Goal: Information Seeking & Learning: Find specific fact

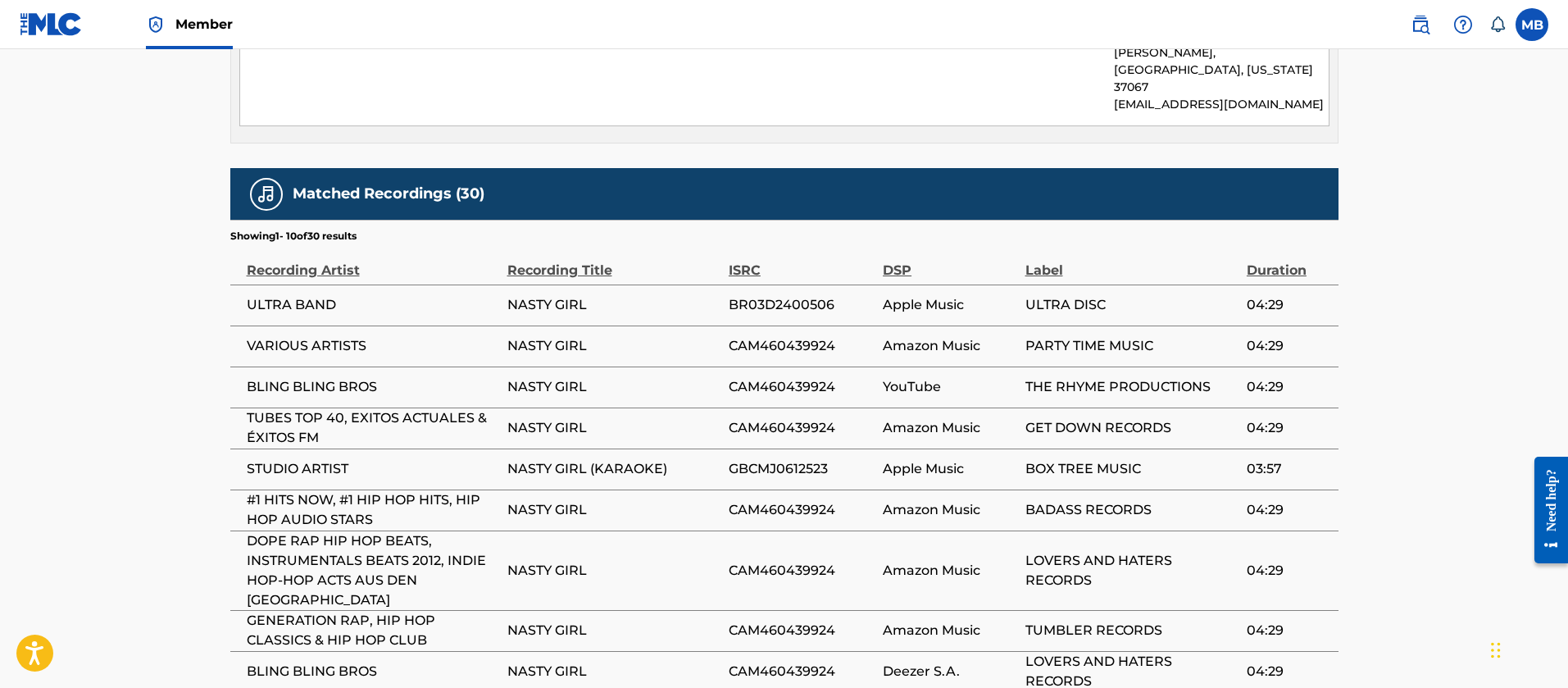
scroll to position [2756, 0]
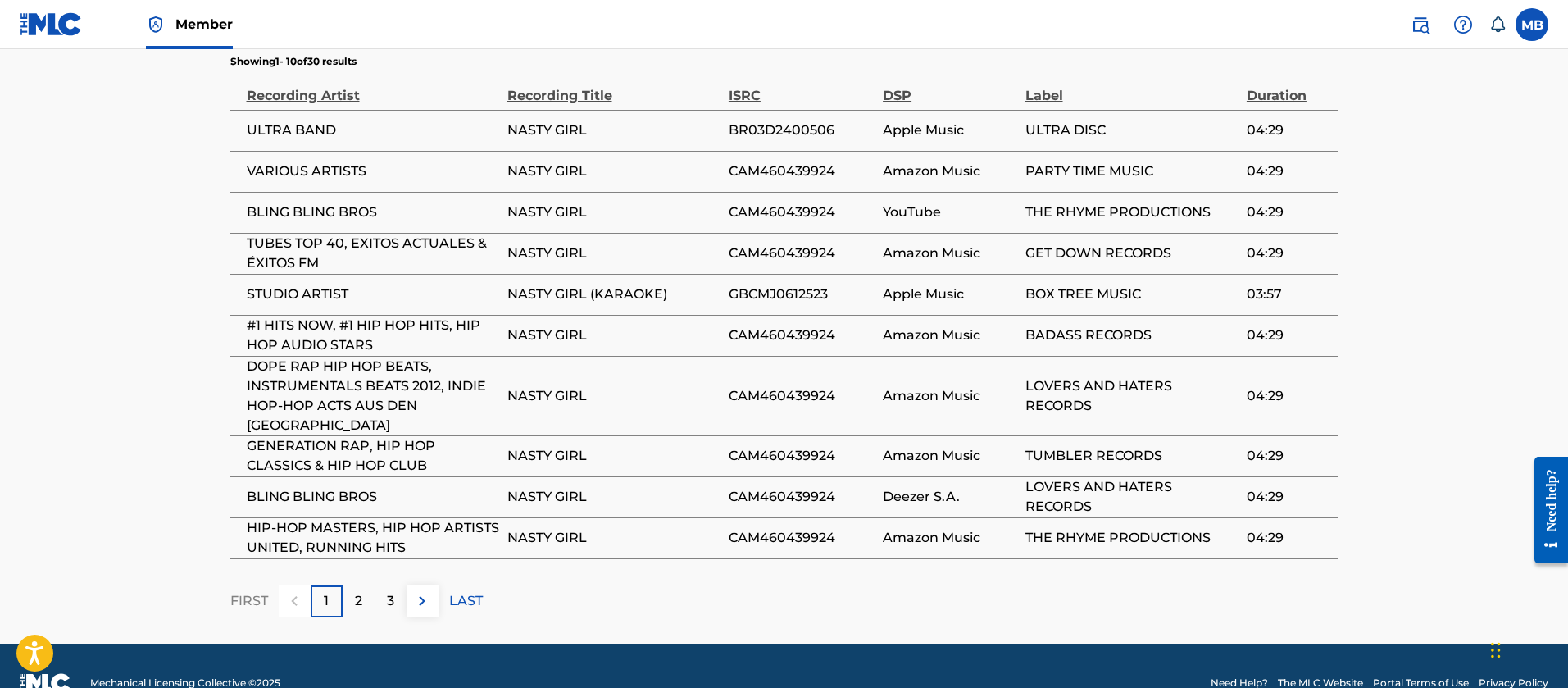
click at [361, 586] on div "2" at bounding box center [359, 601] width 32 height 32
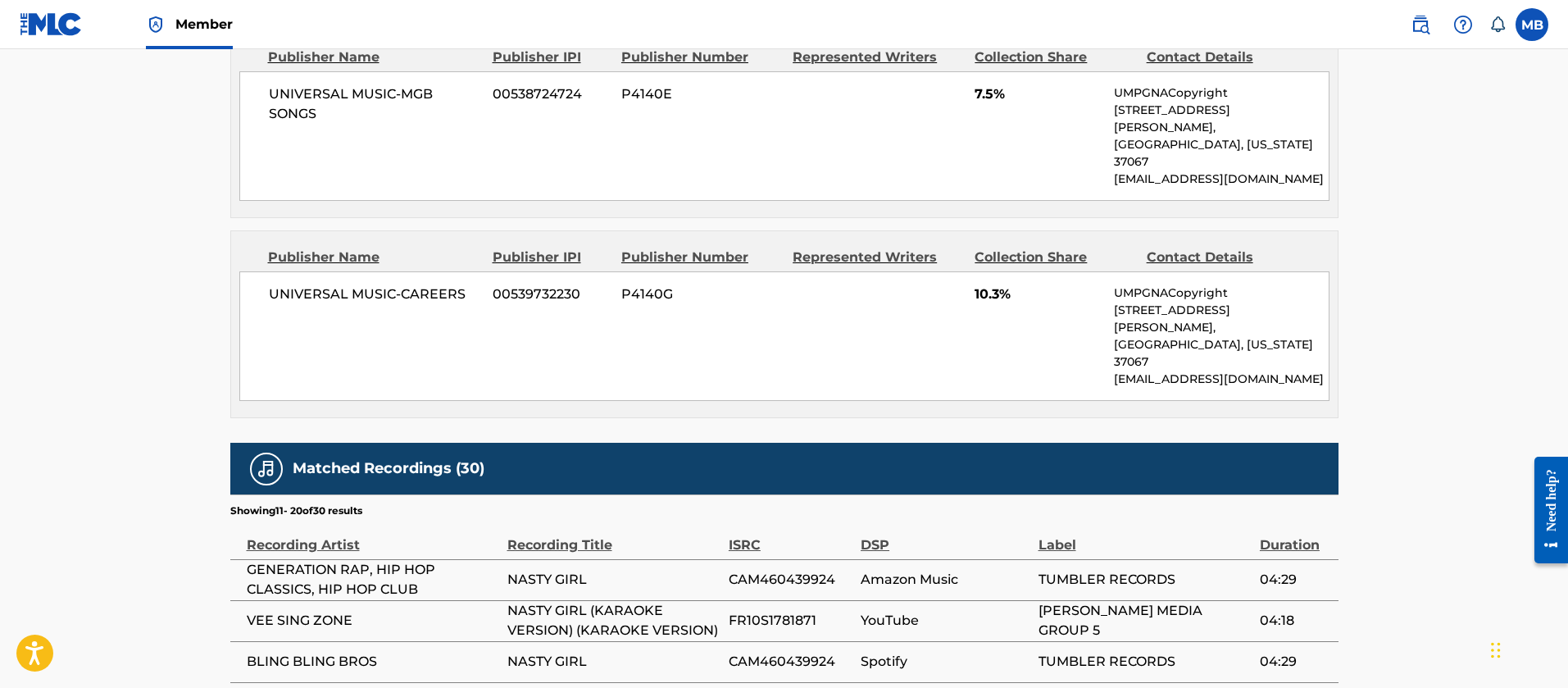
scroll to position [2737, 0]
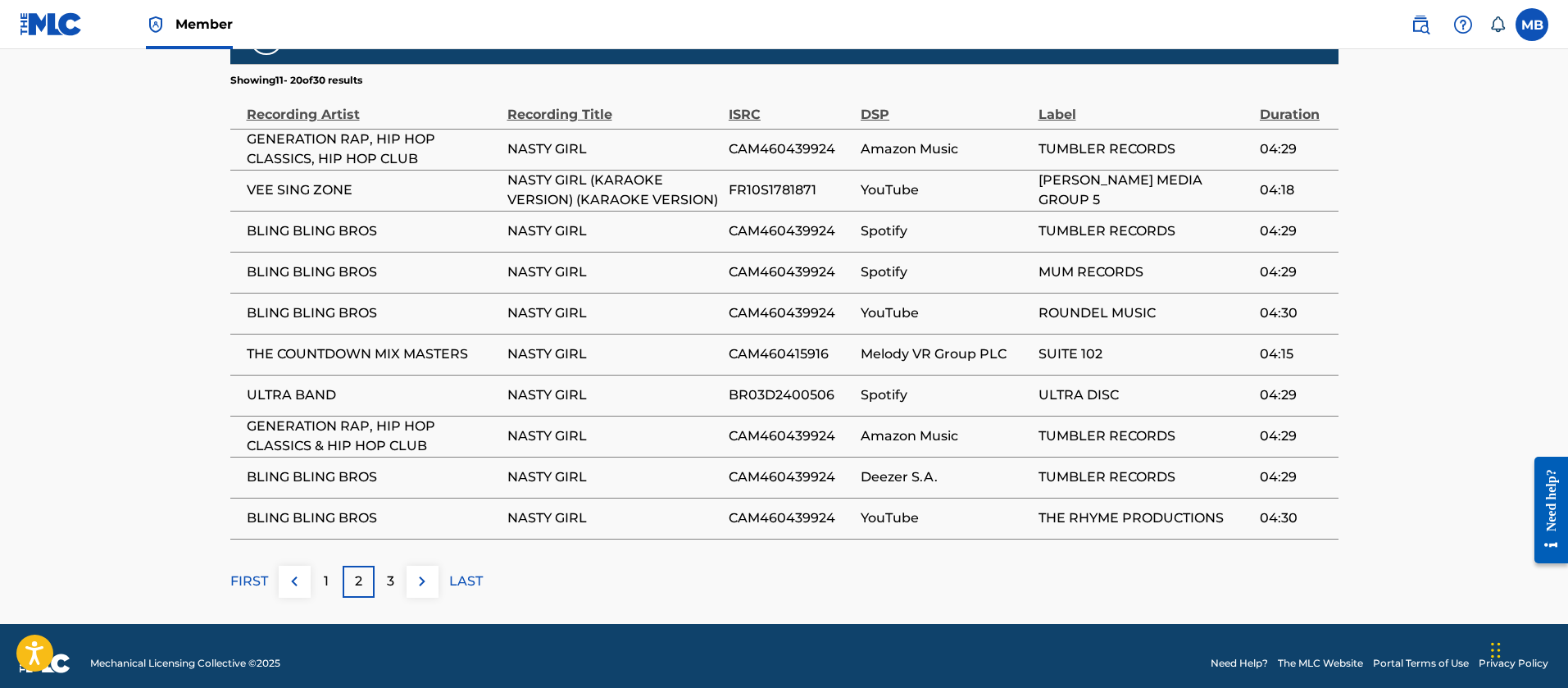
click at [378, 565] on div "3" at bounding box center [390, 581] width 32 height 32
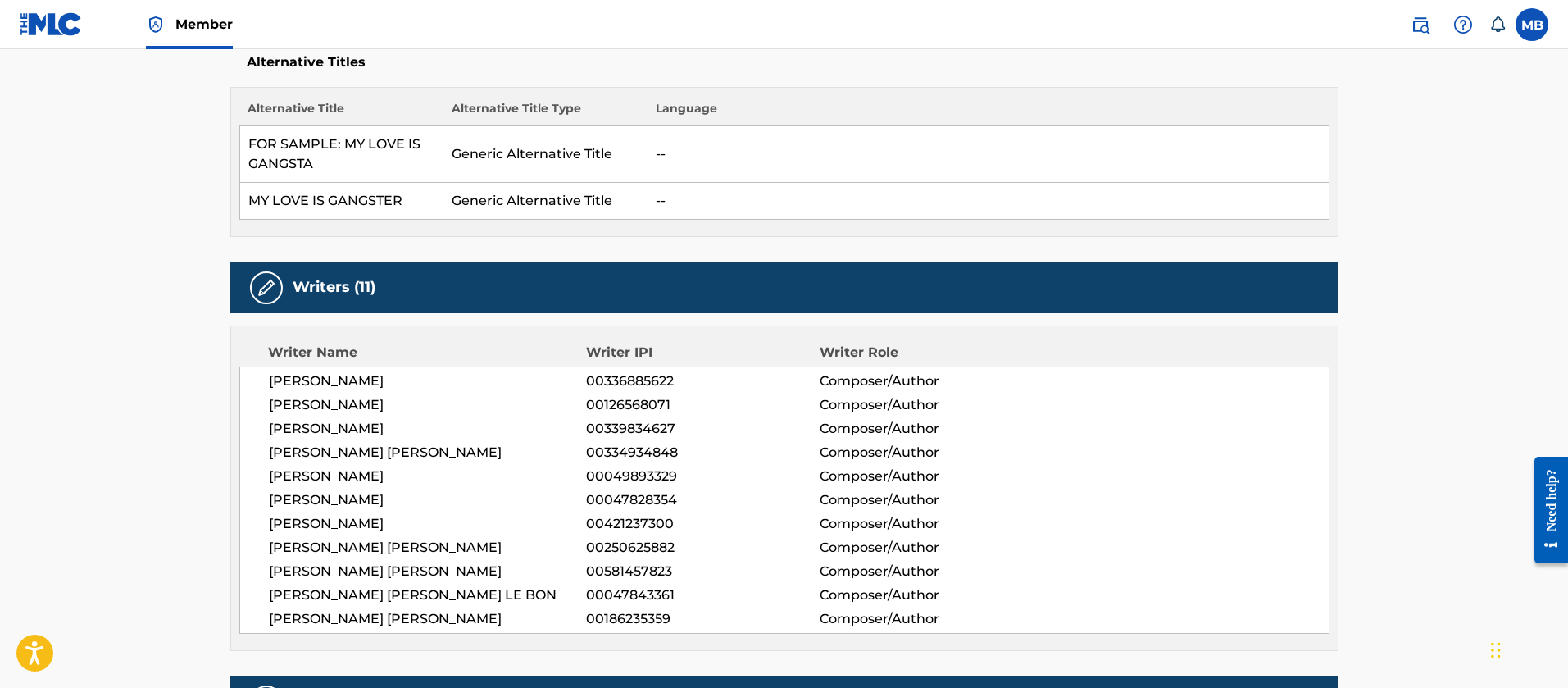
scroll to position [615, 0]
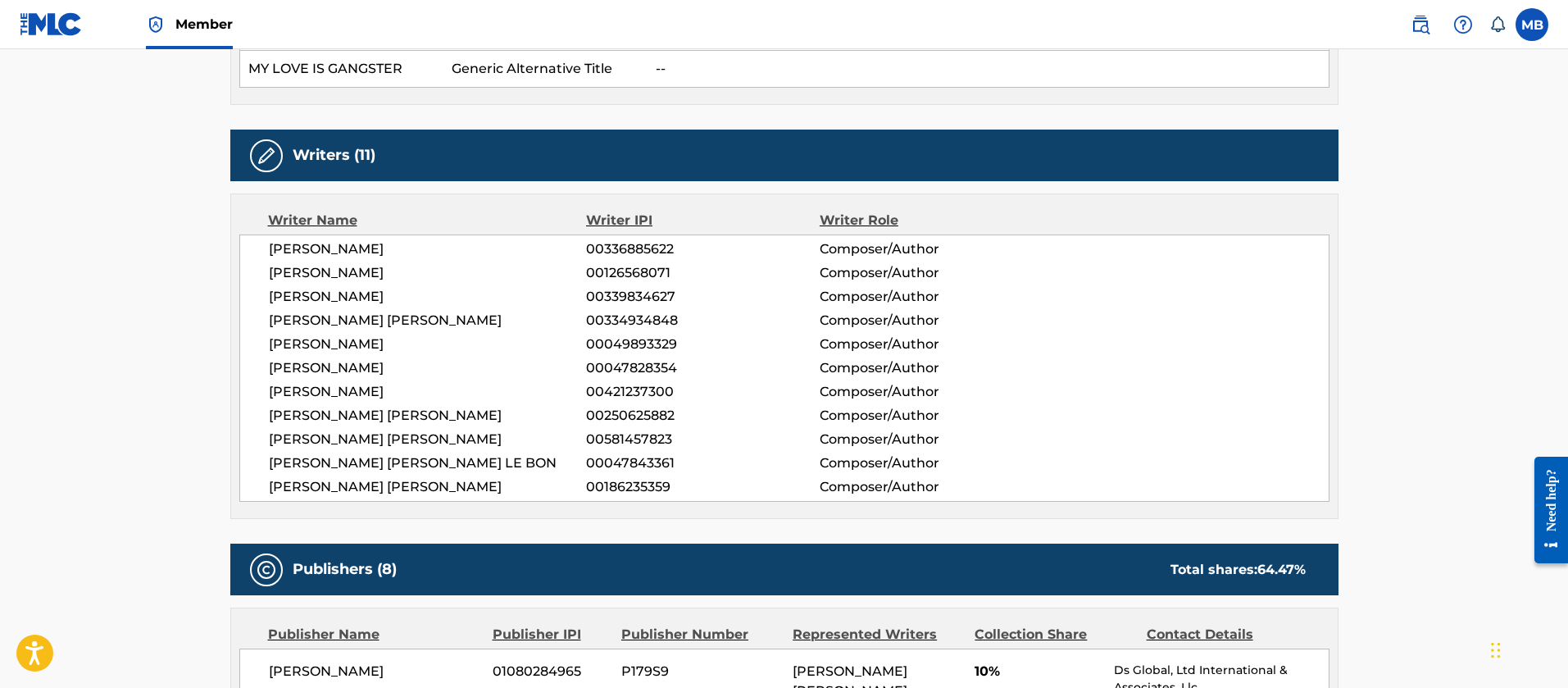
click at [373, 314] on span "[PERSON_NAME] [PERSON_NAME]" at bounding box center [428, 321] width 318 height 19
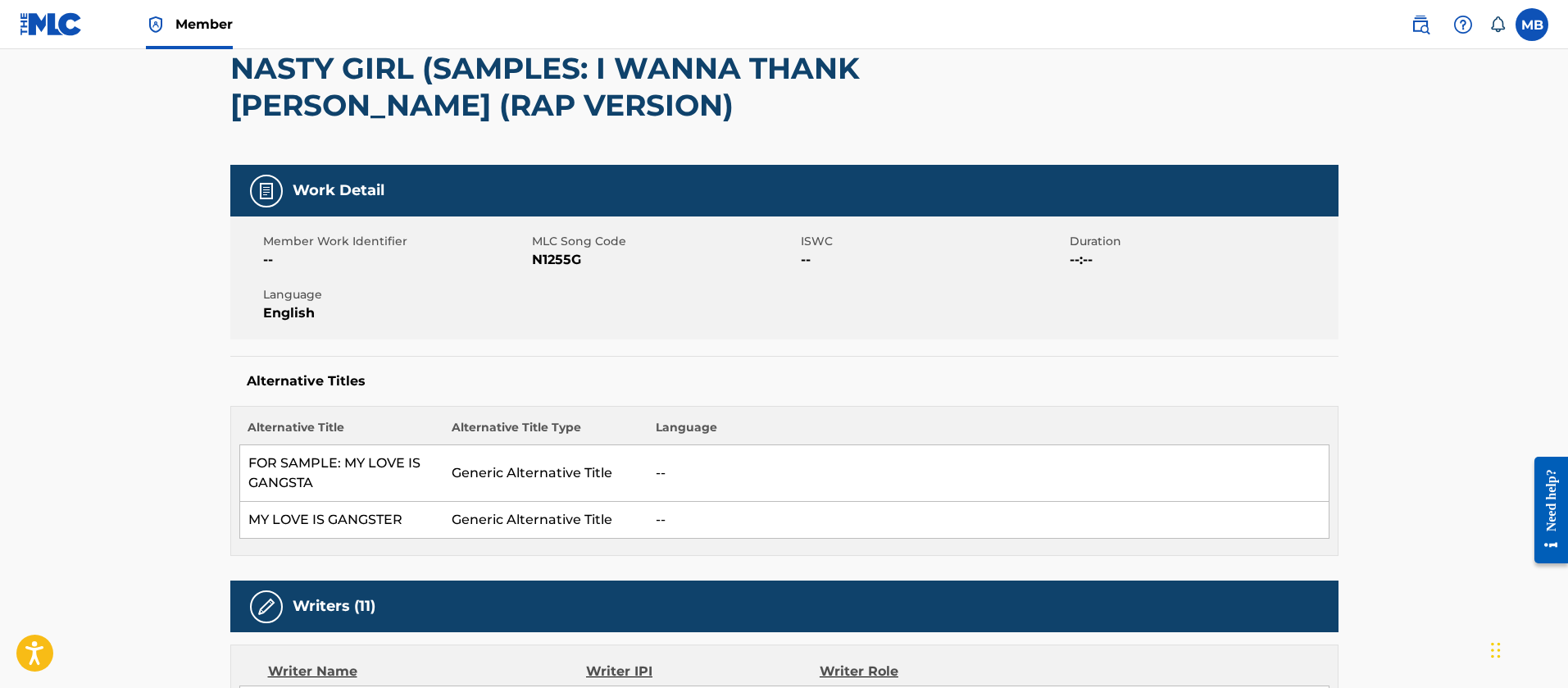
scroll to position [0, 0]
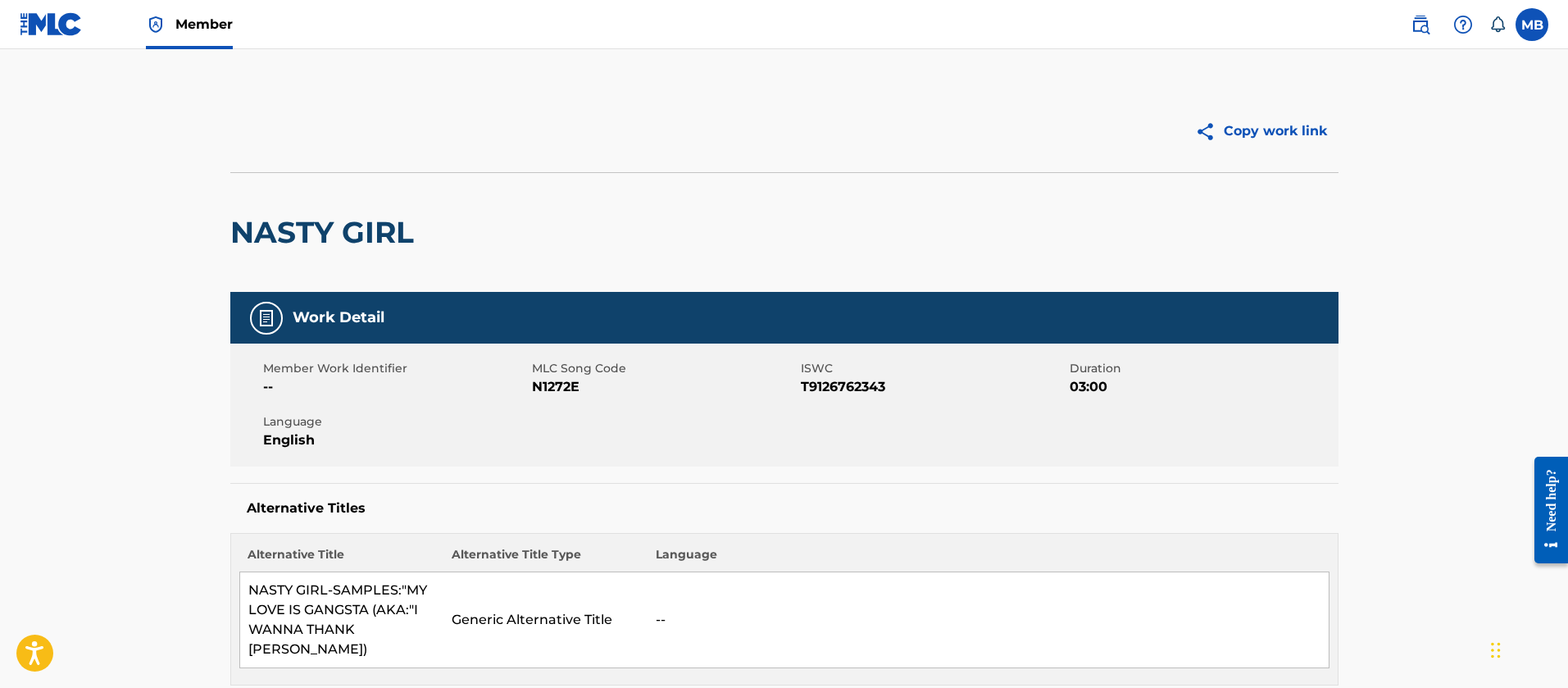
click at [558, 392] on span "N1272E" at bounding box center [664, 387] width 265 height 19
copy span "N1272E"
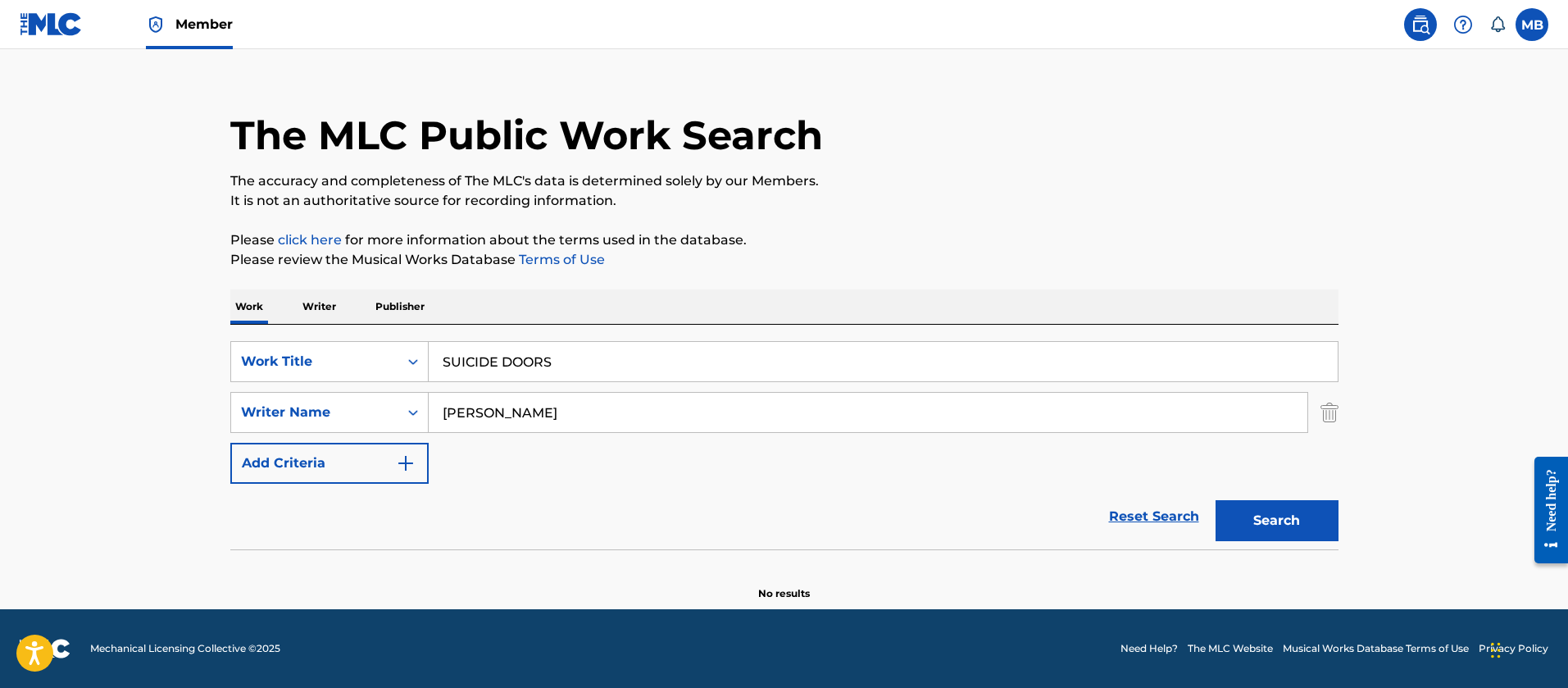
drag, startPoint x: 572, startPoint y: 351, endPoint x: 52, endPoint y: 267, distance: 526.7
click at [125, 292] on main "The MLC Public Work Search The accuracy and completeness of The MLC's data is d…" at bounding box center [784, 317] width 1568 height 584
paste input "HOME AND A HARD PLACE"
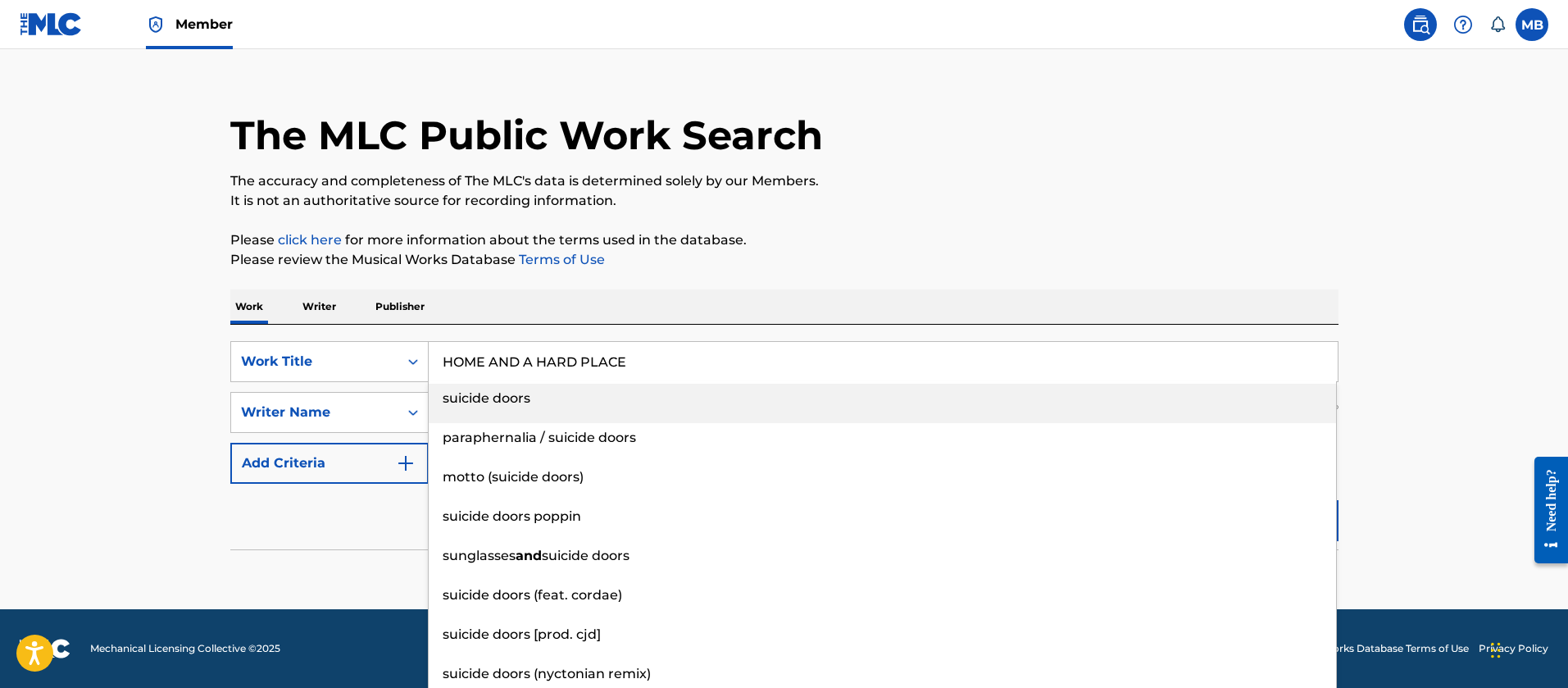
type input "HOME AND A HARD PLACE"
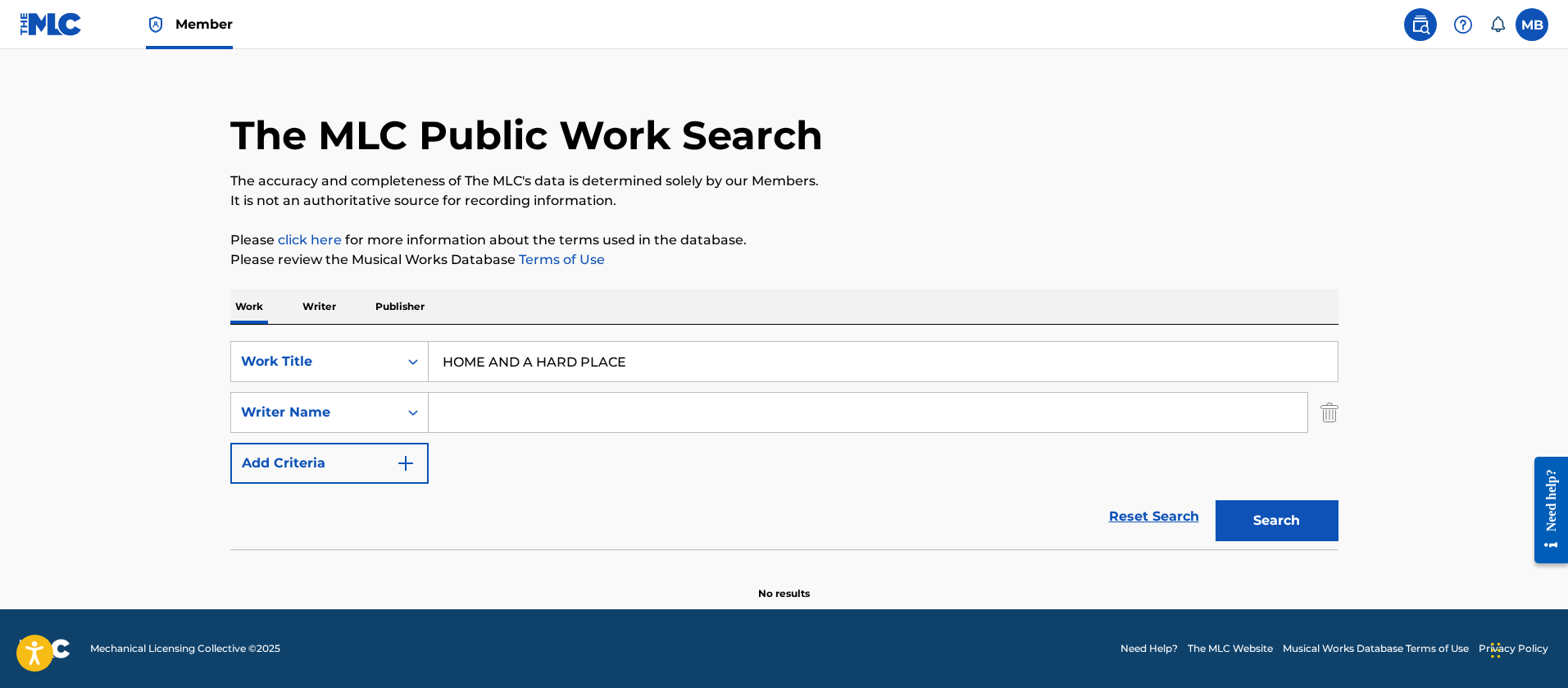
click at [1216, 500] on button "Search" at bounding box center [1276, 520] width 123 height 41
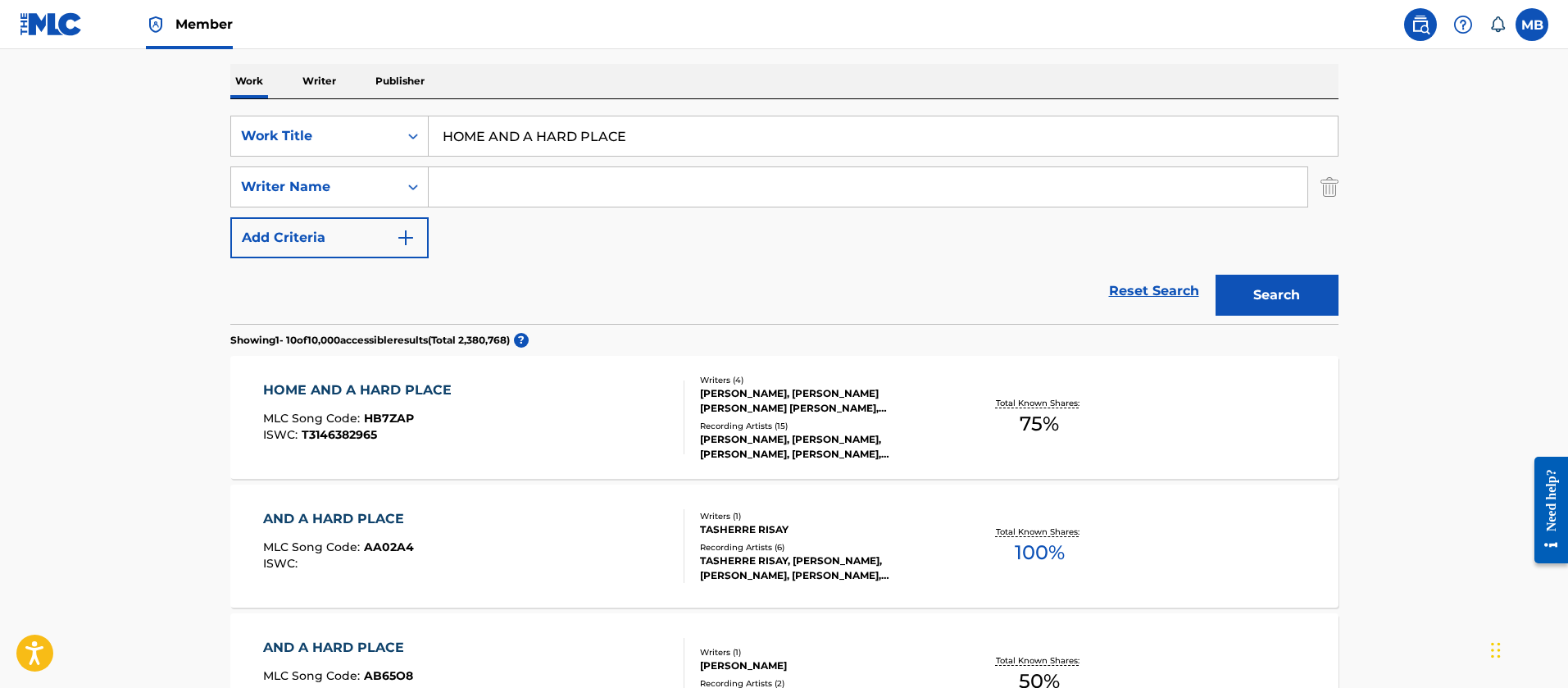
scroll to position [392, 0]
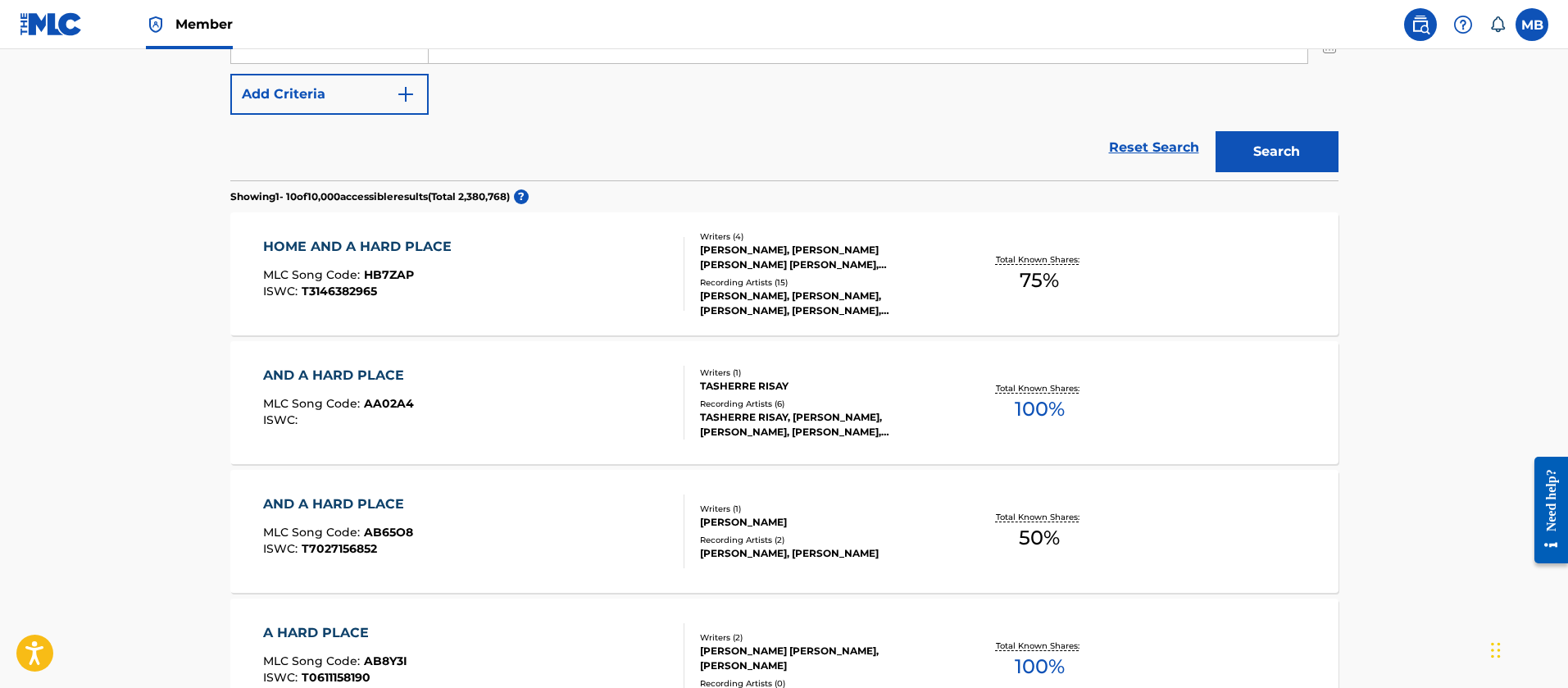
click at [532, 271] on div "HOME AND A HARD PLACE MLC Song Code : HB7ZAP ISWC : T3146382965" at bounding box center [473, 274] width 421 height 74
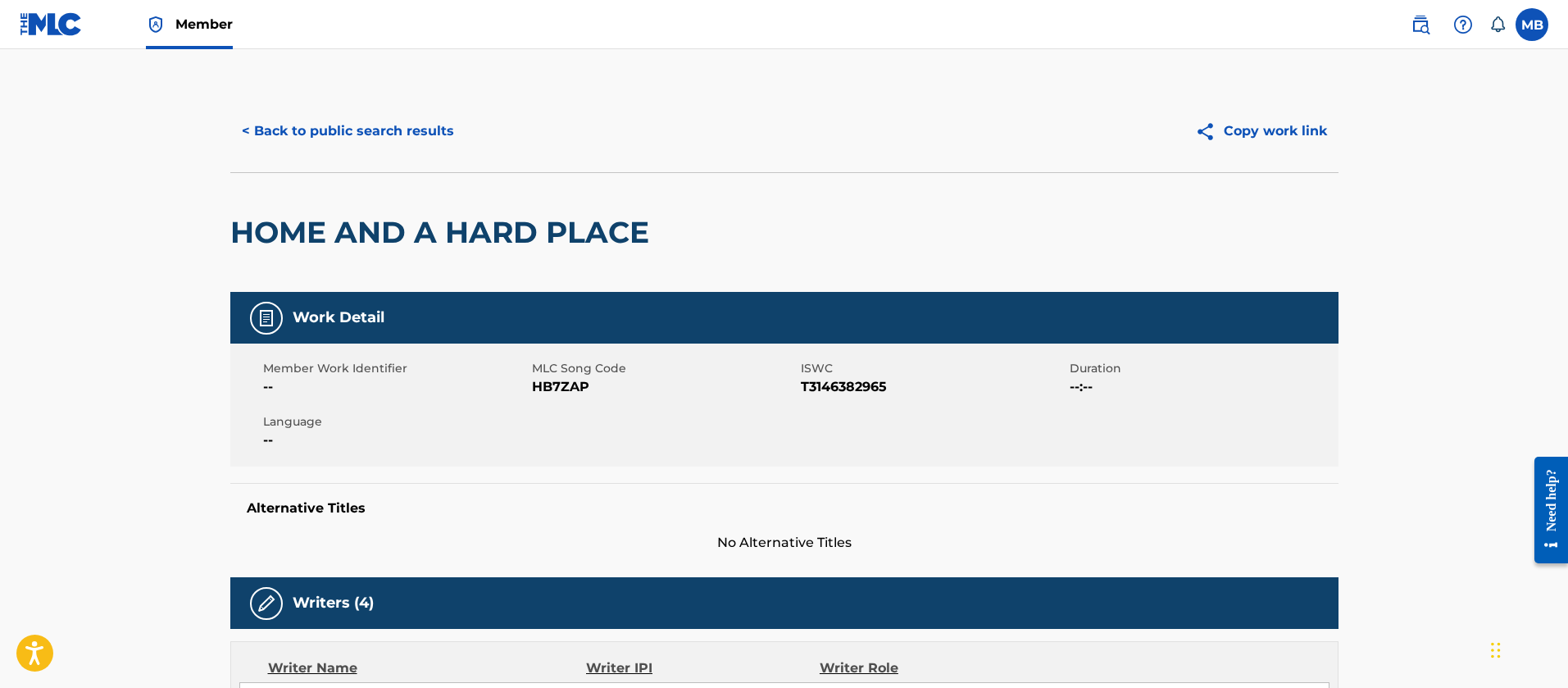
click at [569, 377] on span "HB7ZAP" at bounding box center [664, 387] width 265 height 19
copy span "HB7ZAP"
click at [553, 377] on span "HB7ZAP" at bounding box center [664, 387] width 265 height 19
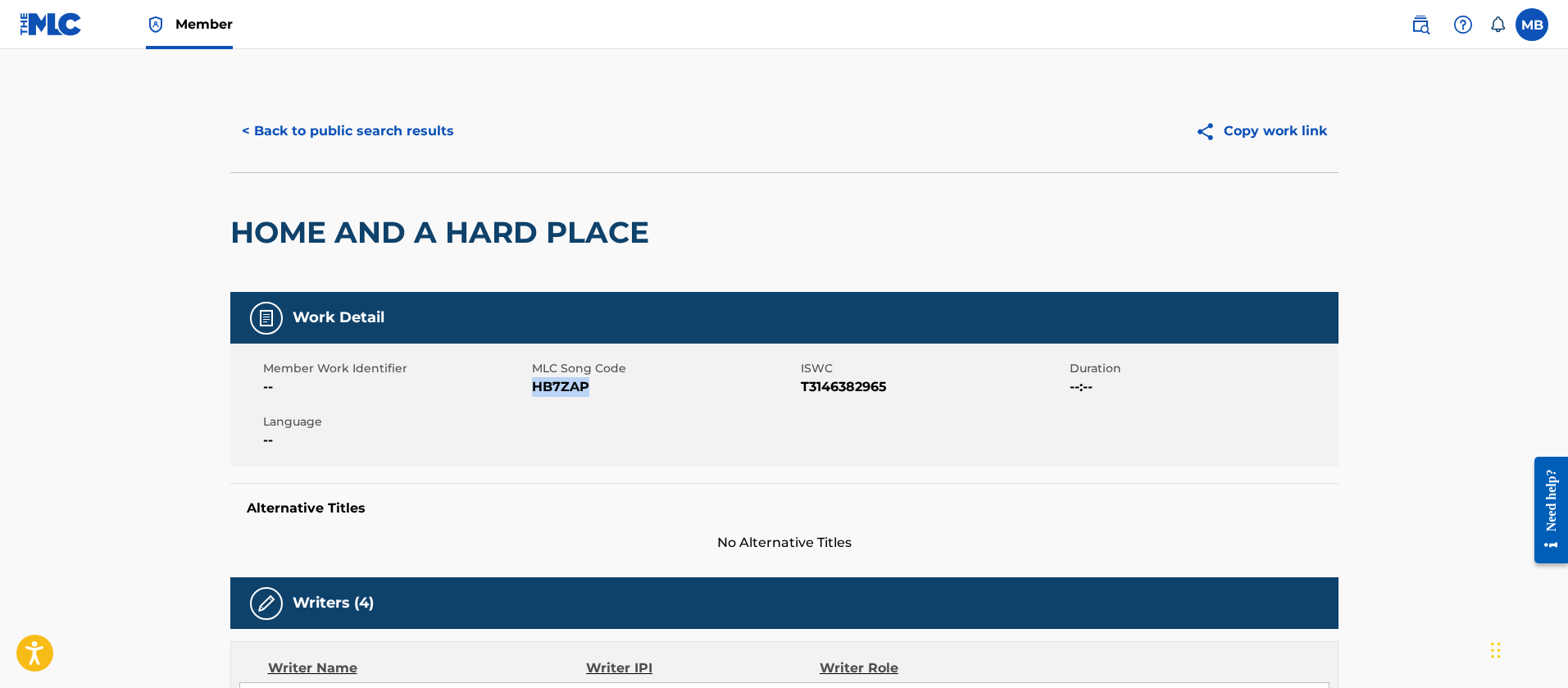
copy span "HB7ZAP"
click at [383, 107] on div "< Back to public search results Copy work link" at bounding box center [784, 131] width 1109 height 82
click at [383, 108] on div "< Back to public search results Copy work link" at bounding box center [784, 131] width 1109 height 82
click at [407, 131] on button "< Back to public search results" at bounding box center [348, 131] width 235 height 41
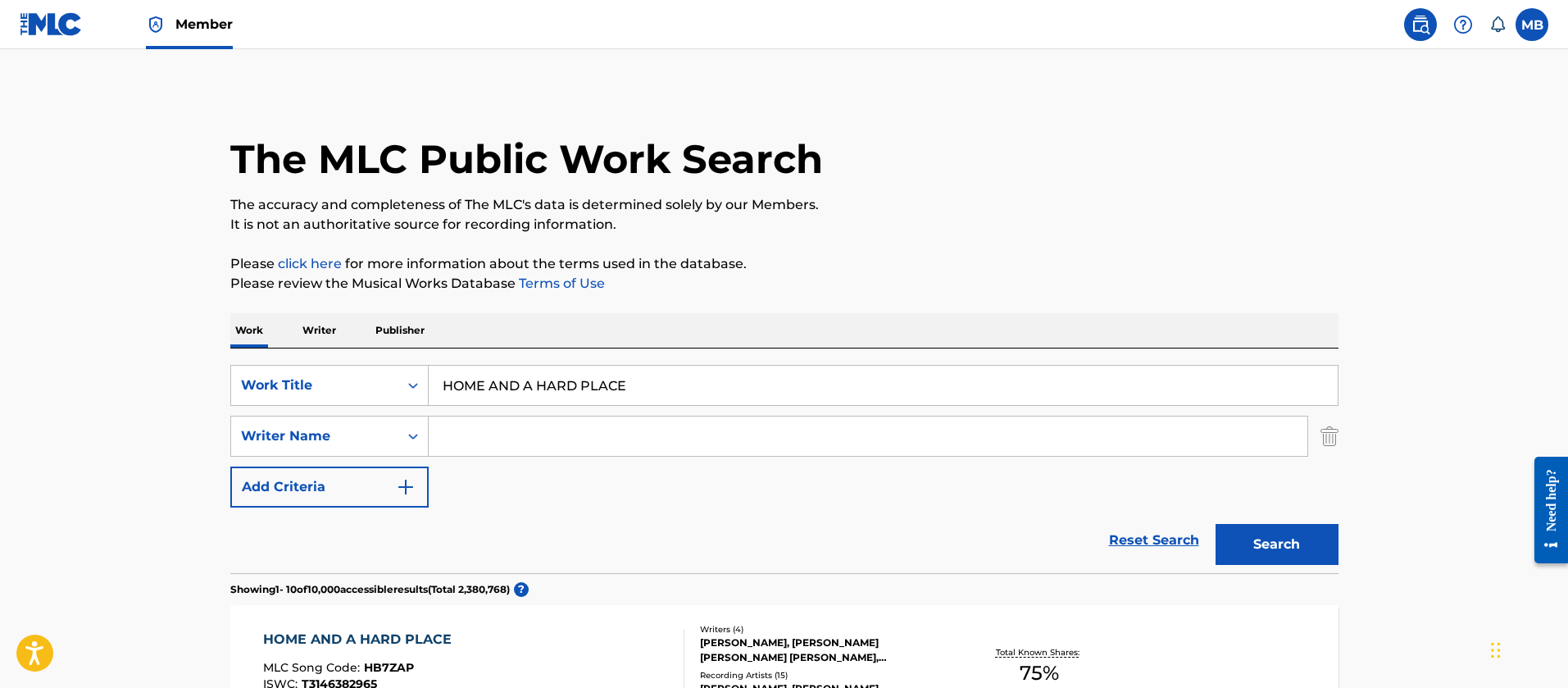
drag, startPoint x: 83, startPoint y: 379, endPoint x: 0, endPoint y: 363, distance: 84.5
paste input "DANNY PHANTOM"
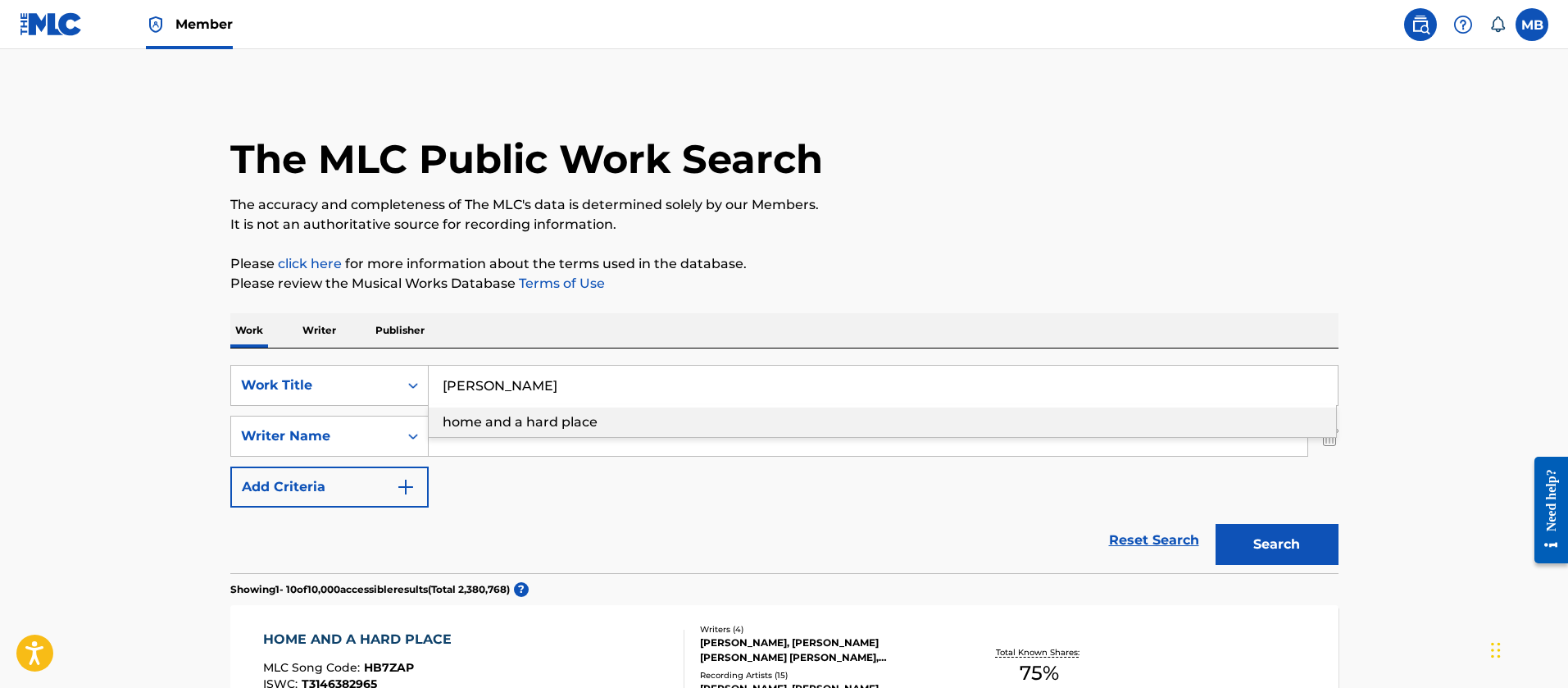
type input "DANNY PHANTOM"
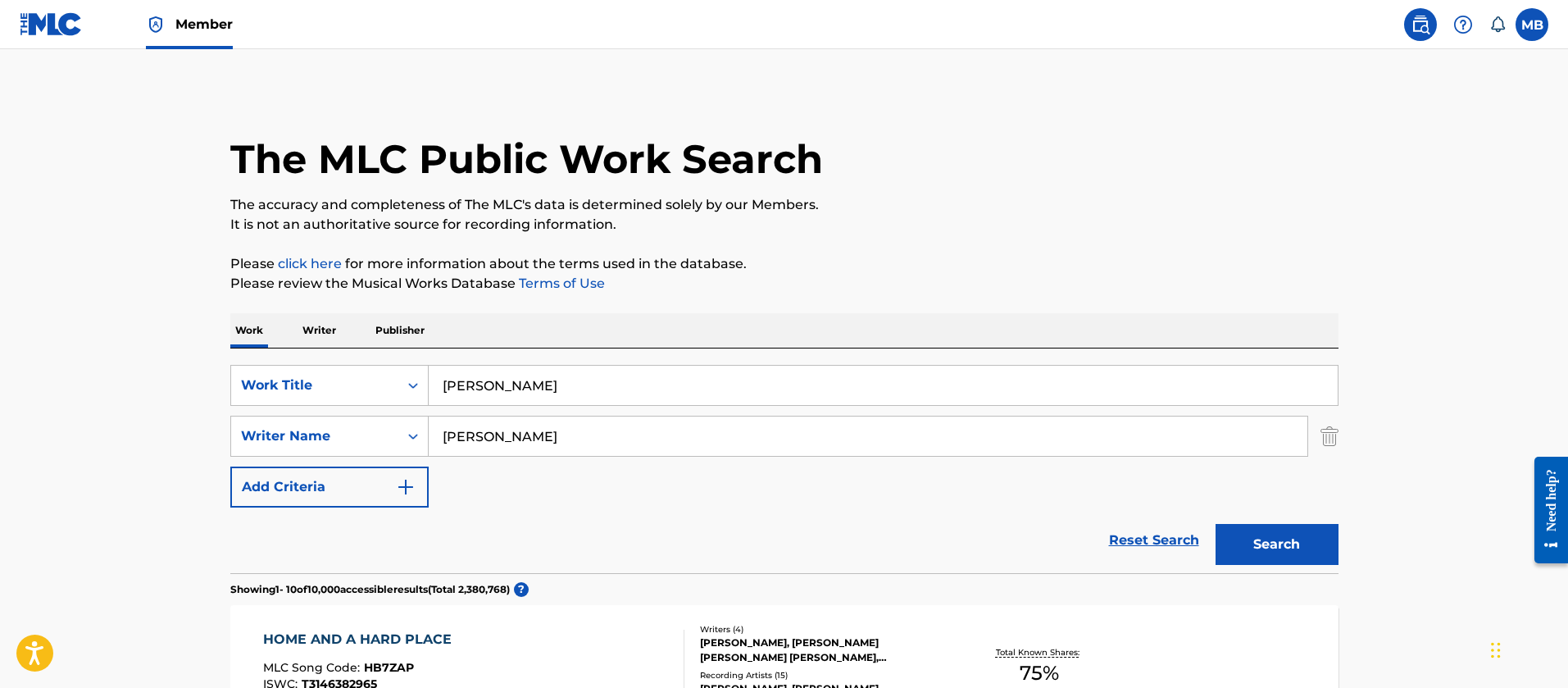
type input "spencer"
click at [1216, 524] on button "Search" at bounding box center [1276, 544] width 123 height 41
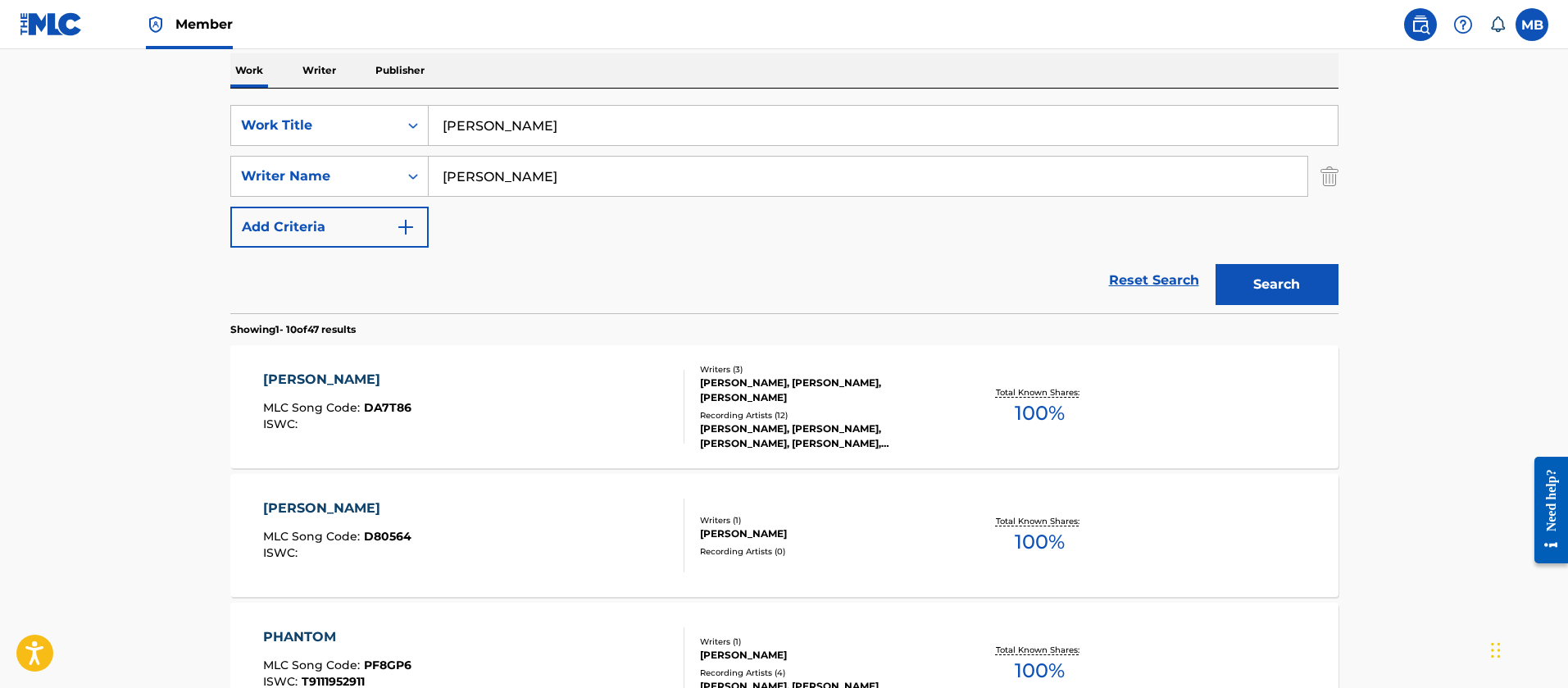
scroll to position [369, 0]
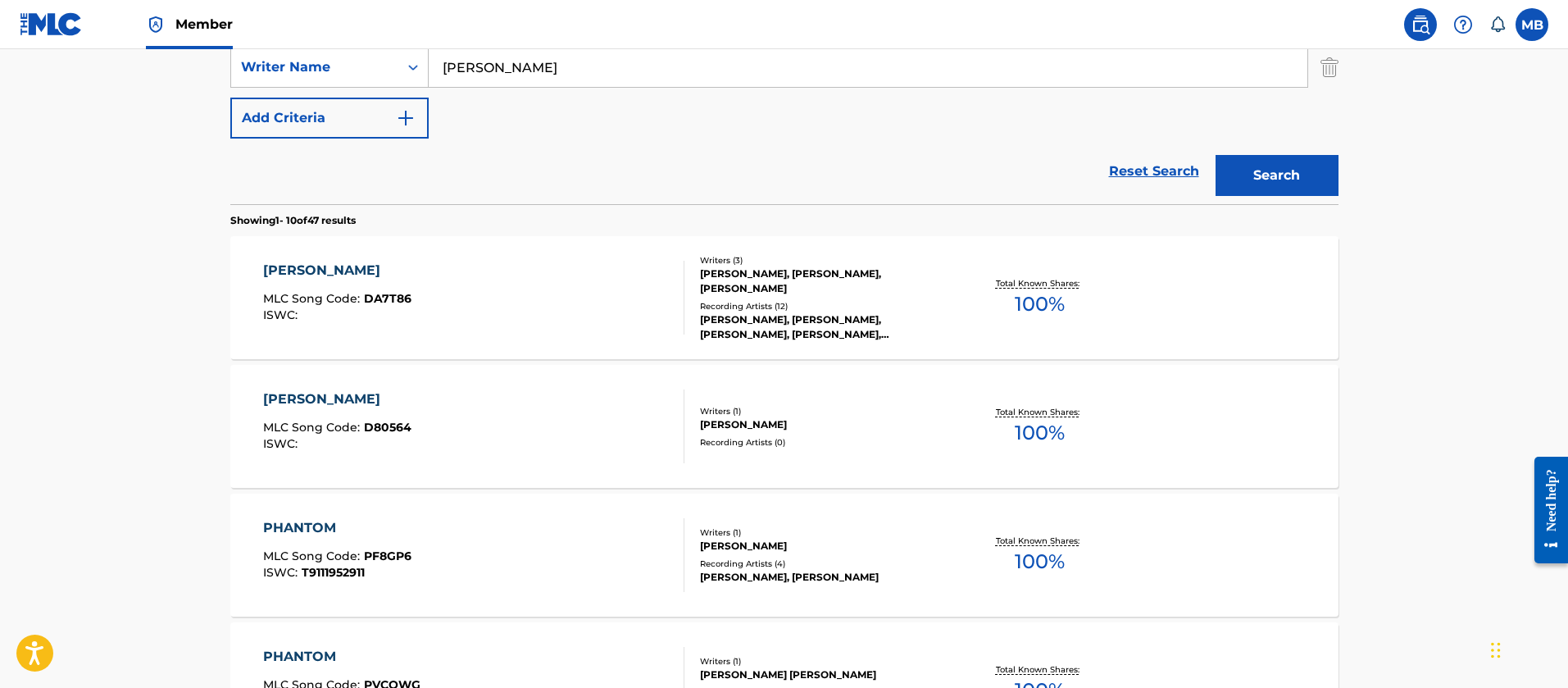
click at [551, 317] on div "DANNY PHANTOM MLC Song Code : DA7T86 ISWC :" at bounding box center [473, 298] width 421 height 74
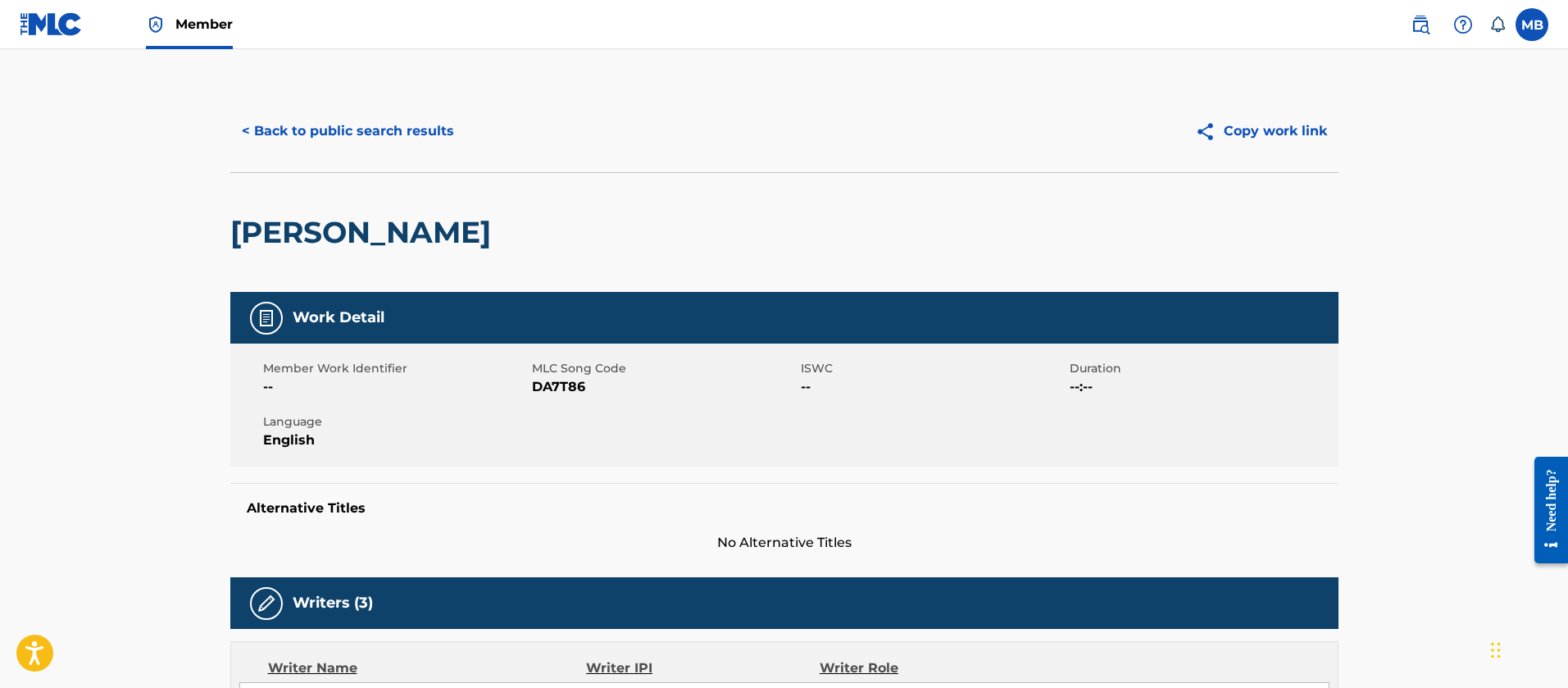
click at [572, 384] on span "DA7T86" at bounding box center [664, 387] width 265 height 19
copy span "DA7T86"
click at [303, 117] on button "< Back to public search results" at bounding box center [348, 131] width 235 height 41
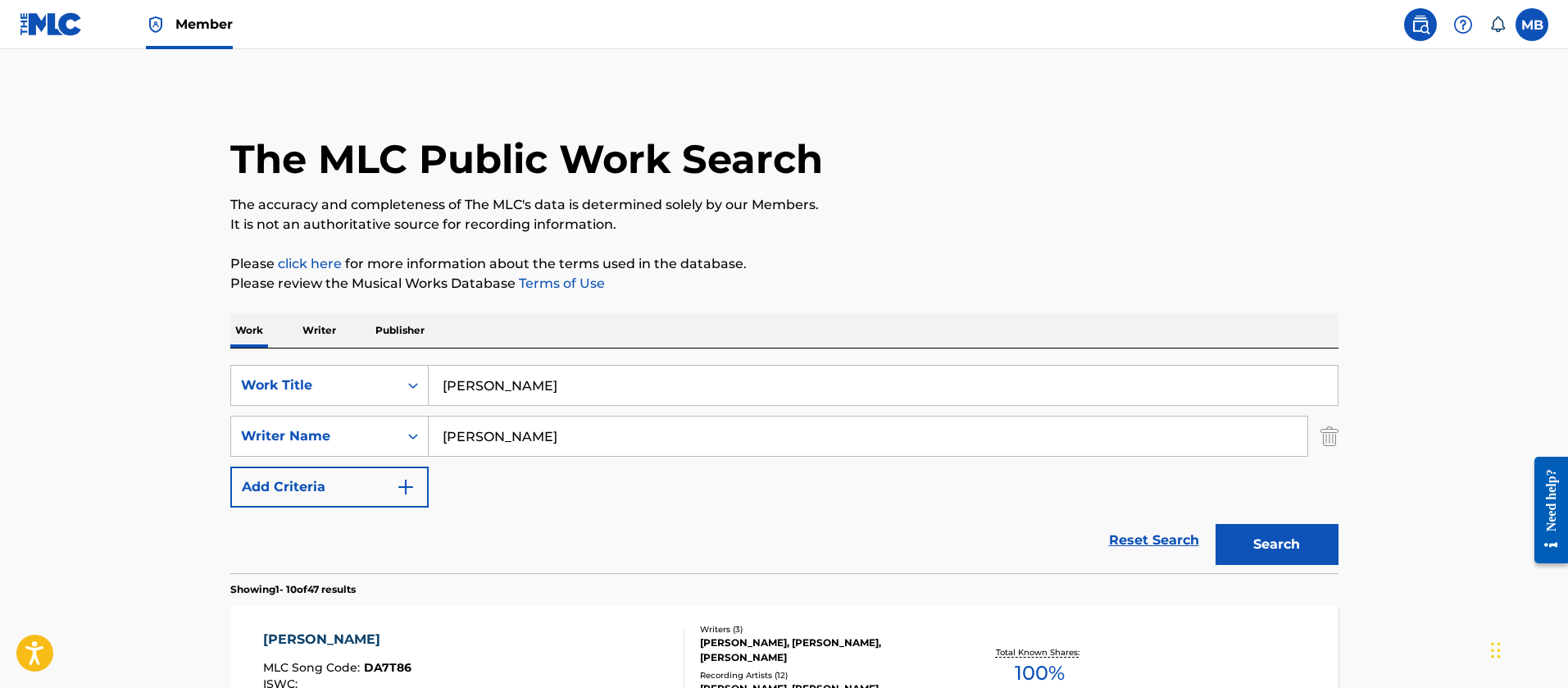
drag, startPoint x: 637, startPoint y: 387, endPoint x: 96, endPoint y: 342, distance: 542.9
paste input "I DON'T WANNA BE THIS WAY"
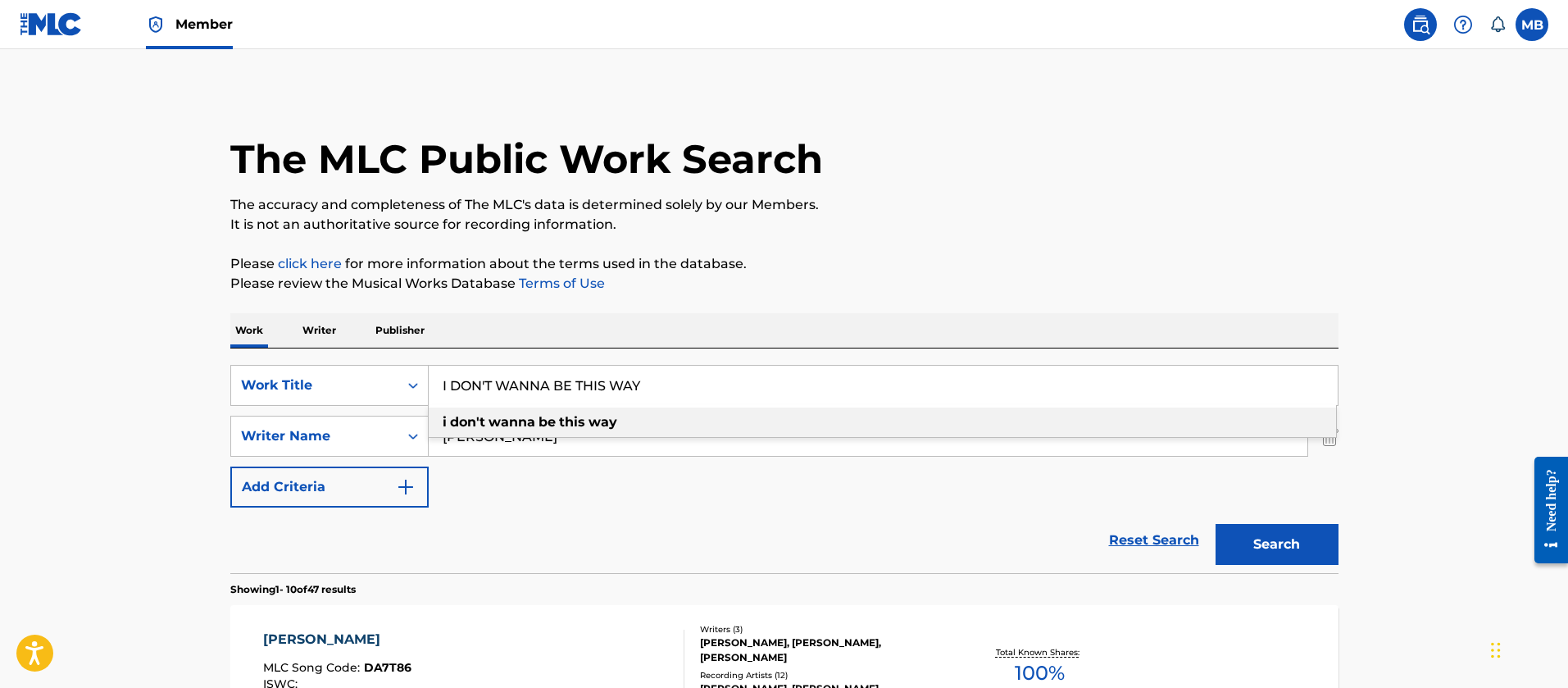
type input "I DON'T WANNA BE THIS WAY"
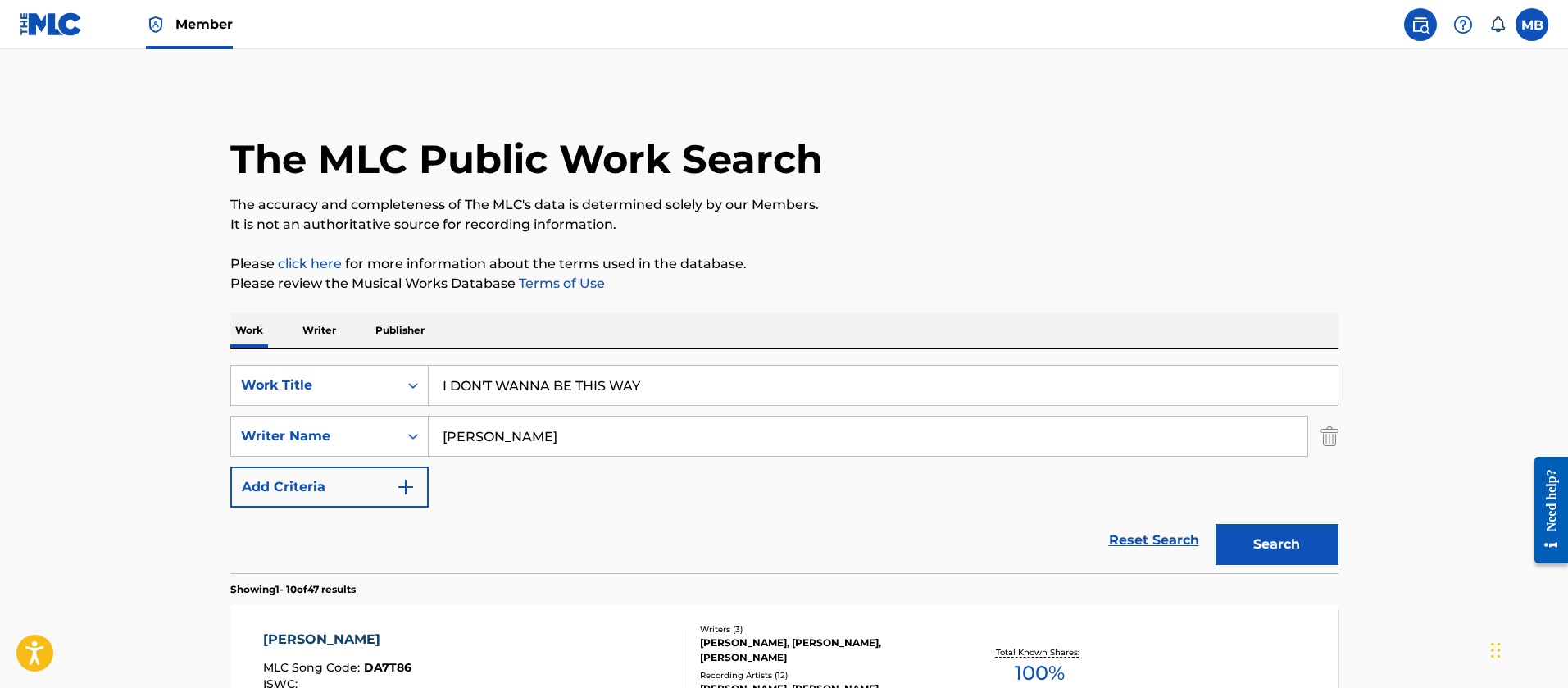
click at [1216, 524] on button "Search" at bounding box center [1276, 544] width 123 height 41
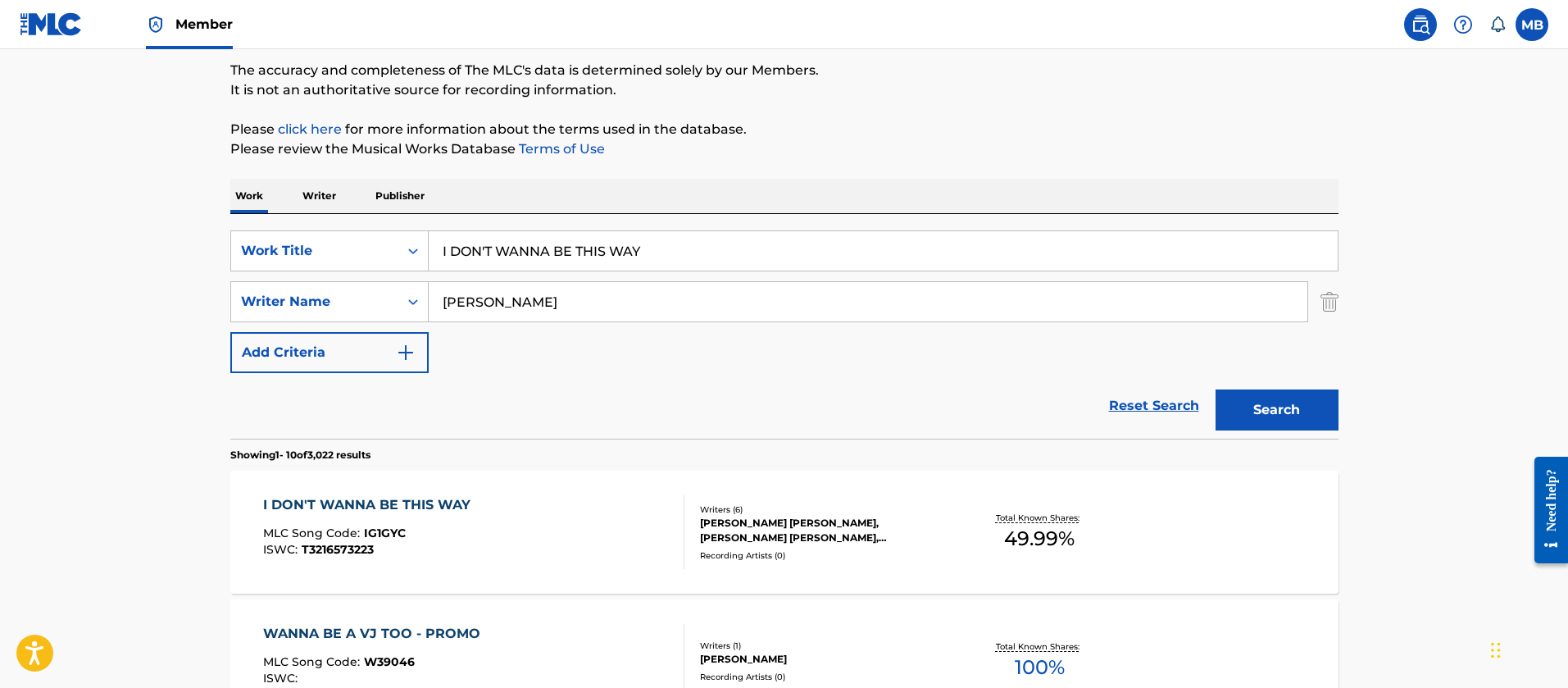
scroll to position [246, 0]
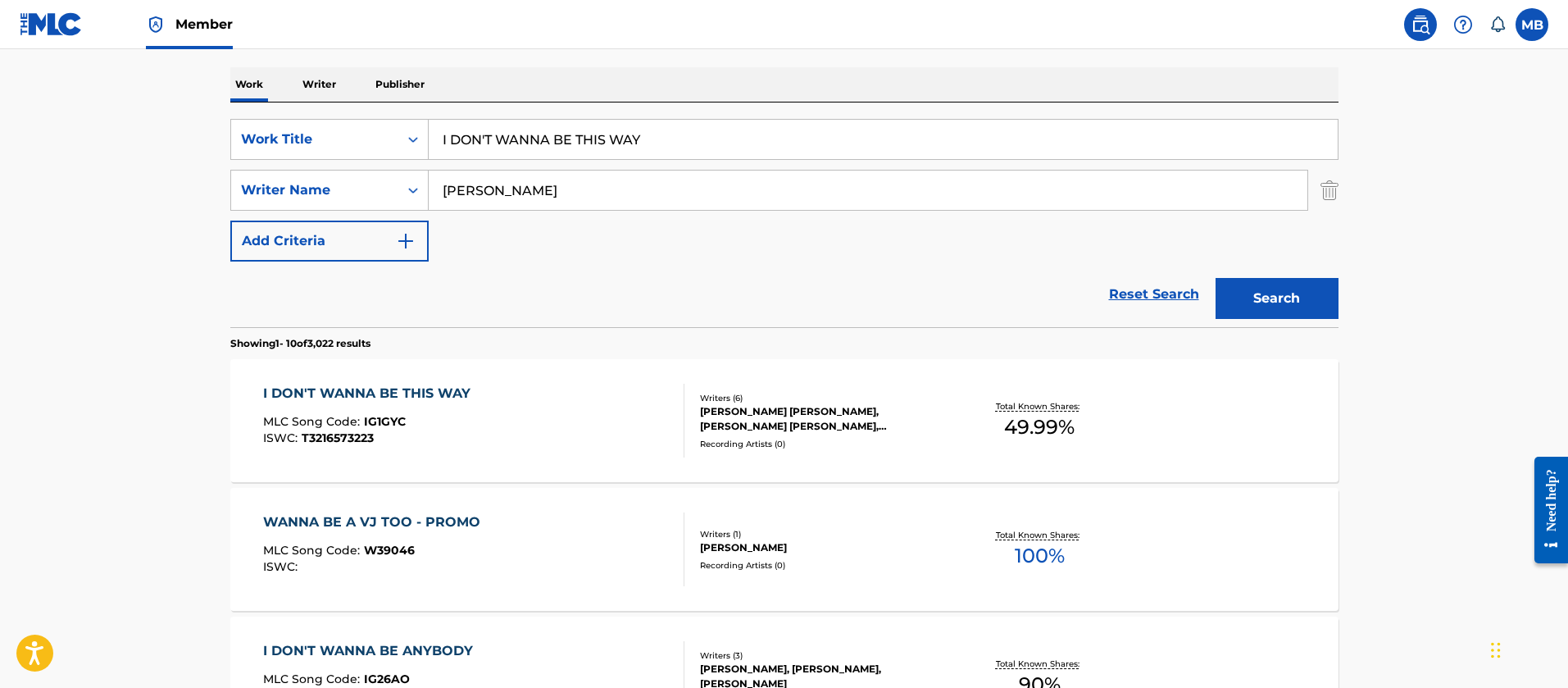
click at [511, 427] on div "I DON'T WANNA BE THIS WAY MLC Song Code : IG1GYC ISWC : T3216573223" at bounding box center [473, 420] width 421 height 74
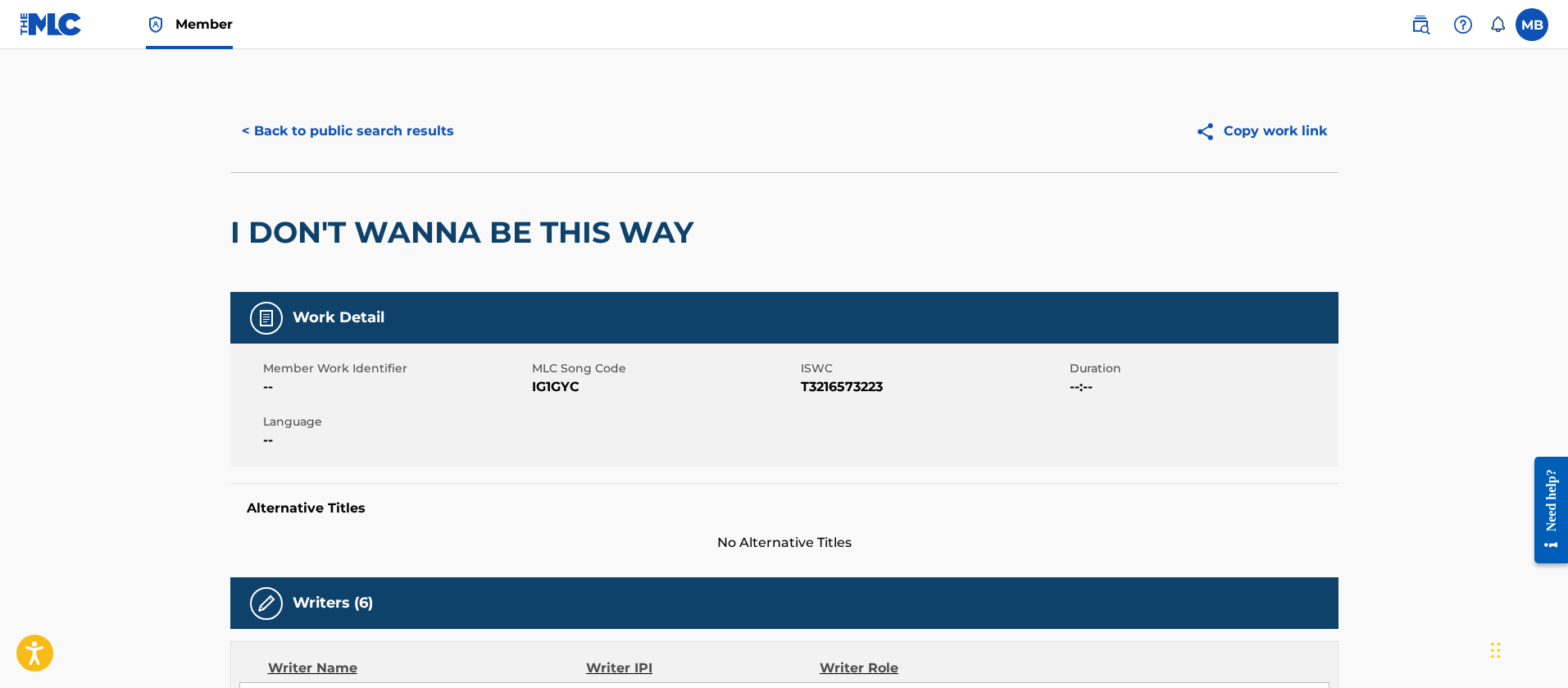
click at [330, 137] on button "< Back to public search results" at bounding box center [348, 131] width 235 height 41
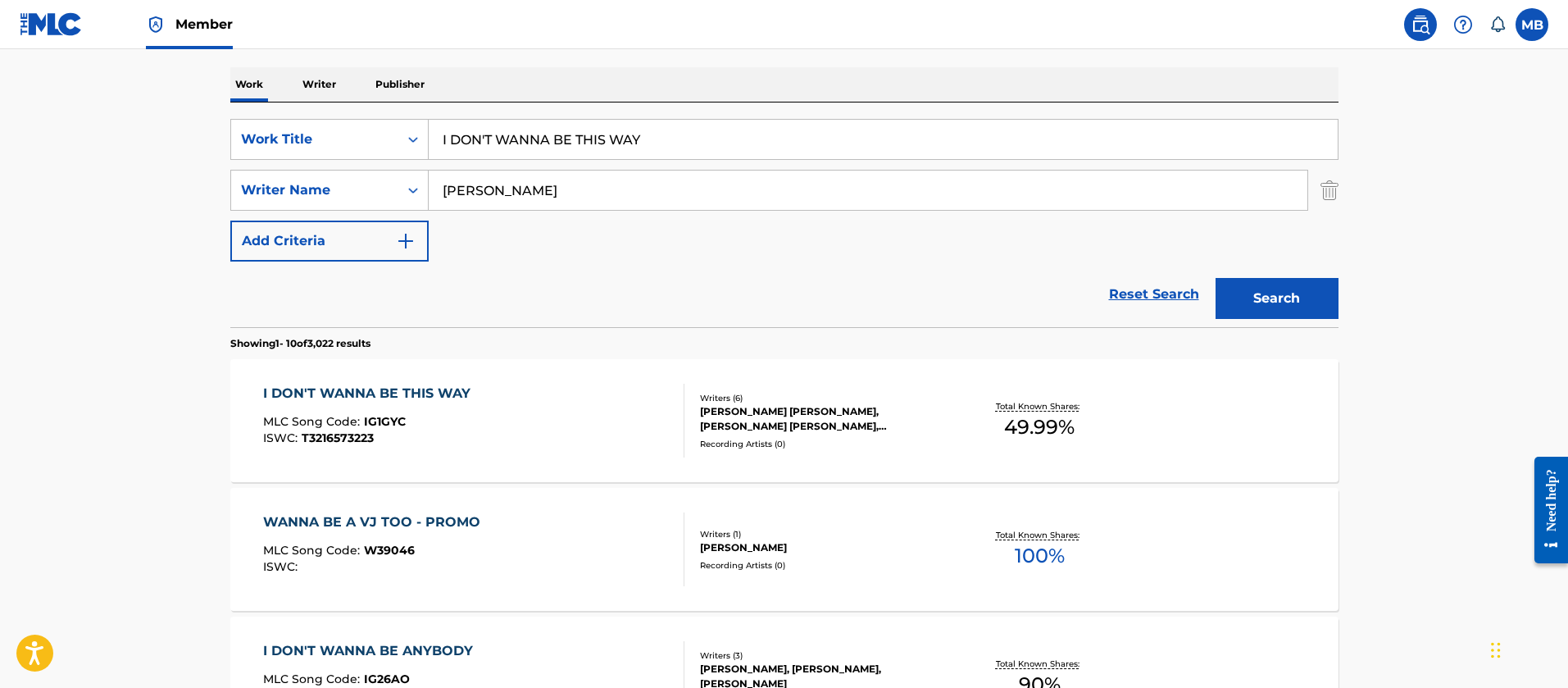
drag, startPoint x: 659, startPoint y: 135, endPoint x: 0, endPoint y: 134, distance: 659.0
paste input "PAINT MY LIPS"
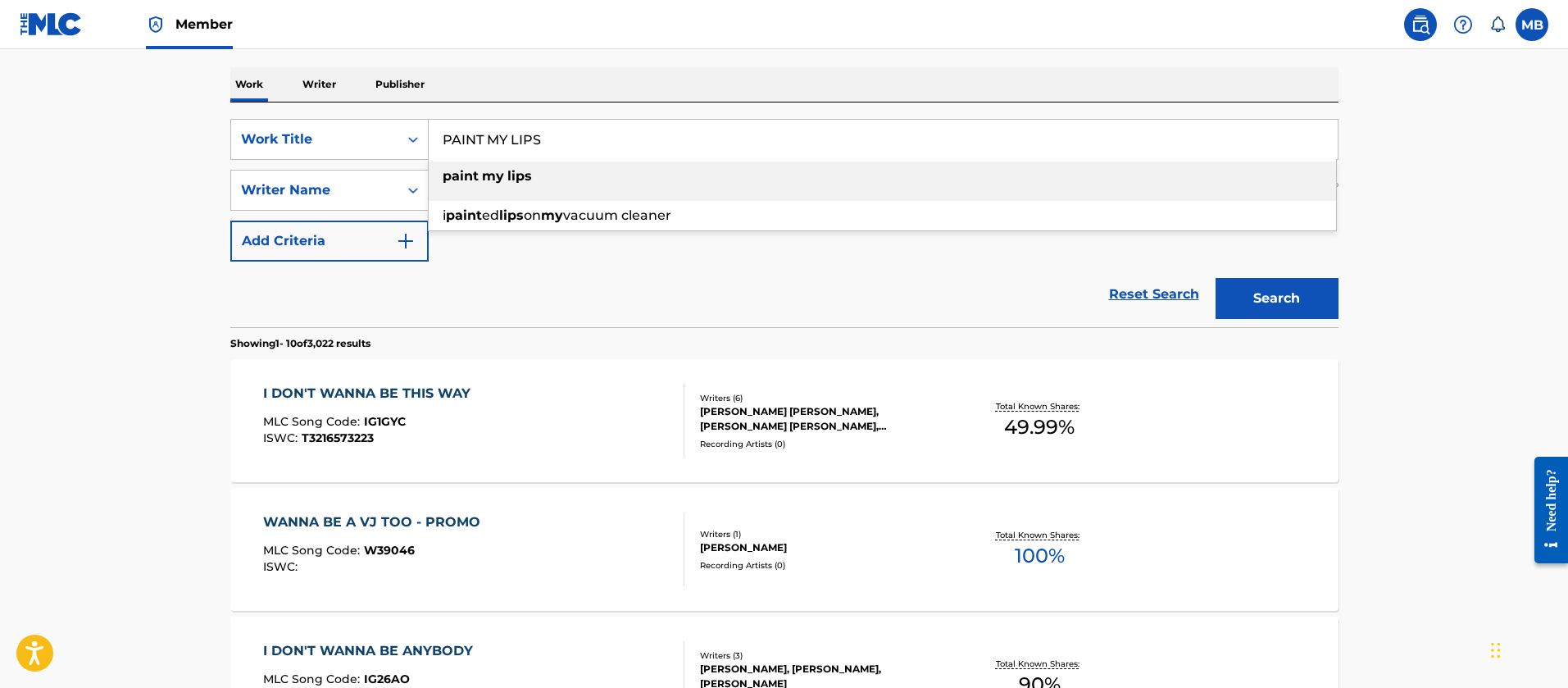
type input "PAINT MY LIPS"
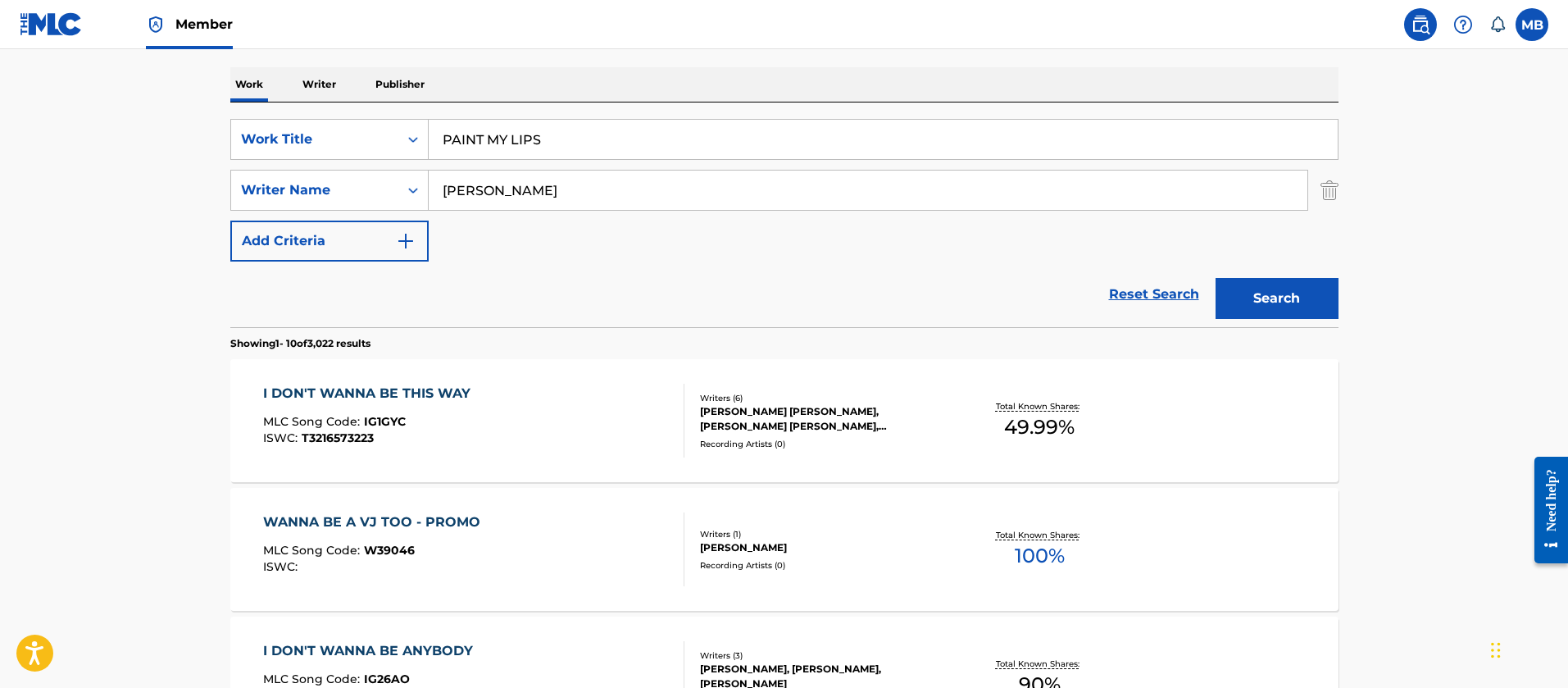
click at [1216, 278] on button "Search" at bounding box center [1276, 299] width 123 height 41
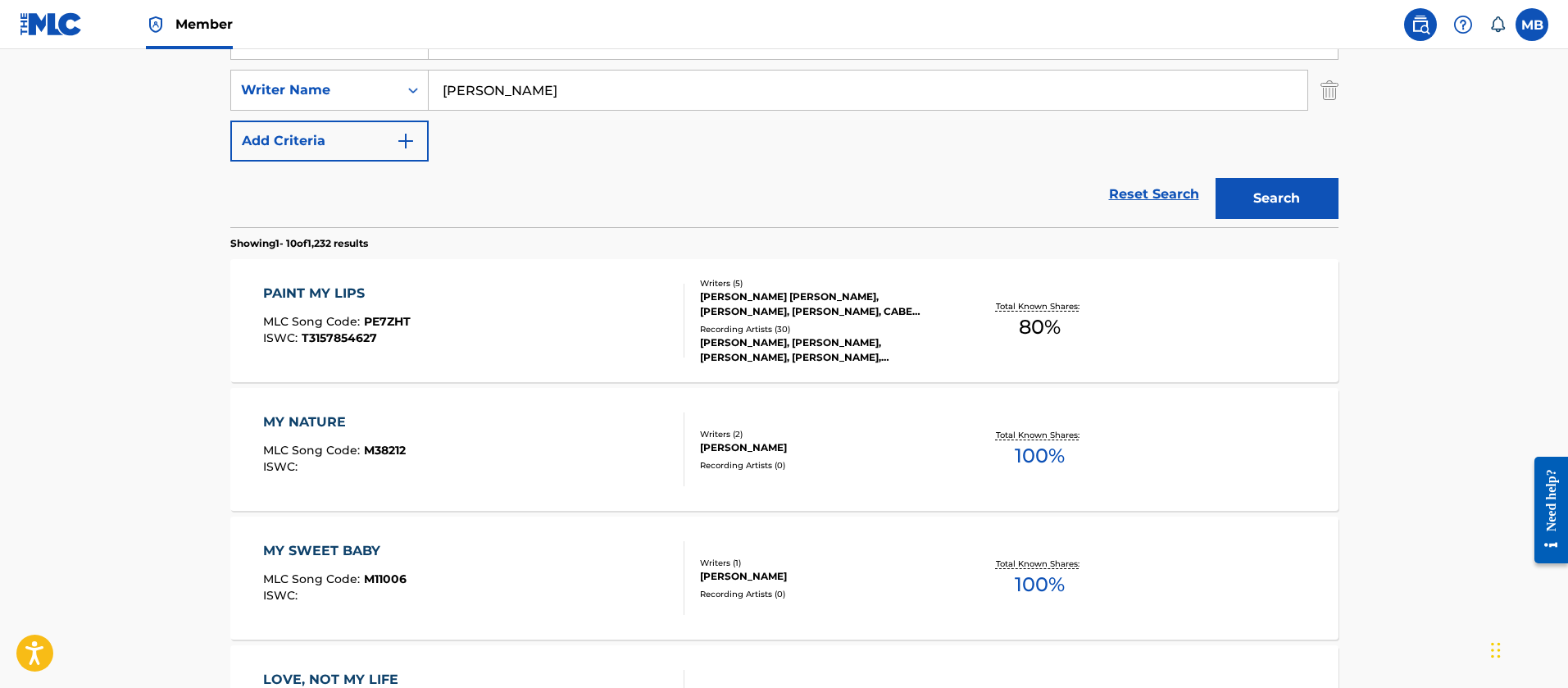
scroll to position [369, 0]
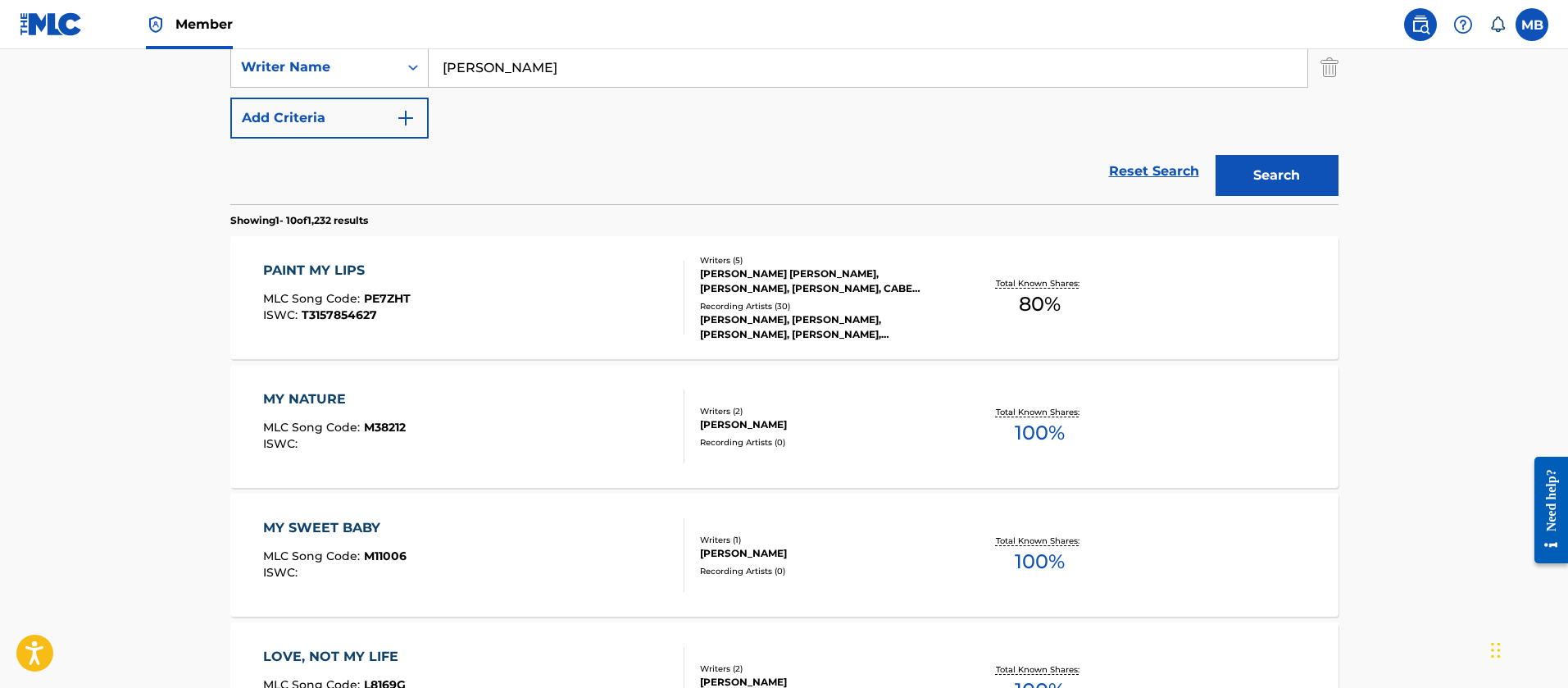
click at [501, 268] on div "PAINT MY LIPS MLC Song Code : PE7ZHT ISWC : T3157854627" at bounding box center [473, 298] width 421 height 74
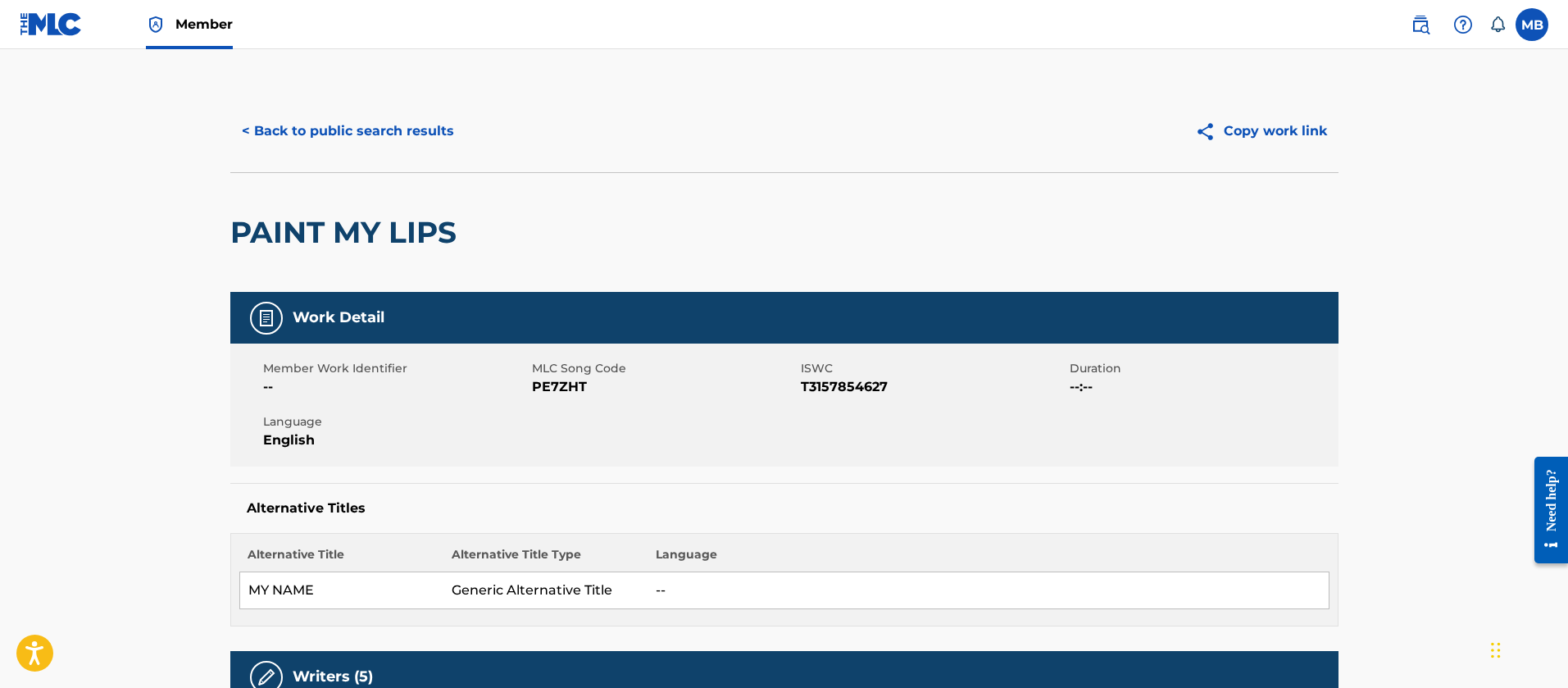
click at [375, 140] on button "< Back to public search results" at bounding box center [348, 131] width 235 height 41
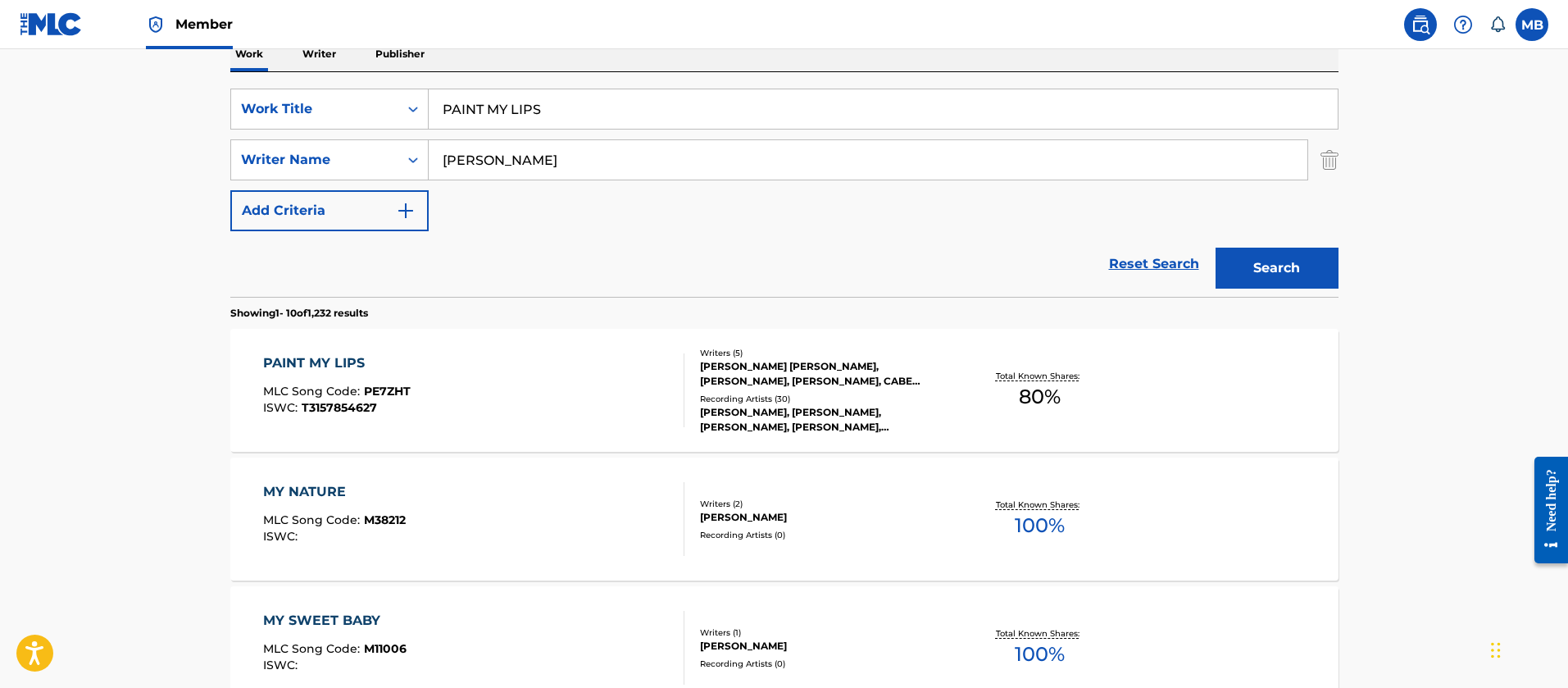
scroll to position [238, 0]
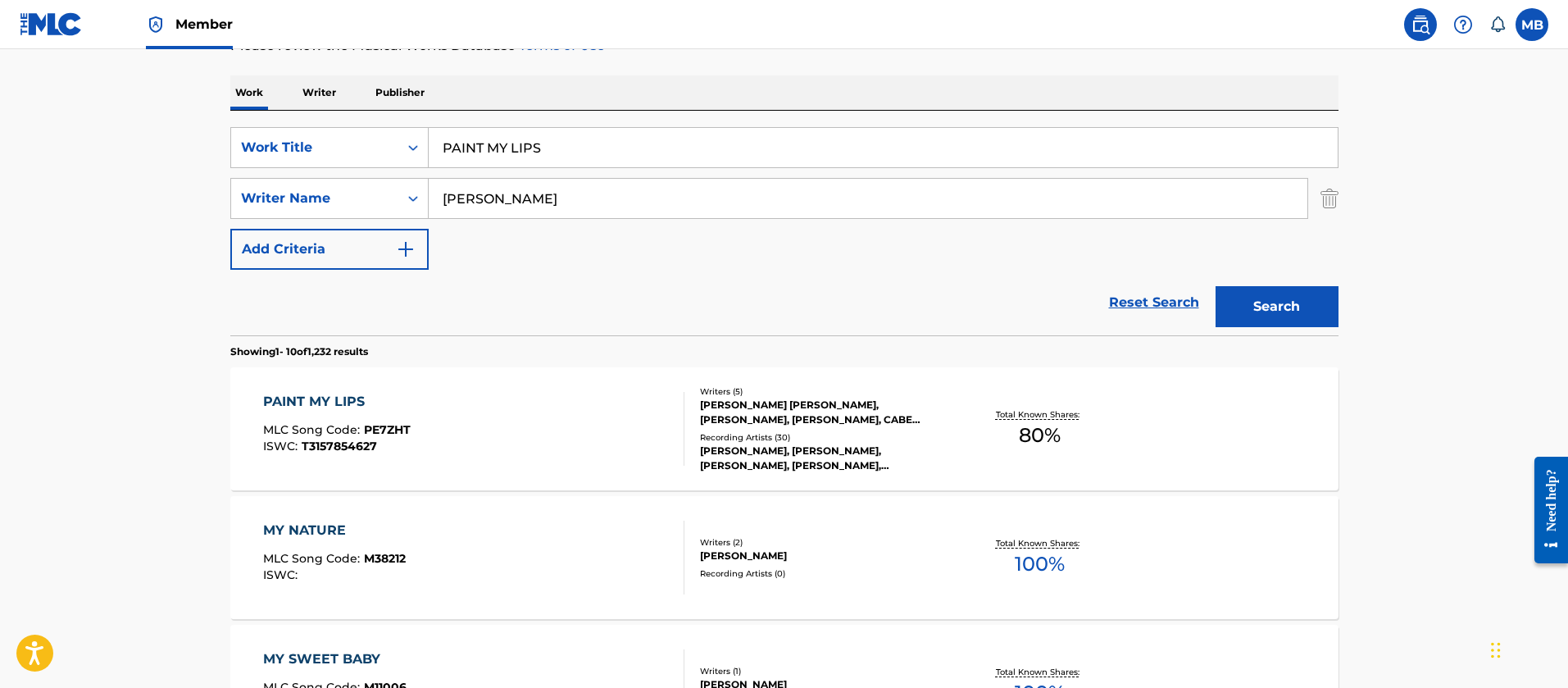
drag, startPoint x: 549, startPoint y: 140, endPoint x: 131, endPoint y: 142, distance: 418.0
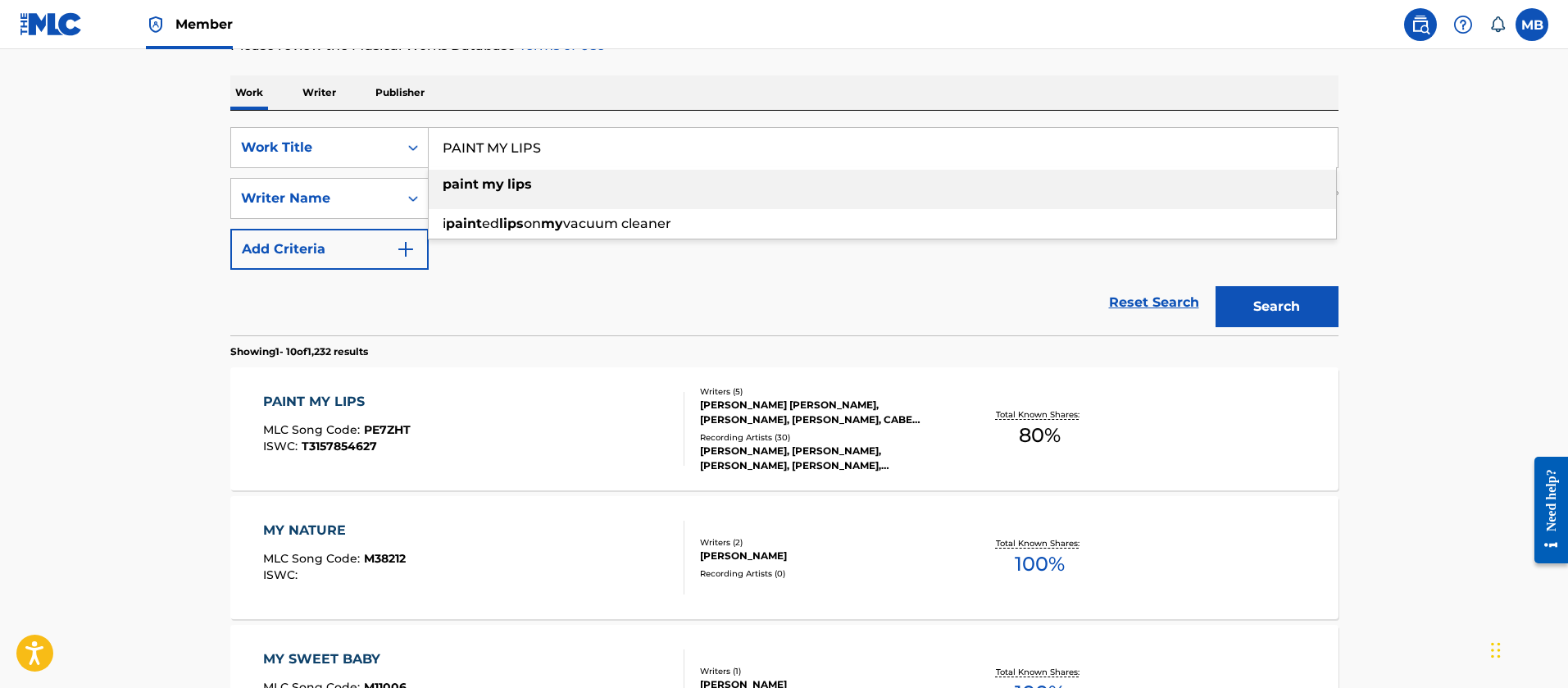
paste input "SENSITIVE SUBJECT"
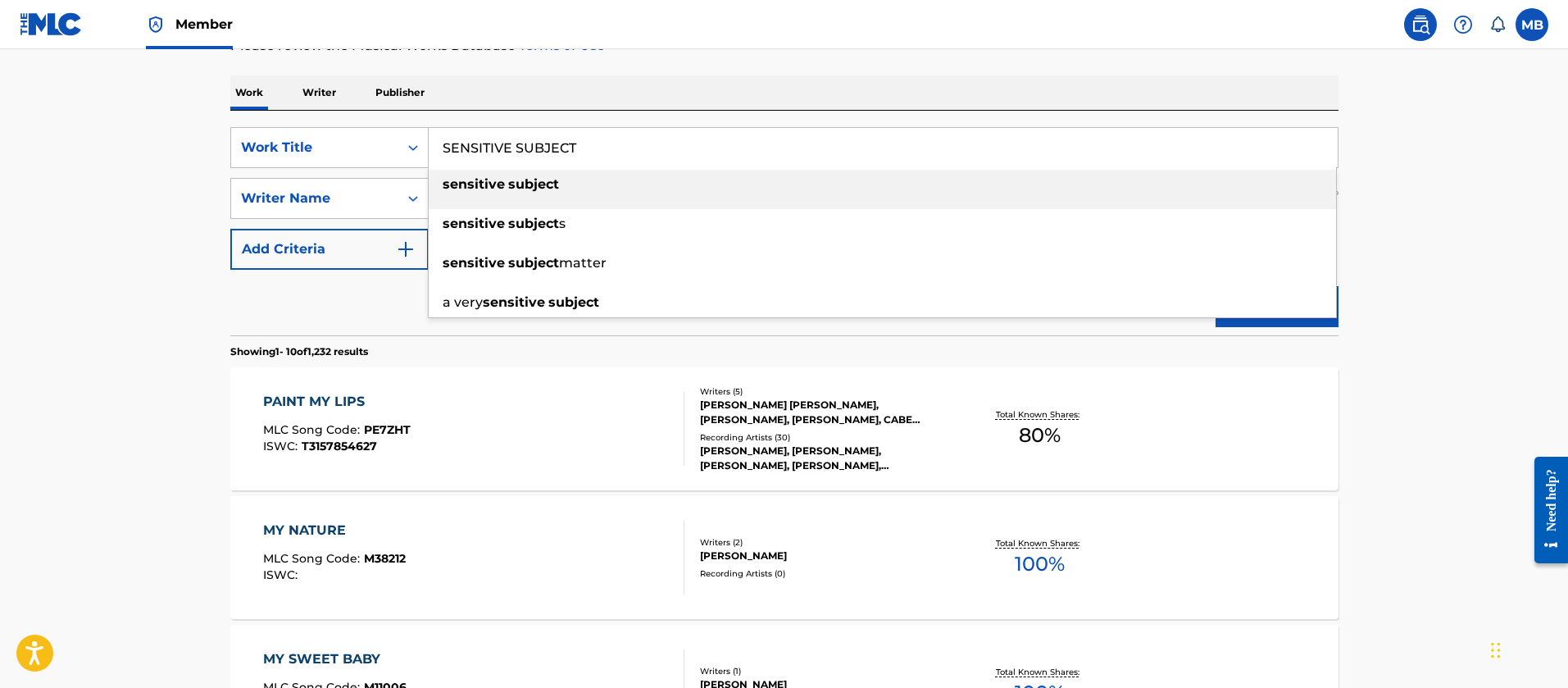
type input "SENSITIVE SUBJECT"
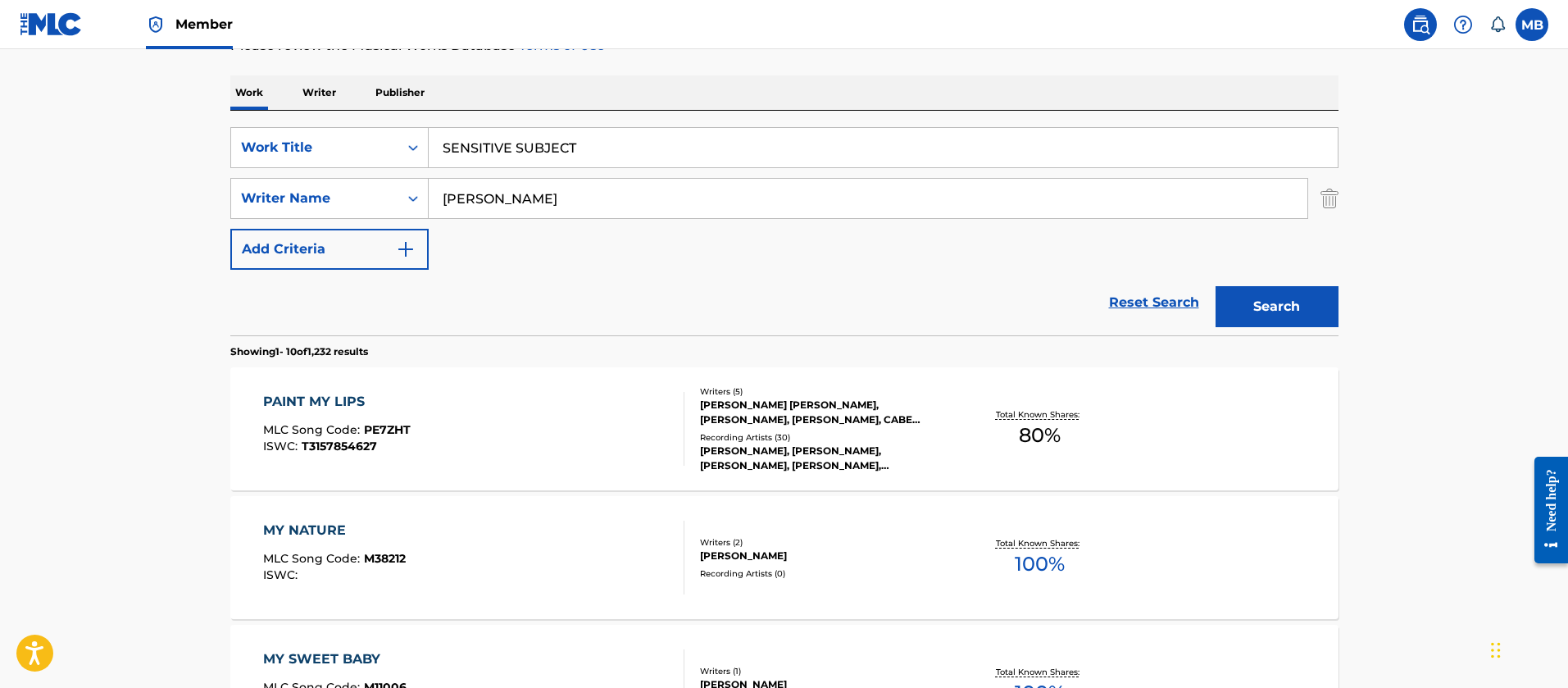
click at [1216, 286] on button "Search" at bounding box center [1276, 306] width 123 height 41
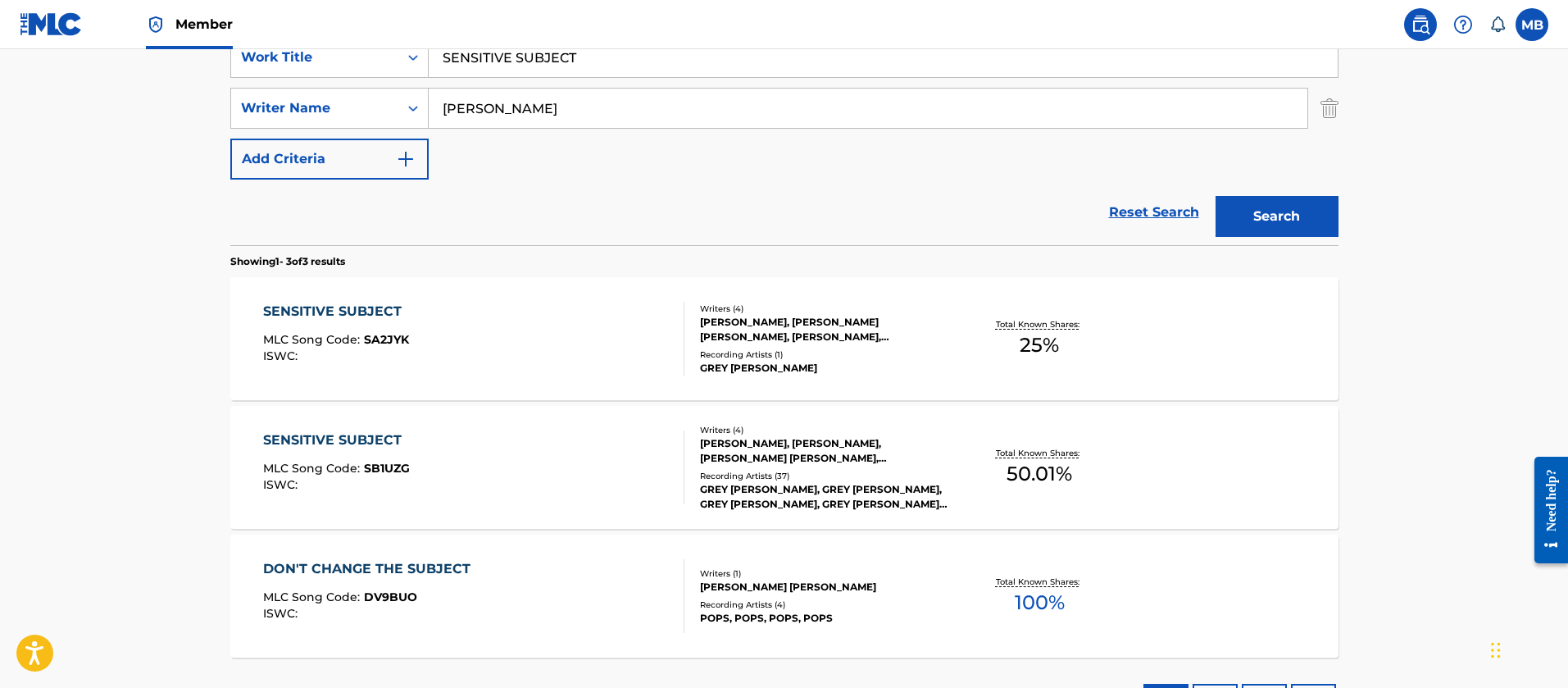
scroll to position [360, 0]
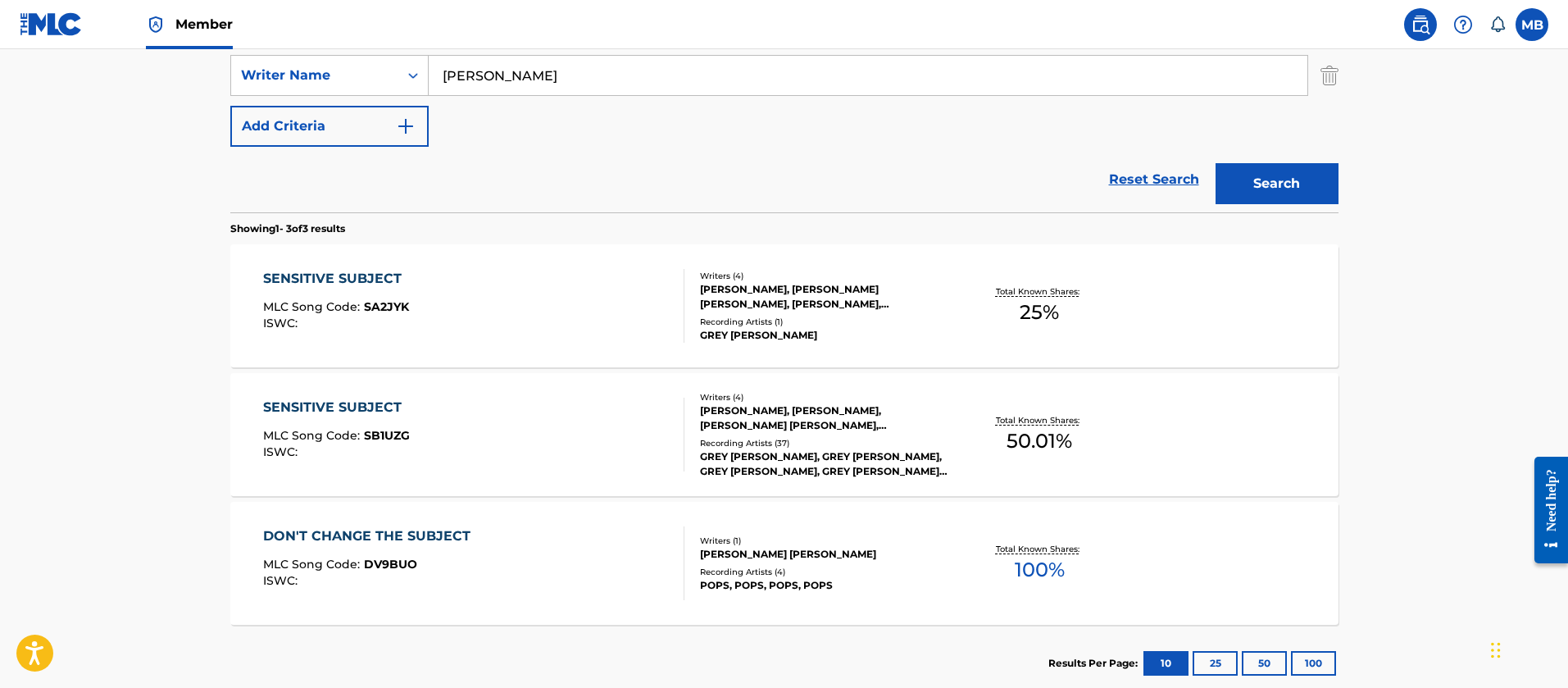
click at [565, 439] on div "SENSITIVE SUBJECT MLC Song Code : SB1UZG ISWC :" at bounding box center [473, 435] width 421 height 74
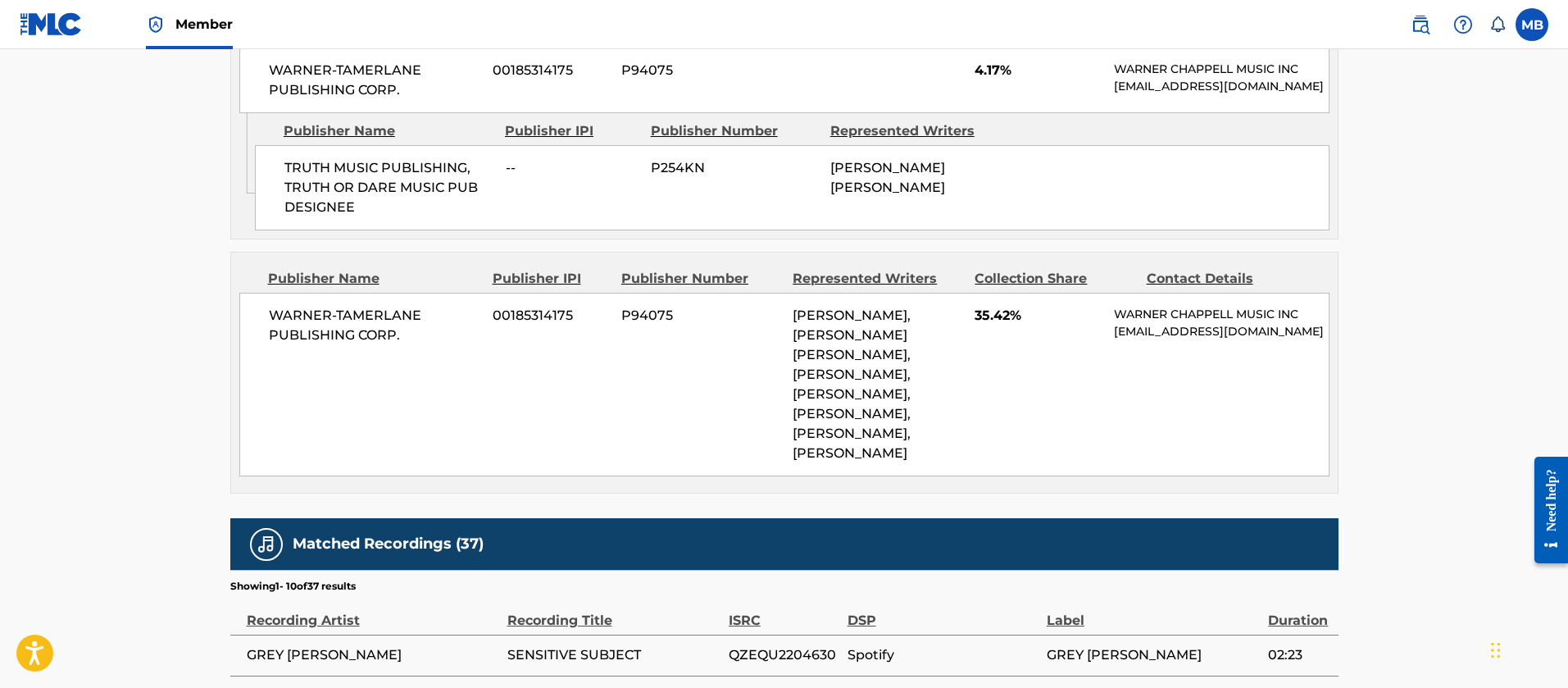
scroll to position [1107, 0]
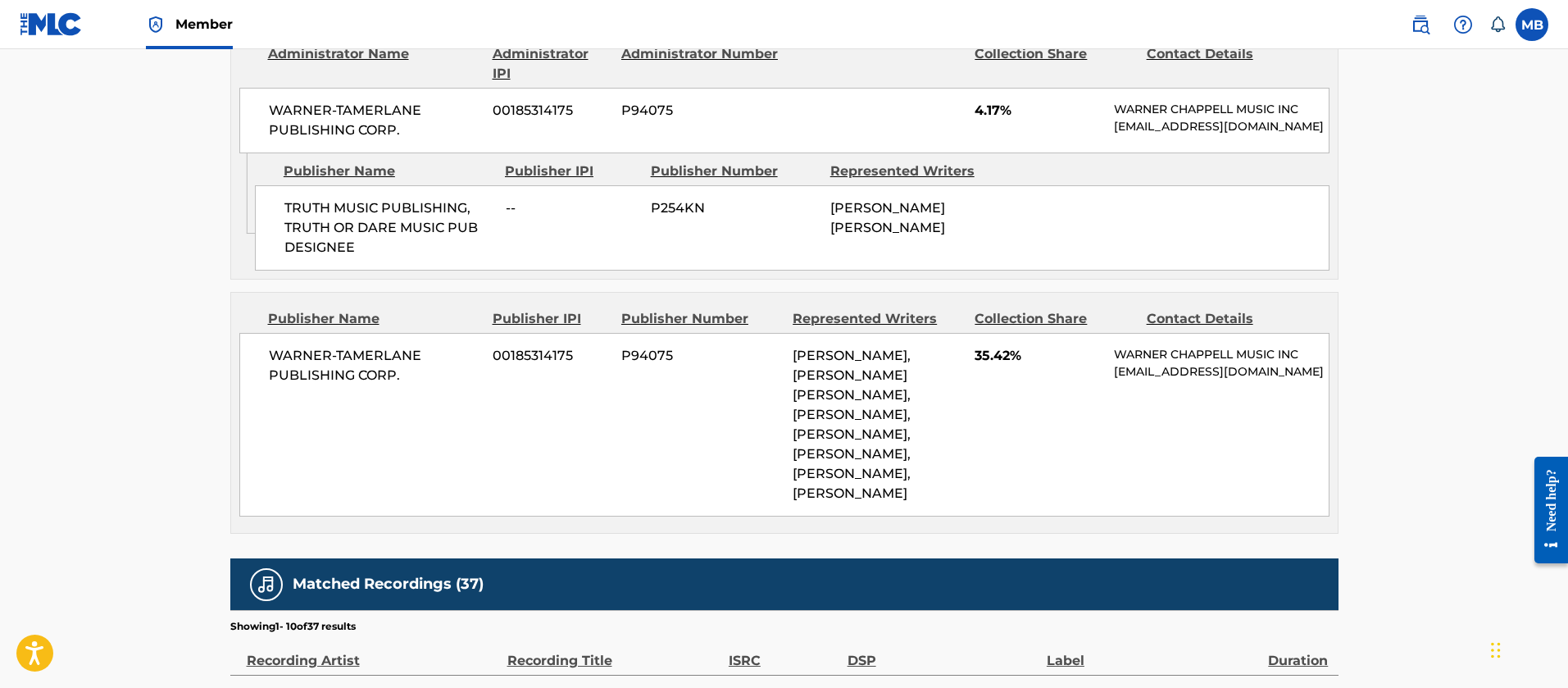
click at [886, 235] on span "JOHNSON KELLY KATHERINE" at bounding box center [888, 217] width 115 height 35
copy span "KATHERINE"
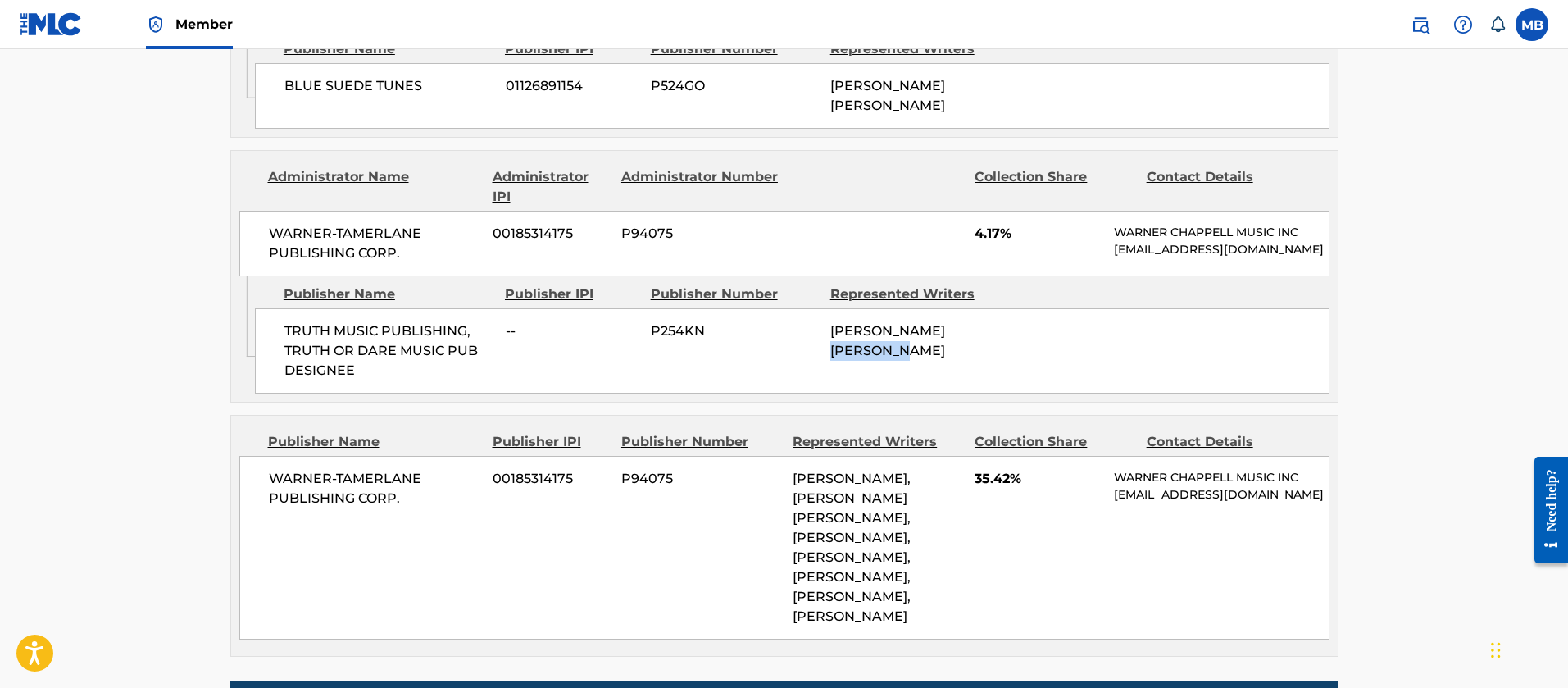
scroll to position [860, 0]
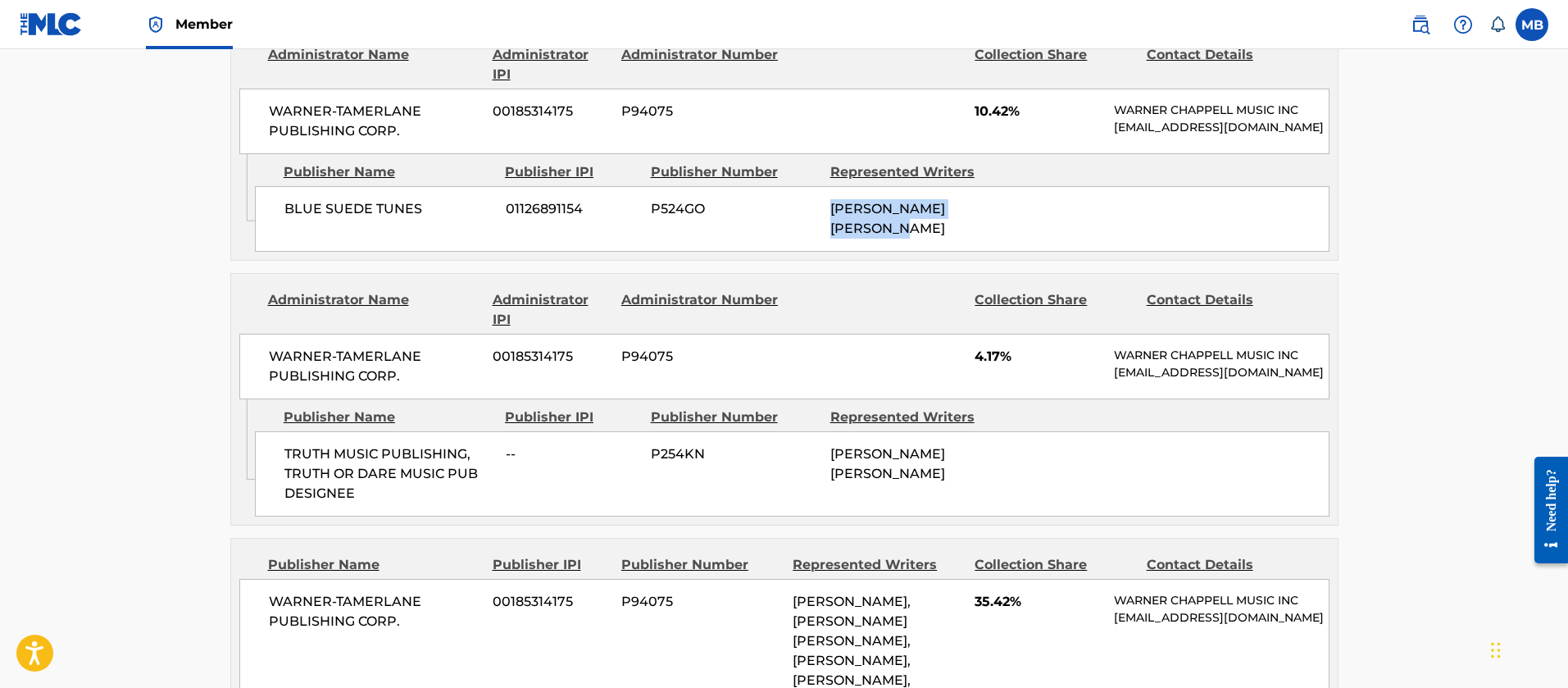
drag, startPoint x: 927, startPoint y: 244, endPoint x: 828, endPoint y: 224, distance: 101.0
click at [828, 224] on div "BLUE SUEDE TUNES 01126891154 P524GO JOHNSON KELLY KATHERINE" at bounding box center [792, 219] width 1075 height 65
copy span "JOHNSON KELLY KATHERINE"
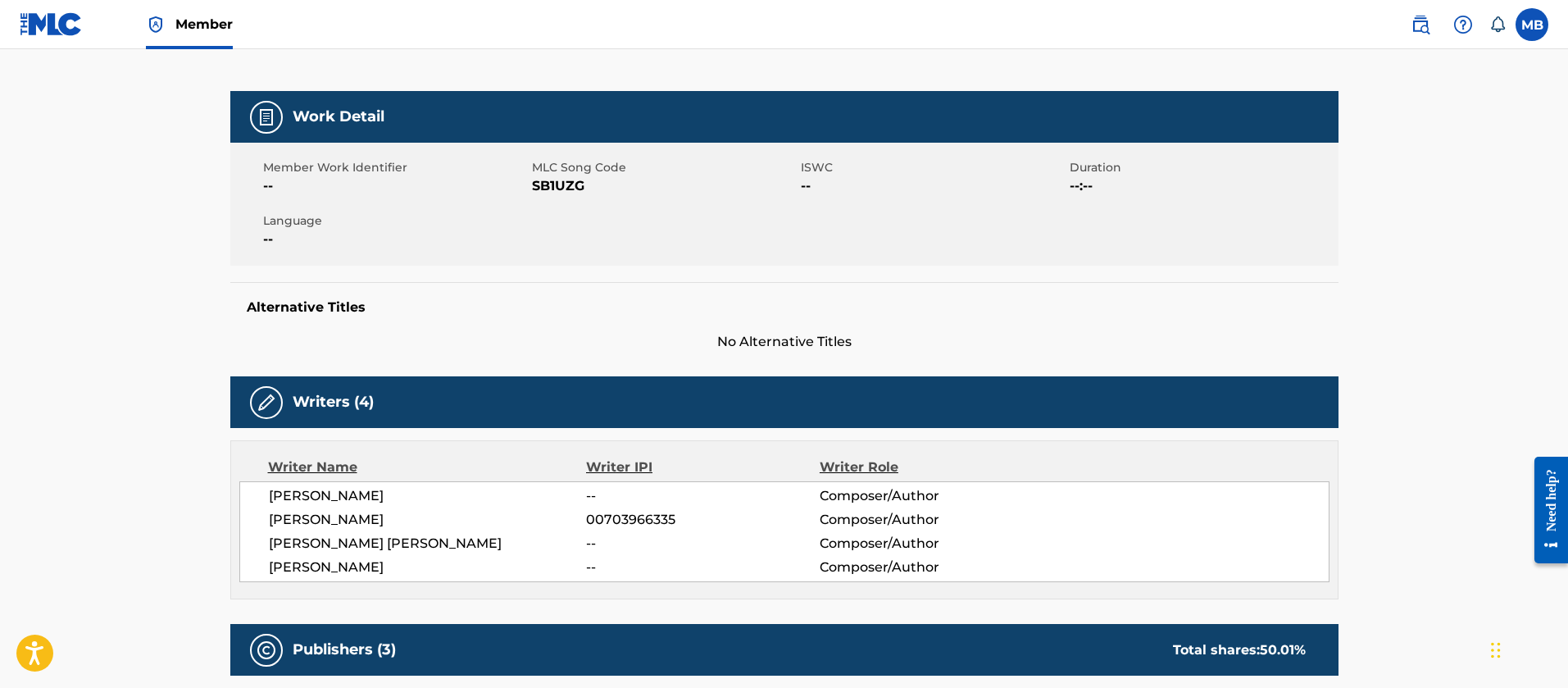
scroll to position [0, 0]
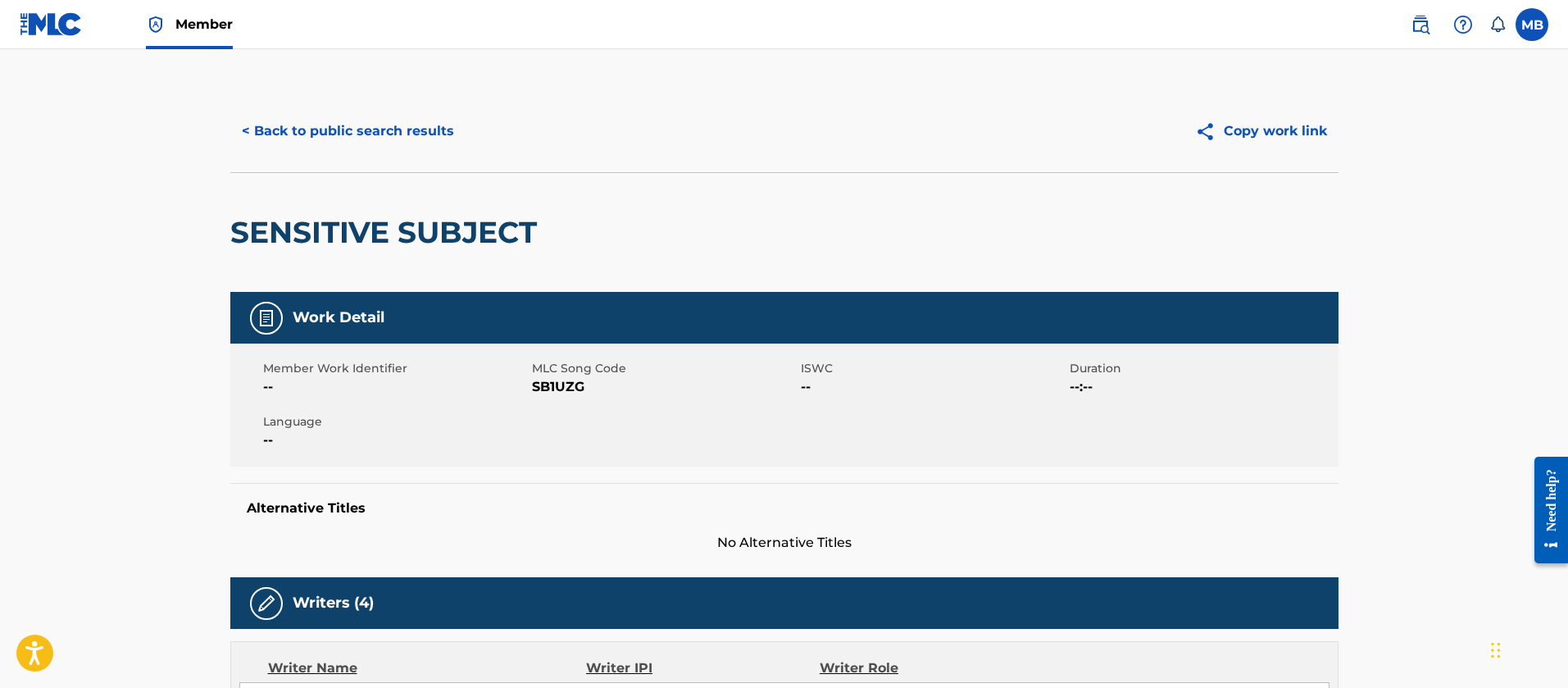
click at [346, 134] on button "< Back to public search results" at bounding box center [348, 131] width 235 height 41
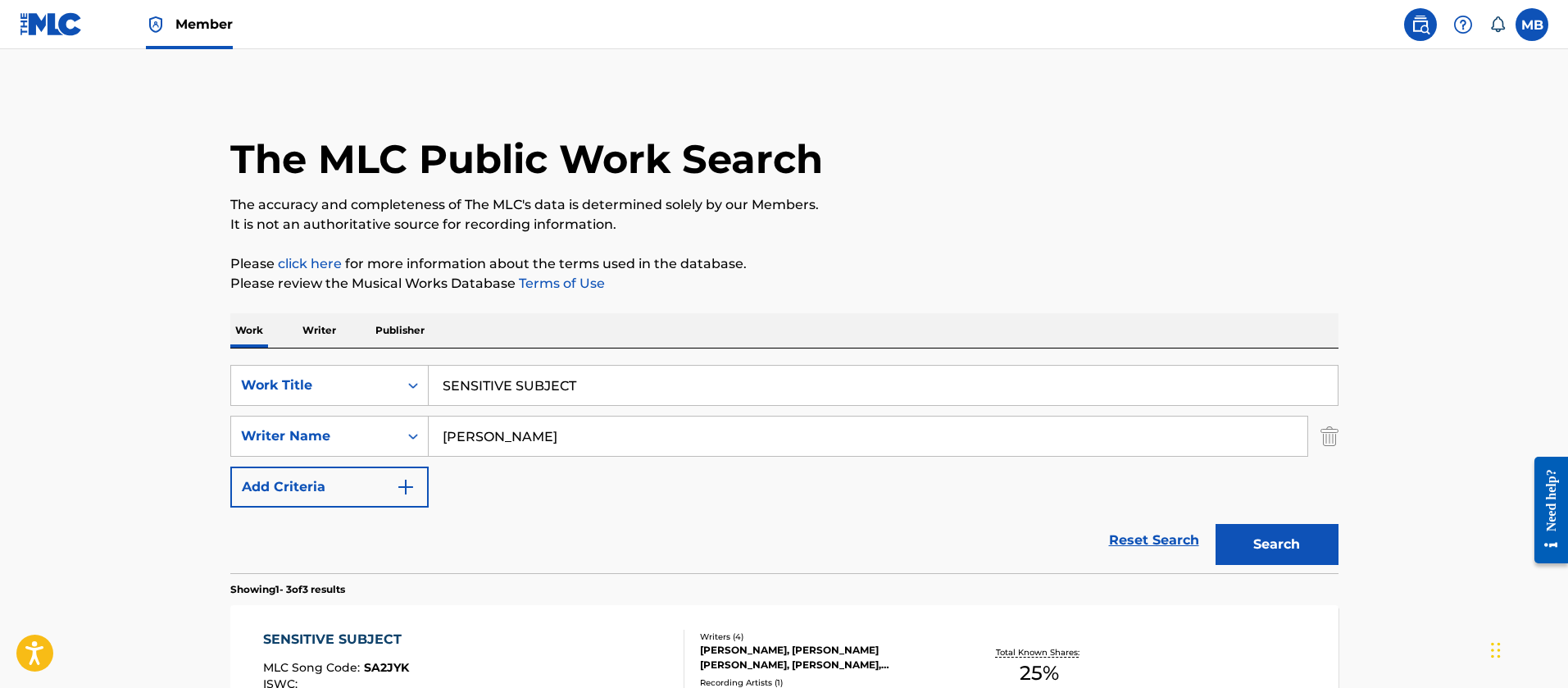
scroll to position [360, 0]
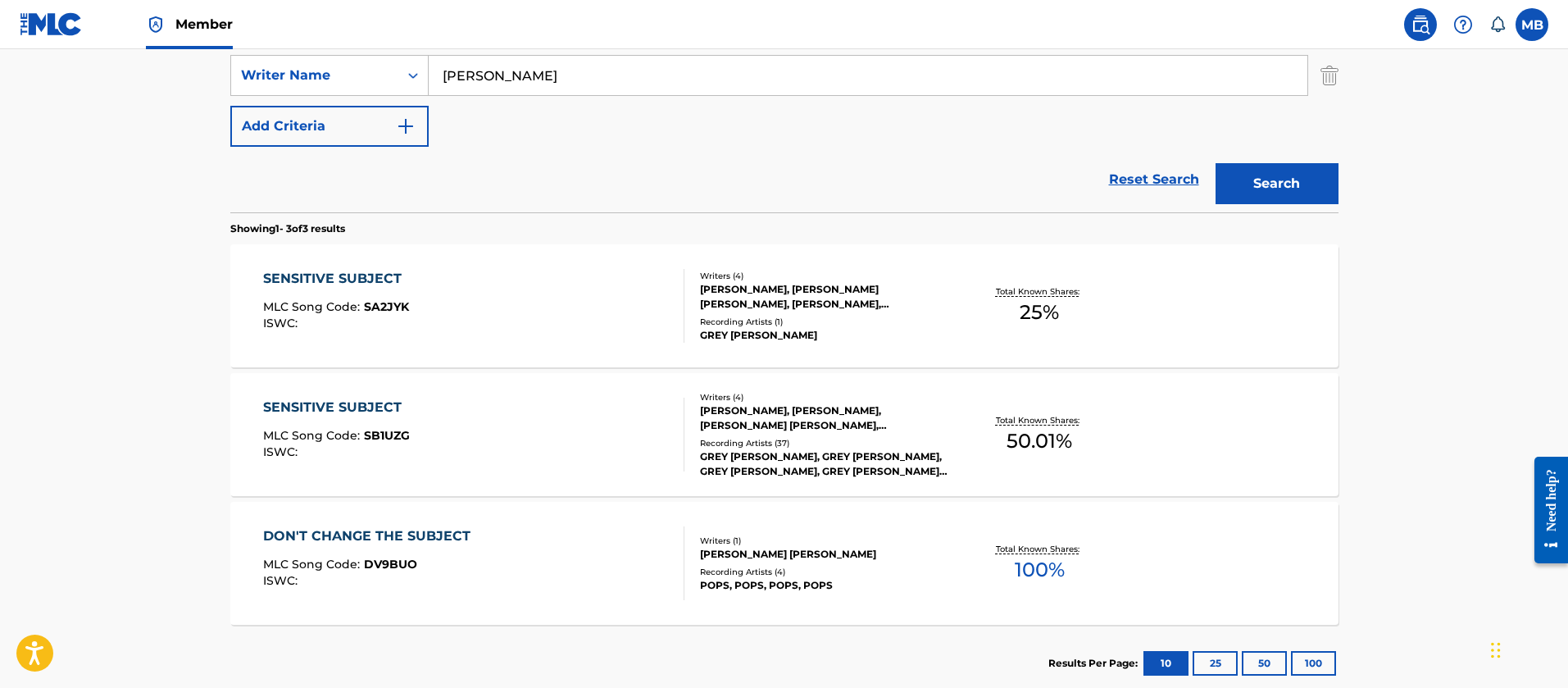
click at [552, 347] on div "SENSITIVE SUBJECT MLC Song Code : SA2JYK ISWC : Writers ( 4 ) GREY ZIEGLER, JOH…" at bounding box center [784, 306] width 1109 height 123
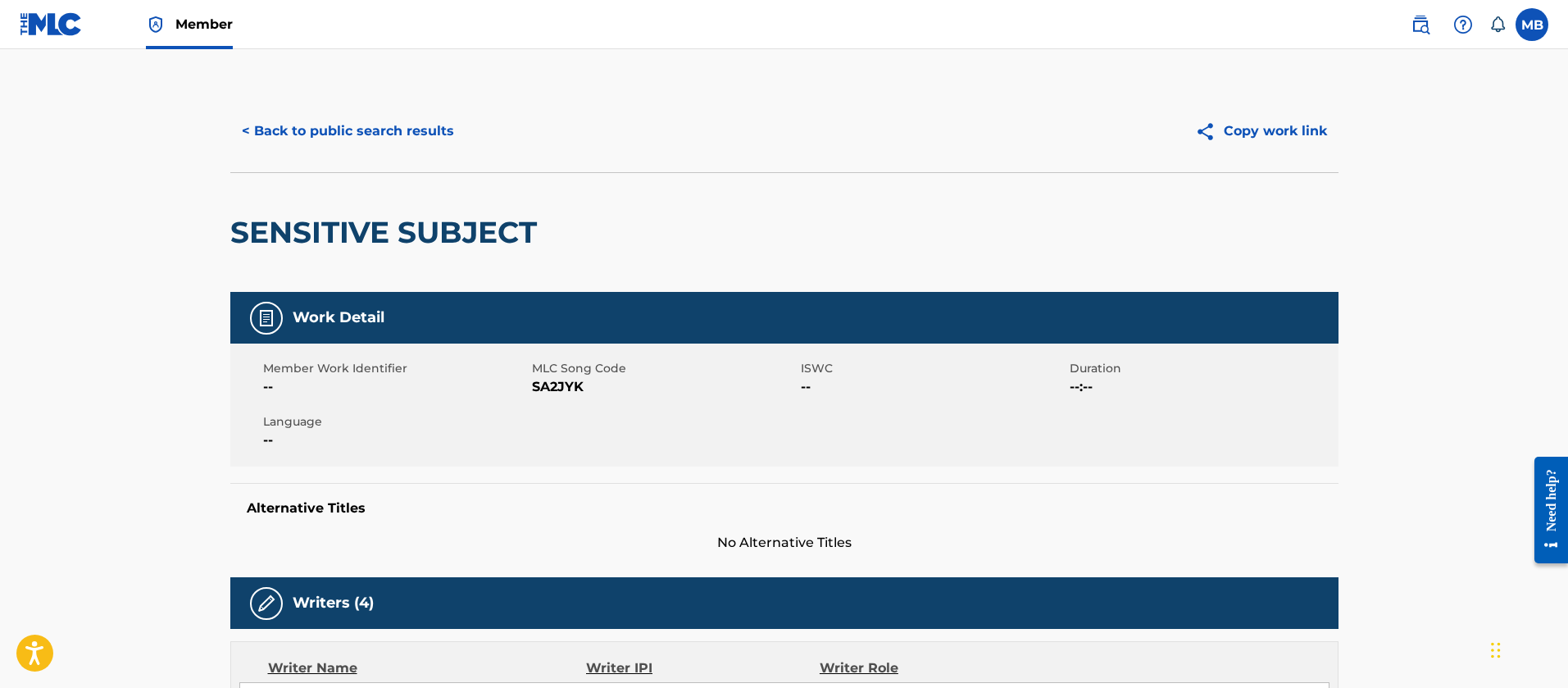
click at [553, 381] on span "SA2JYK" at bounding box center [664, 387] width 265 height 19
copy span "SA2JYK"
click at [337, 137] on button "< Back to public search results" at bounding box center [348, 131] width 235 height 41
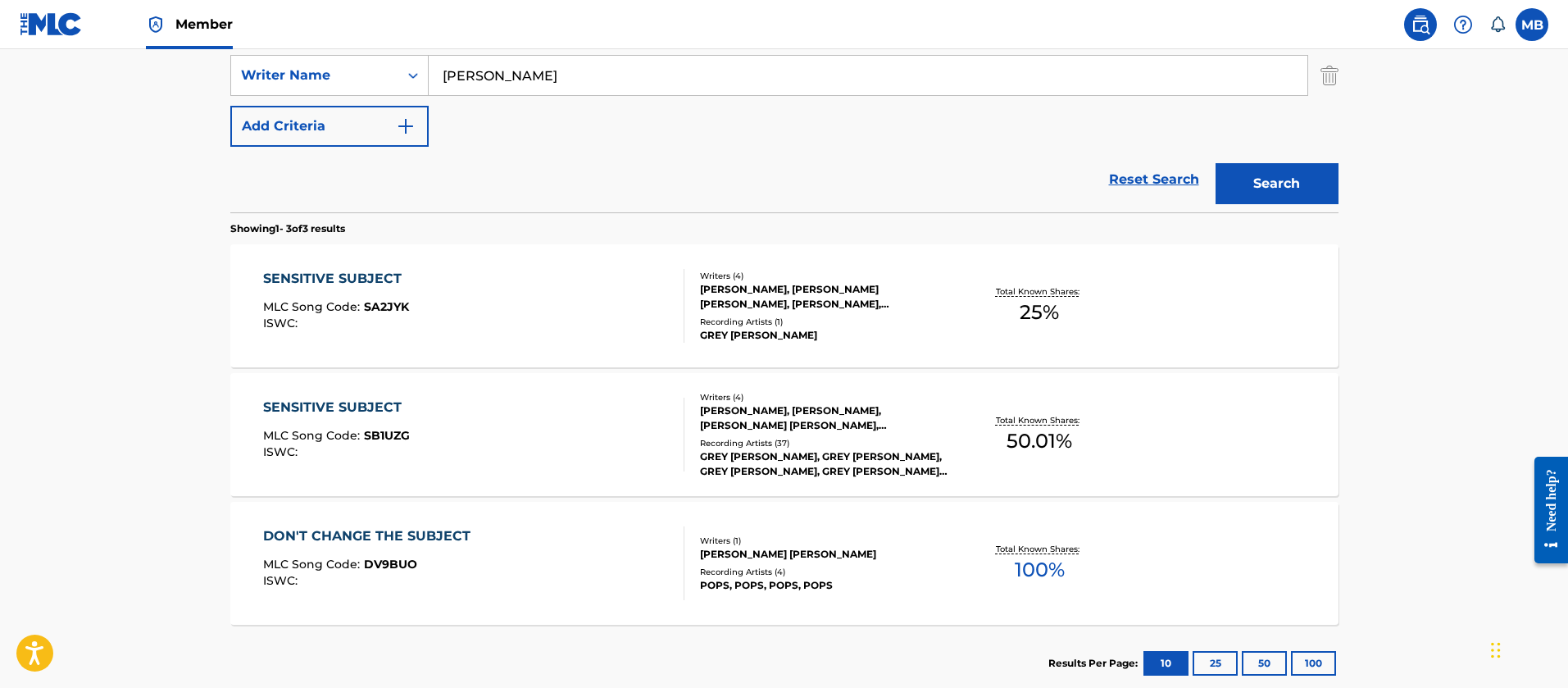
click at [500, 442] on div "SENSITIVE SUBJECT MLC Song Code : SB1UZG ISWC :" at bounding box center [473, 435] width 421 height 74
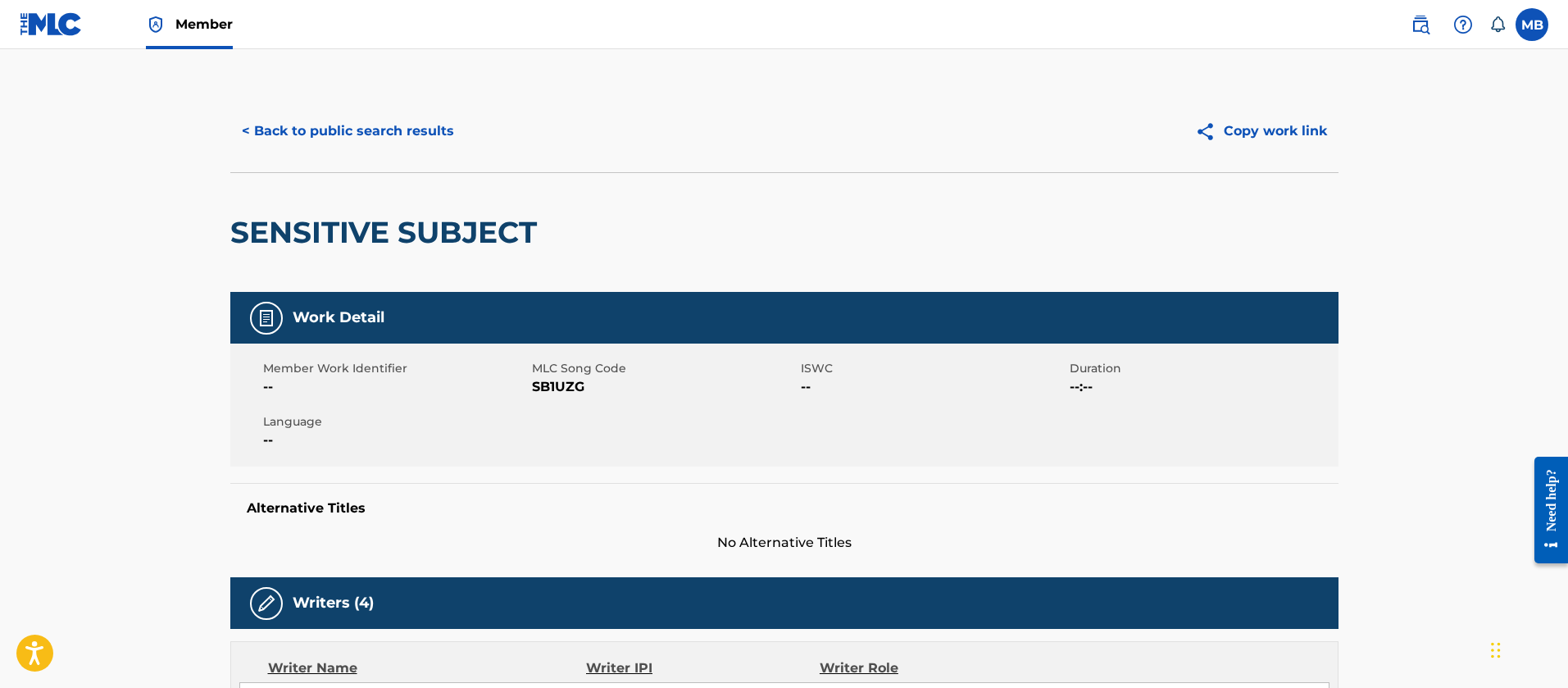
click at [558, 389] on span "SB1UZG" at bounding box center [664, 387] width 265 height 19
copy span "SB1UZG"
click at [363, 117] on button "< Back to public search results" at bounding box center [348, 131] width 235 height 41
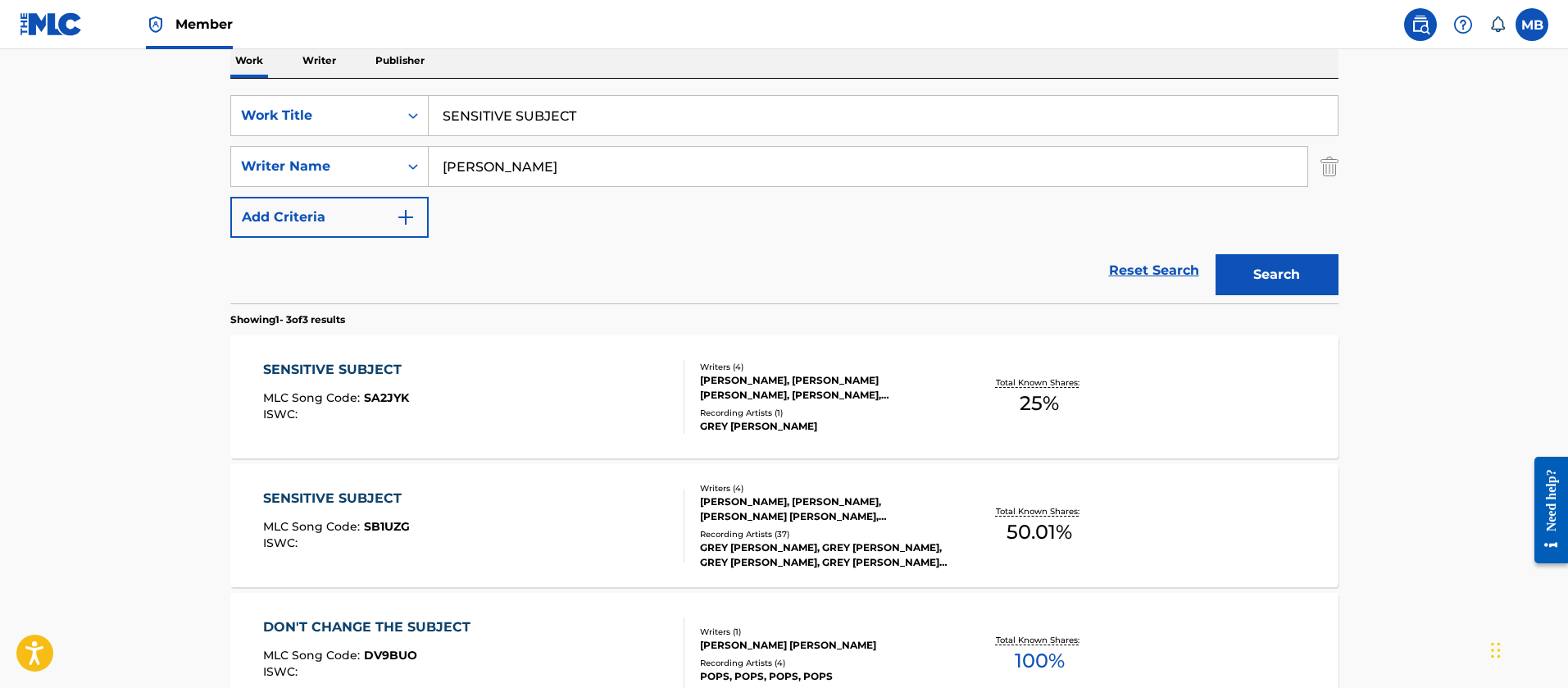
scroll to position [238, 0]
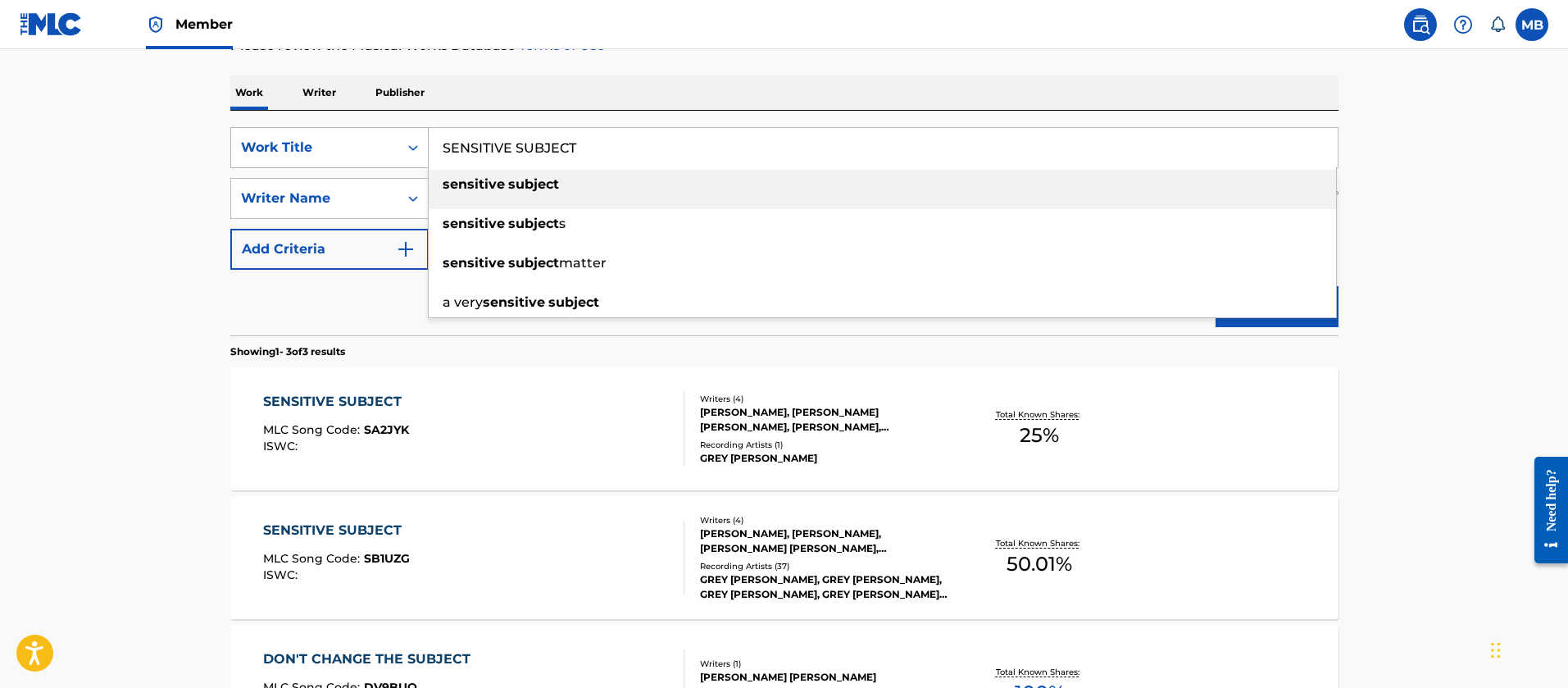
drag, startPoint x: 592, startPoint y: 163, endPoint x: 237, endPoint y: 166, distance: 355.0
click at [241, 165] on div "SearchWithCriteriaec57389c-3662-4419-82f5-1603647a0b4f Work Title SENSITIVE SUB…" at bounding box center [784, 147] width 1109 height 41
paste input "TEMPORARY WIFE"
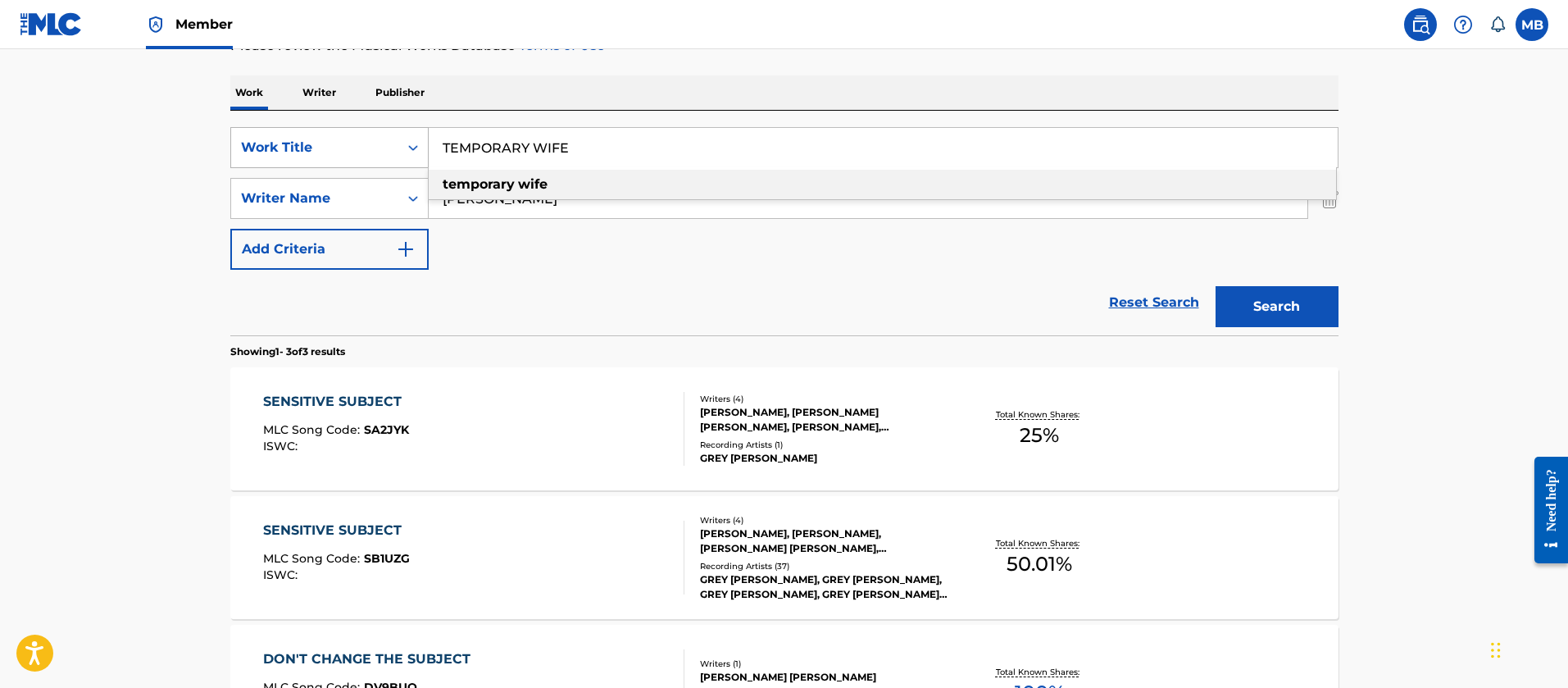
type input "TEMPORARY WIFE"
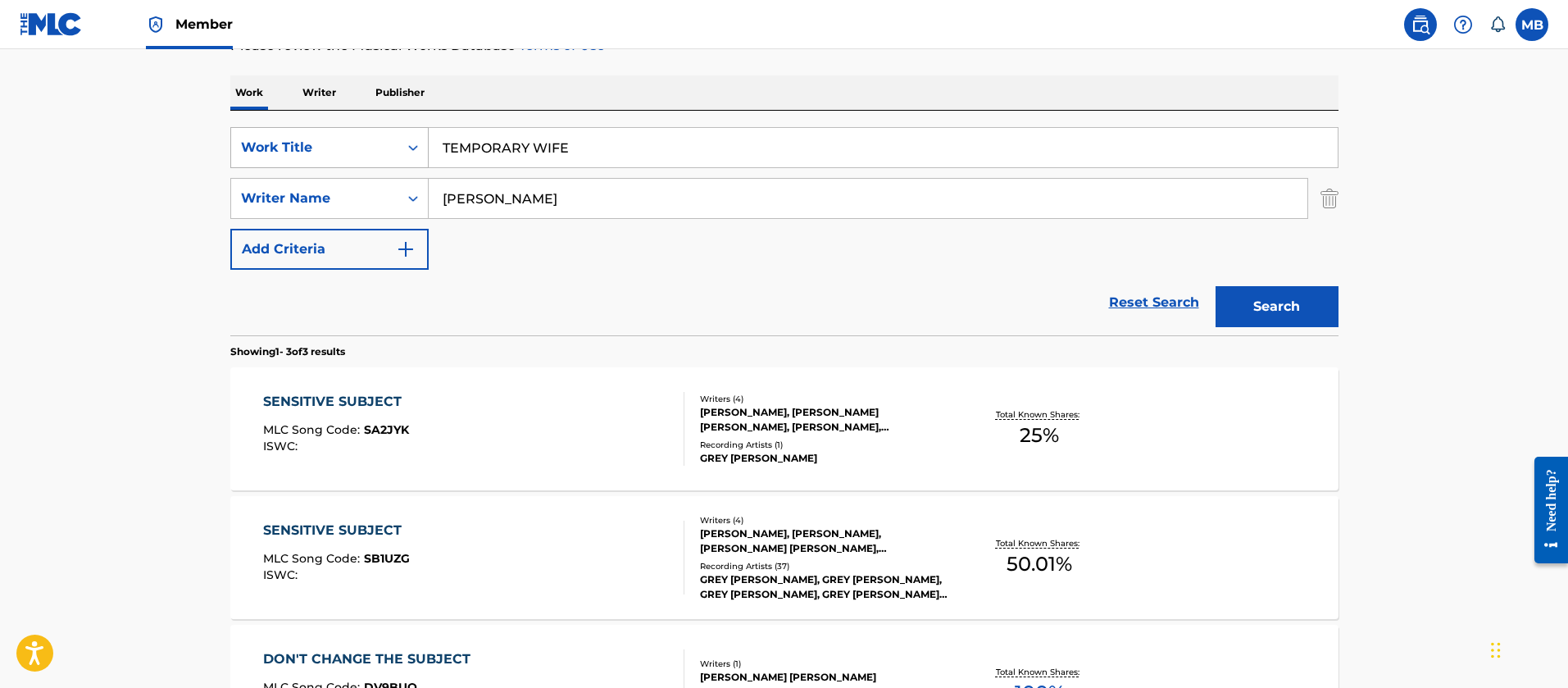
click at [1216, 286] on button "Search" at bounding box center [1276, 306] width 123 height 41
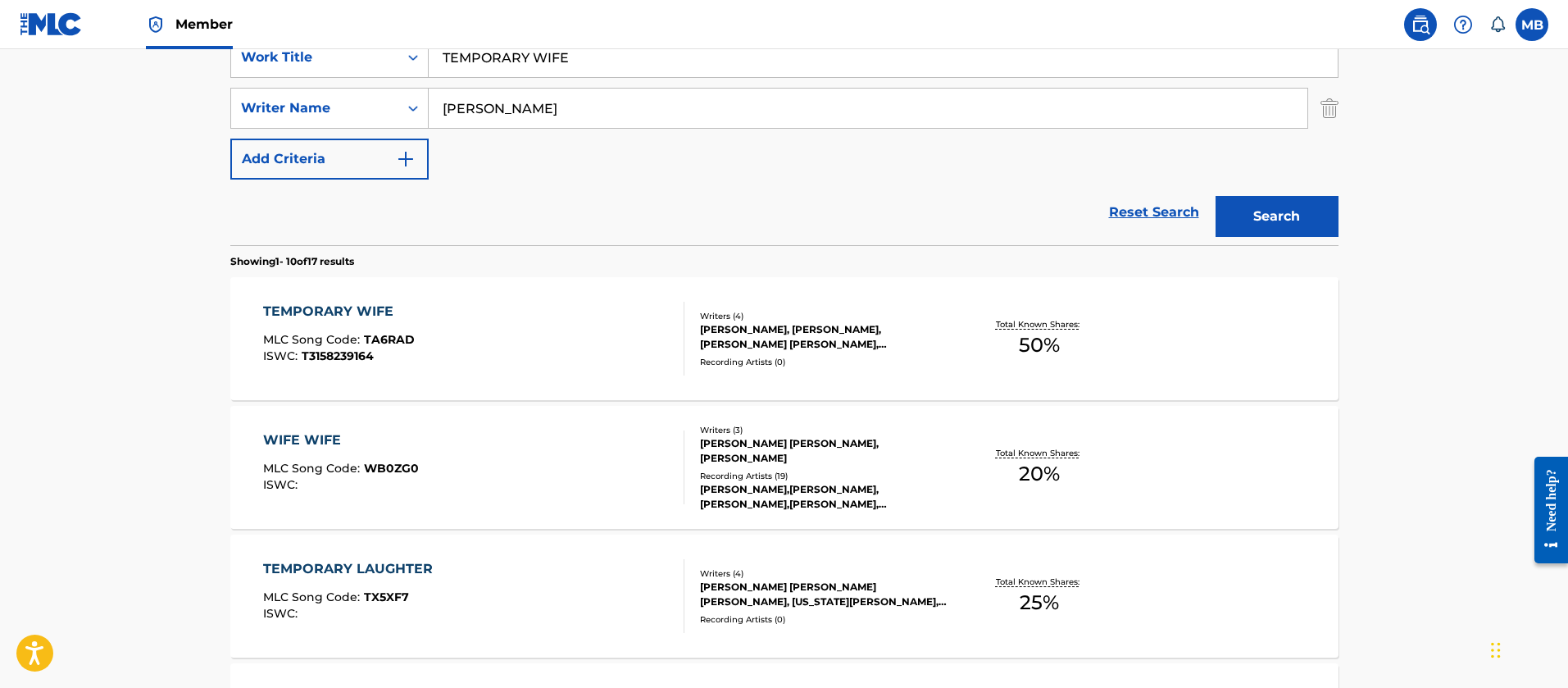
scroll to position [360, 0]
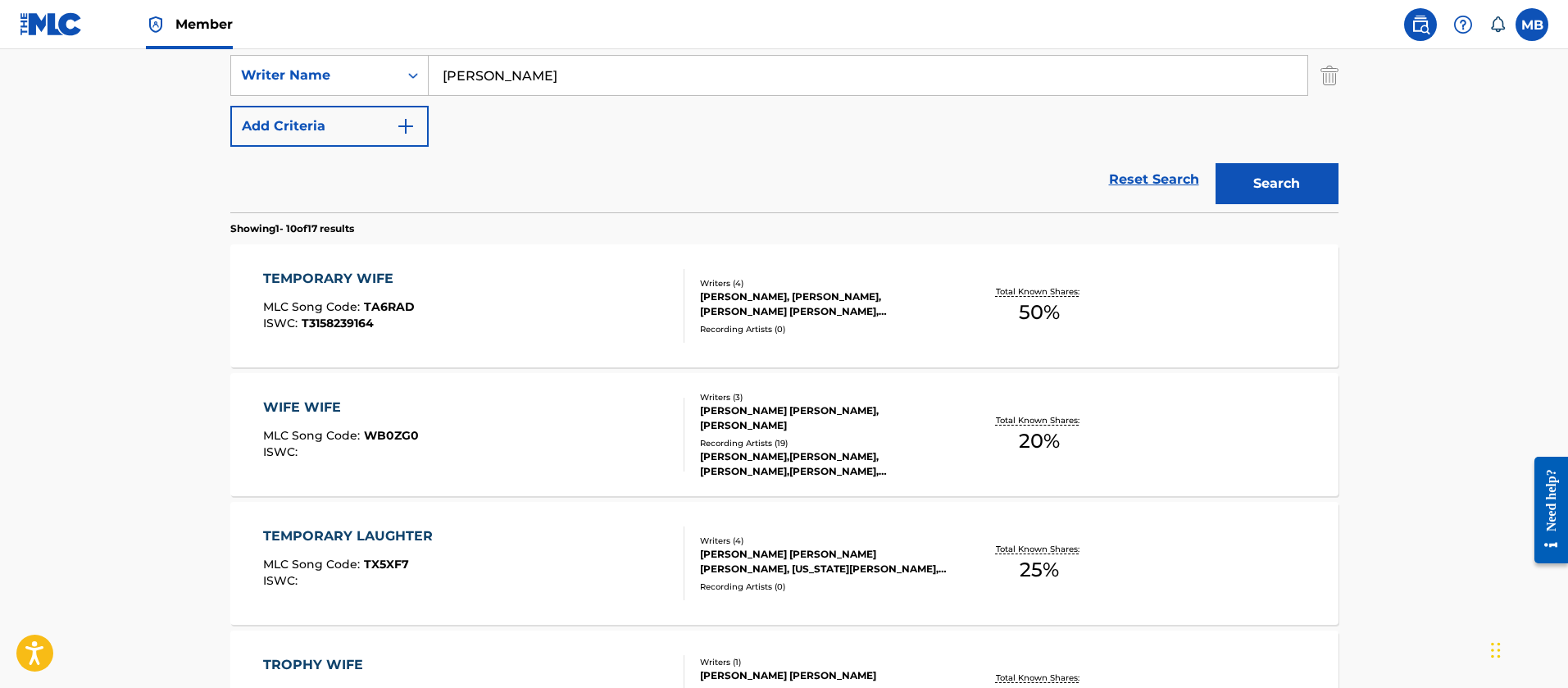
click at [441, 303] on div "TEMPORARY WIFE MLC Song Code : TA6RAD ISWC : T3158239164" at bounding box center [473, 306] width 421 height 74
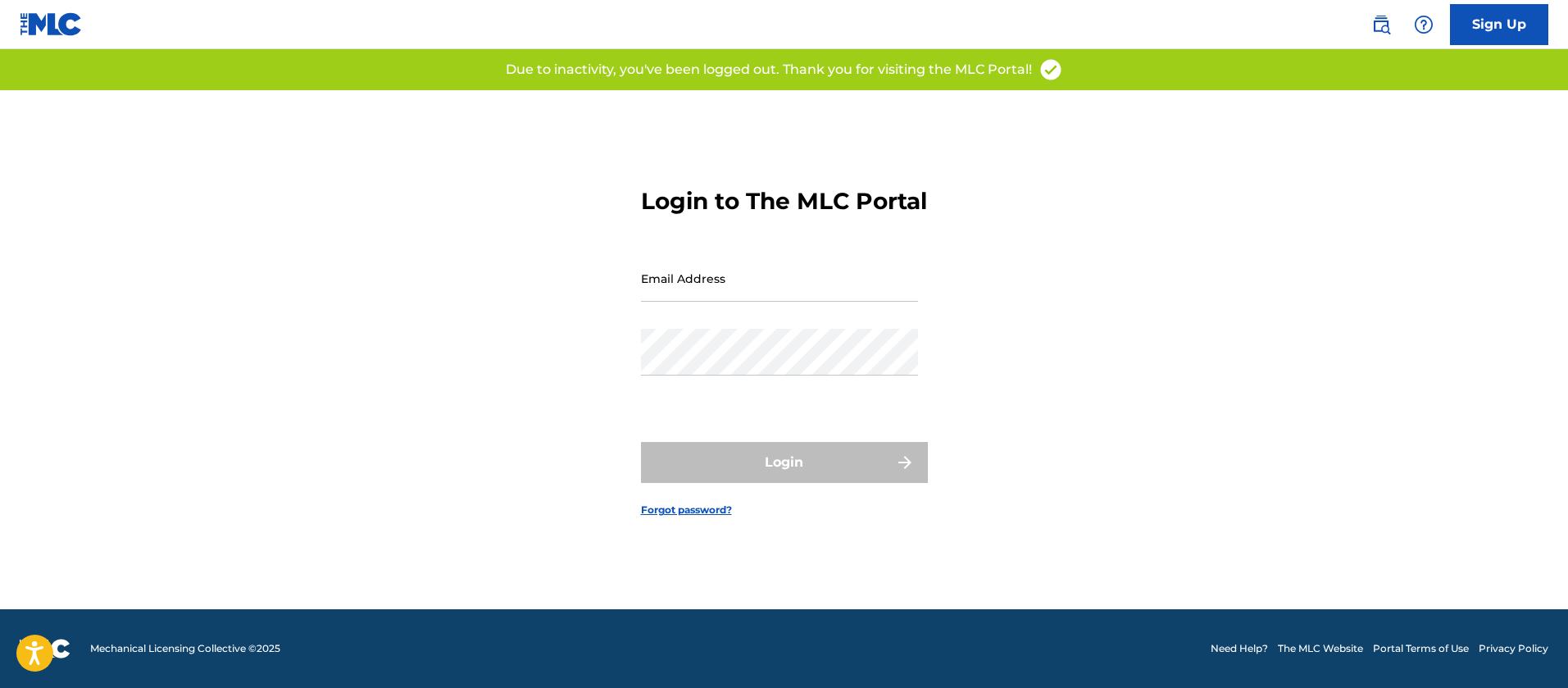
drag, startPoint x: 727, startPoint y: 306, endPoint x: 723, endPoint y: 298, distance: 8.9
click at [727, 301] on input "Email Address" at bounding box center [780, 278] width 277 height 47
type input "[PERSON_NAME][EMAIL_ADDRESS][PERSON_NAME][DOMAIN_NAME]"
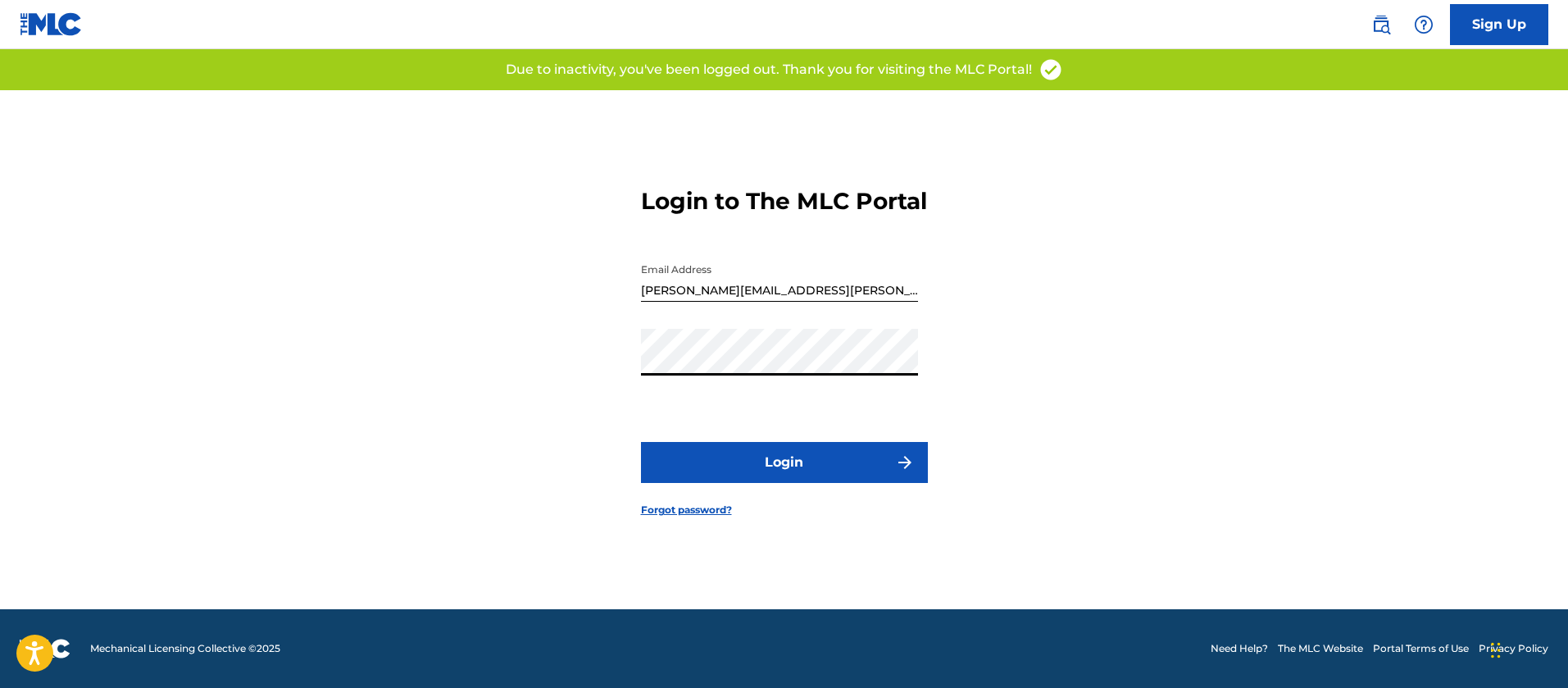
click at [641, 442] on button "Login" at bounding box center [784, 462] width 287 height 41
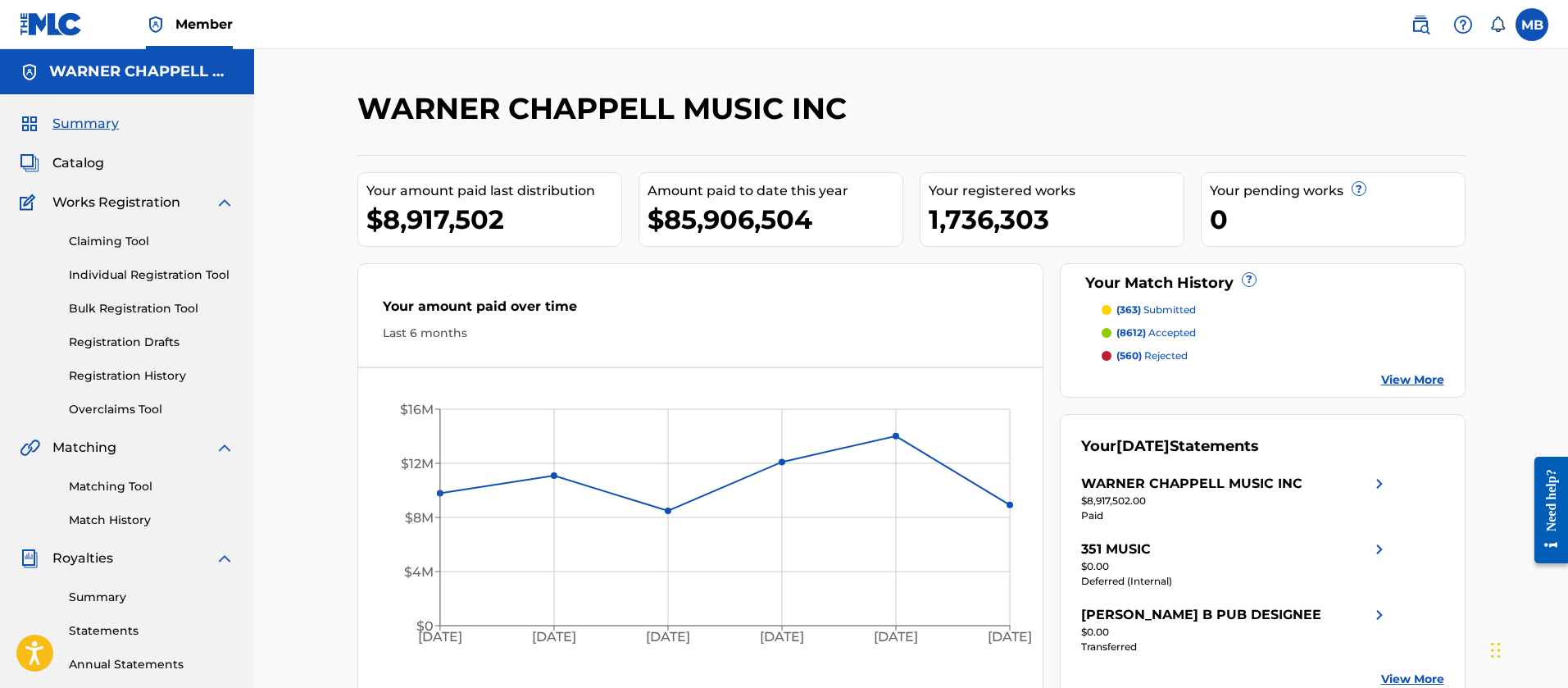
click at [209, 13] on link "Member" at bounding box center [189, 24] width 87 height 49
click at [95, 154] on span "Catalog" at bounding box center [78, 163] width 51 height 19
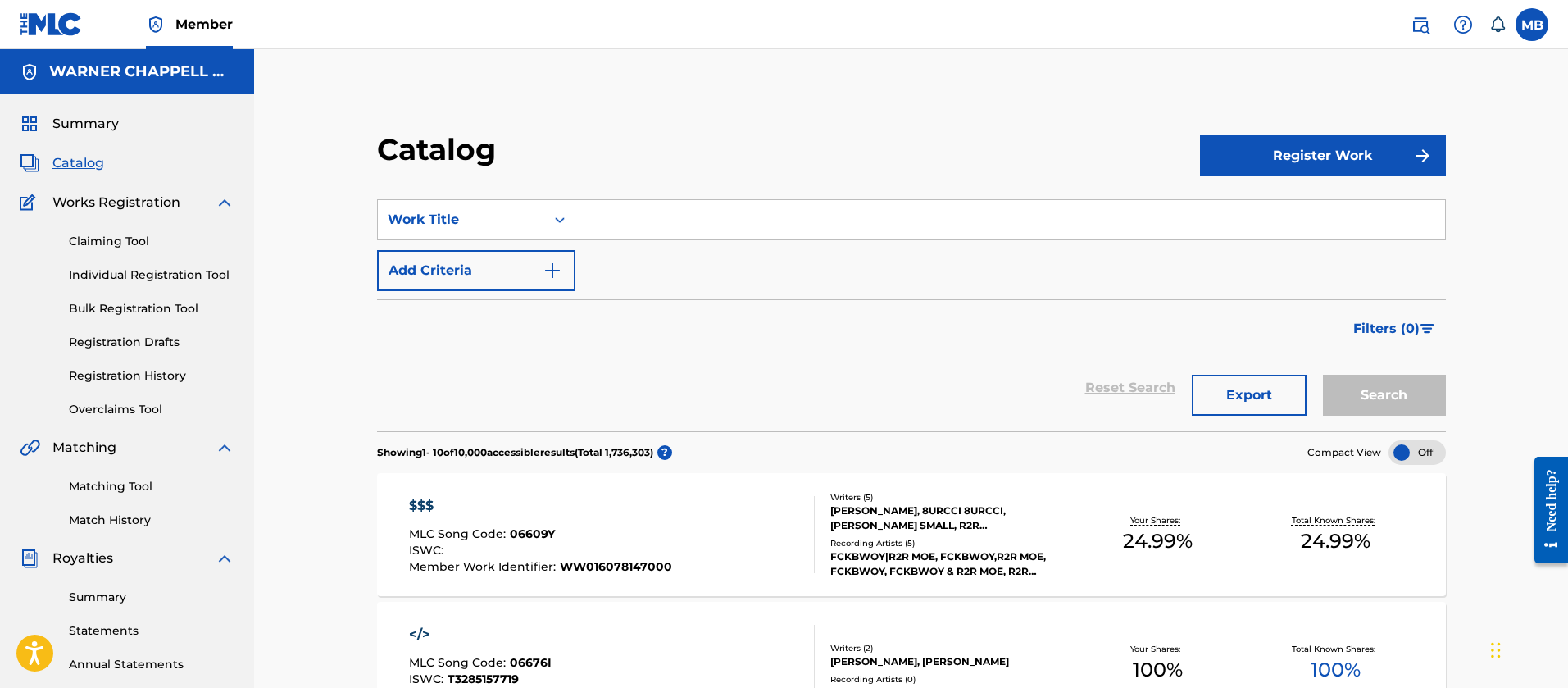
click at [688, 215] on input "Search Form" at bounding box center [1010, 219] width 870 height 40
paste input "EMPTY CANVAS"
type input "EMPTY CANVAS"
click at [1415, 21] on img at bounding box center [1420, 25] width 19 height 19
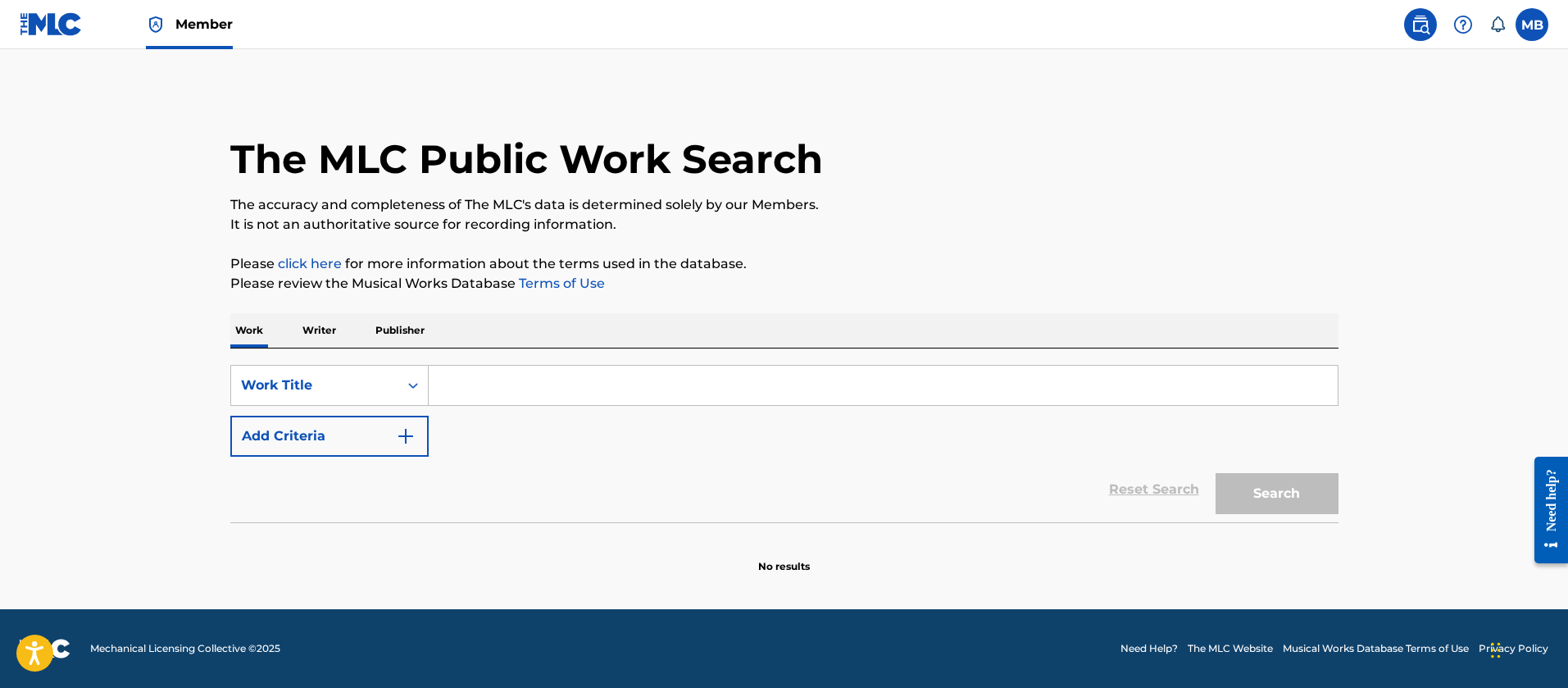
click at [490, 377] on input "Search Form" at bounding box center [882, 385] width 909 height 40
paste input "EMPTY CANVAS"
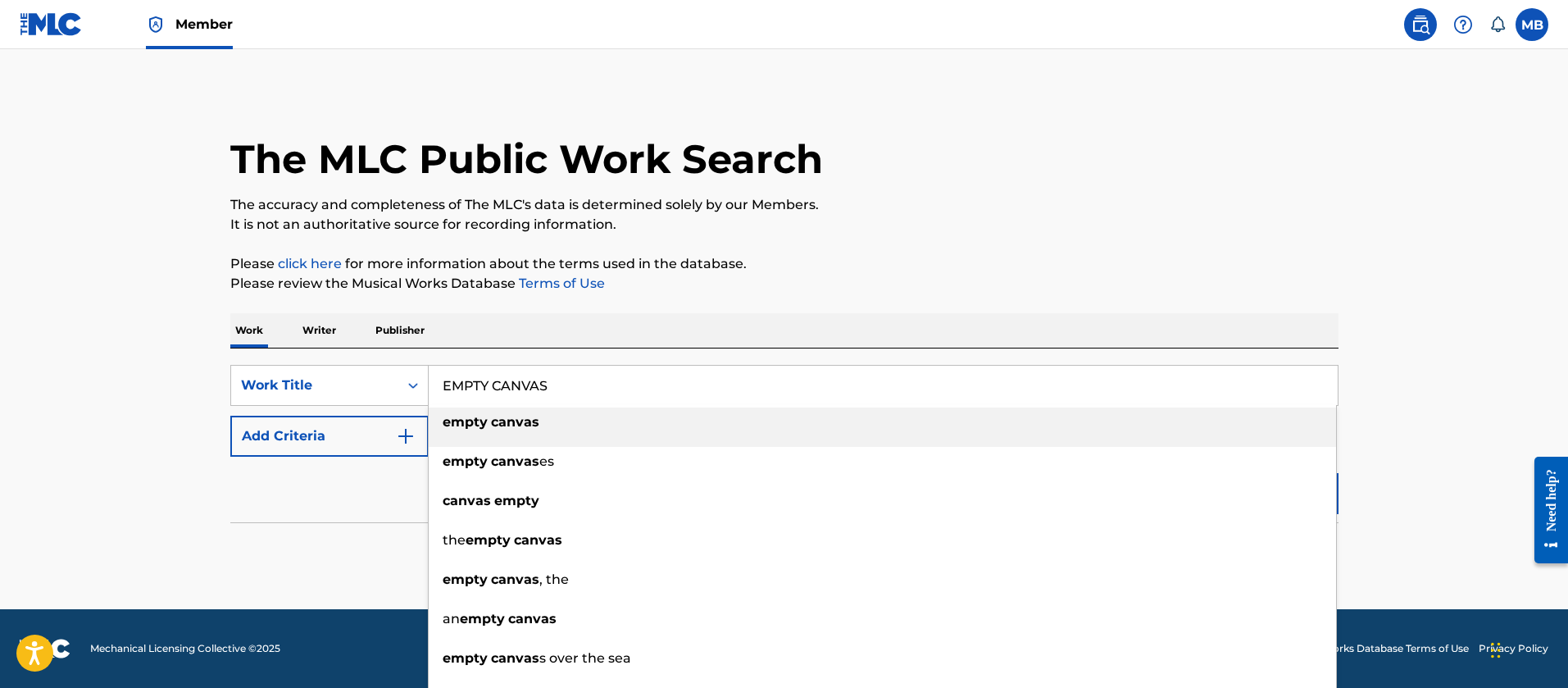
type input "EMPTY CANVAS"
click at [278, 448] on button "Add Criteria" at bounding box center [330, 435] width 199 height 41
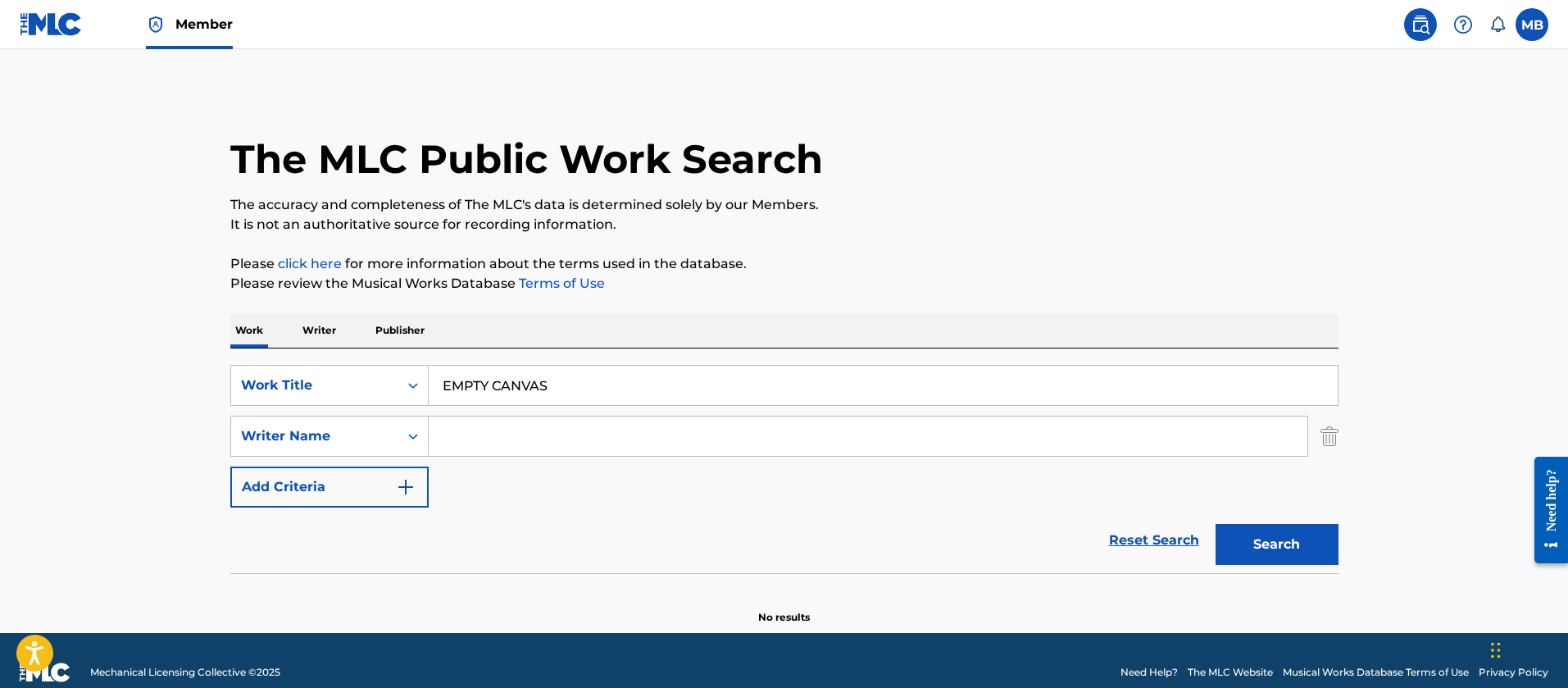
click at [517, 432] on input "Search Form" at bounding box center [867, 435] width 879 height 40
click at [1216, 524] on button "Search" at bounding box center [1276, 544] width 123 height 41
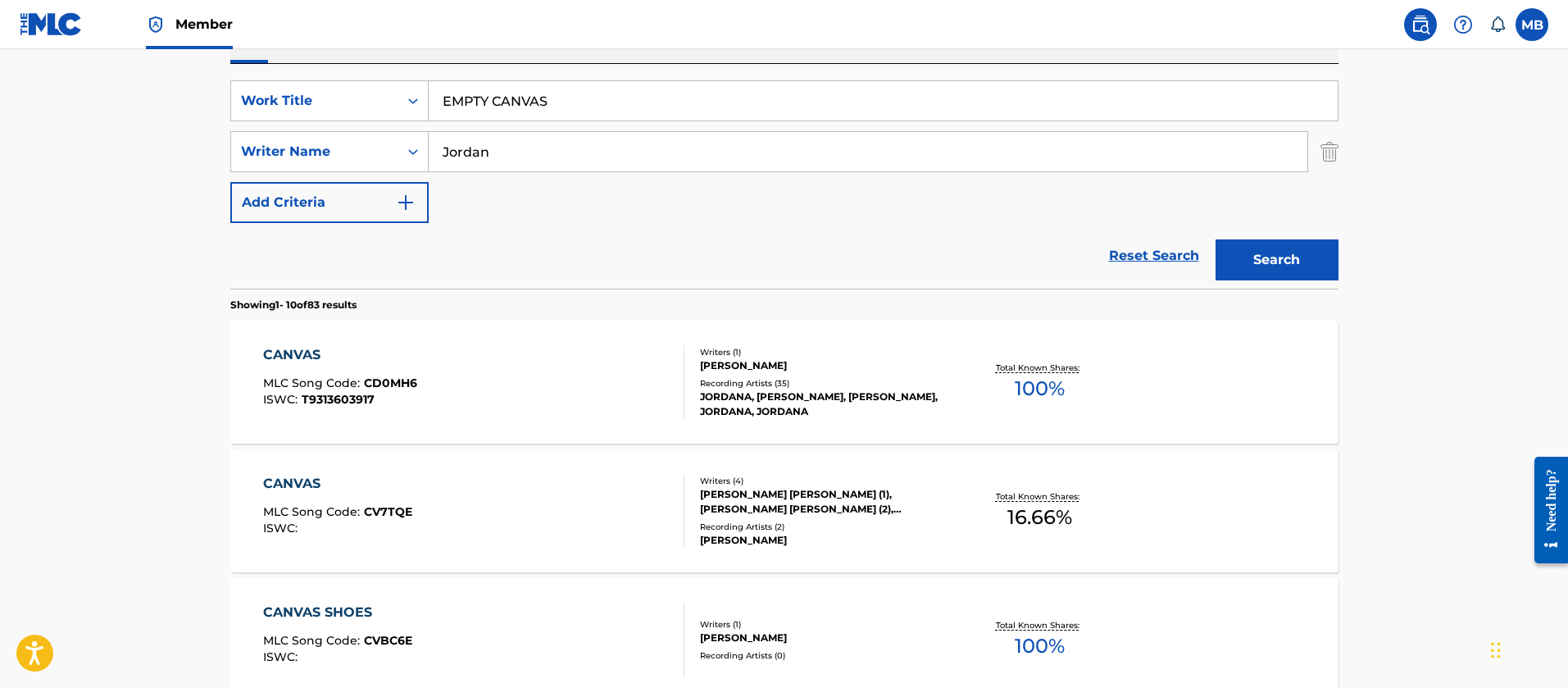
scroll to position [246, 0]
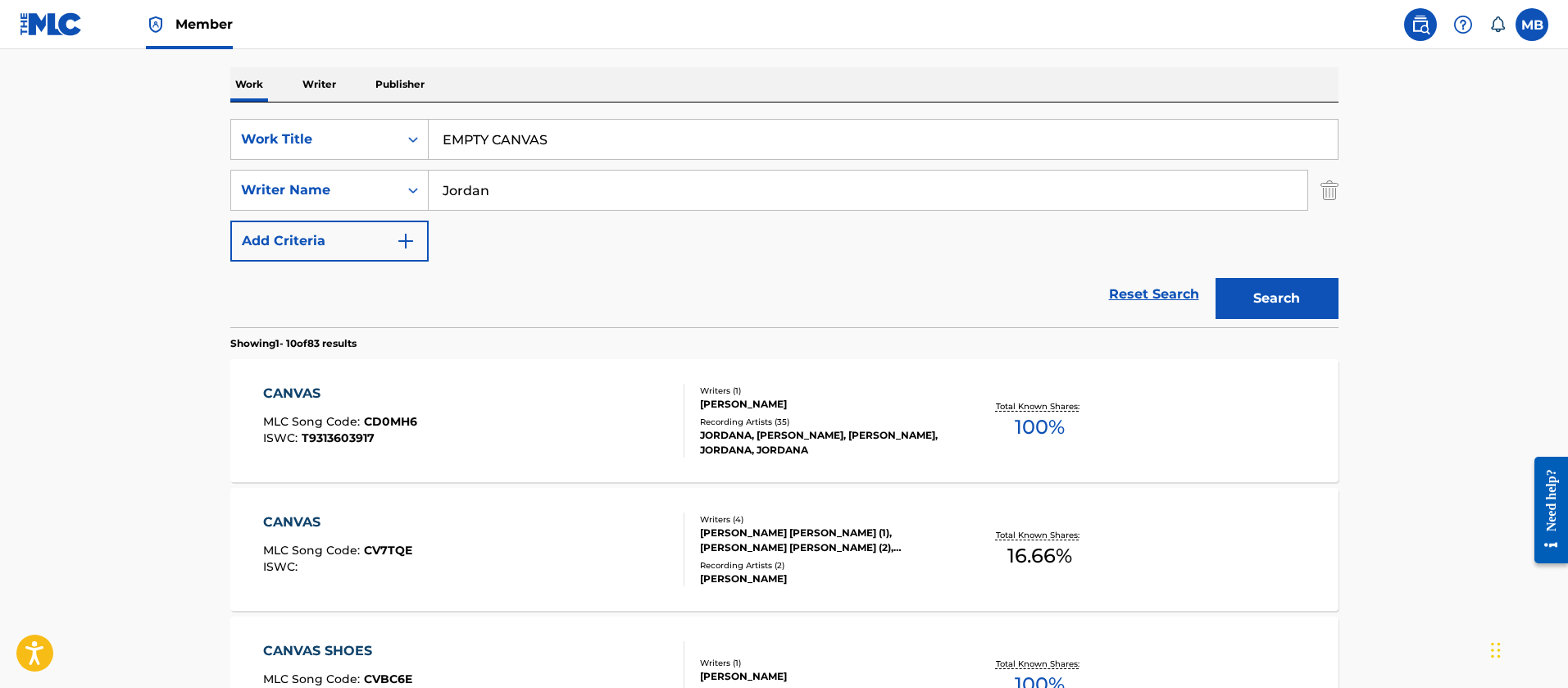
drag, startPoint x: 529, startPoint y: 199, endPoint x: 136, endPoint y: 187, distance: 393.2
type input "accord"
click at [1216, 278] on button "Search" at bounding box center [1276, 299] width 123 height 41
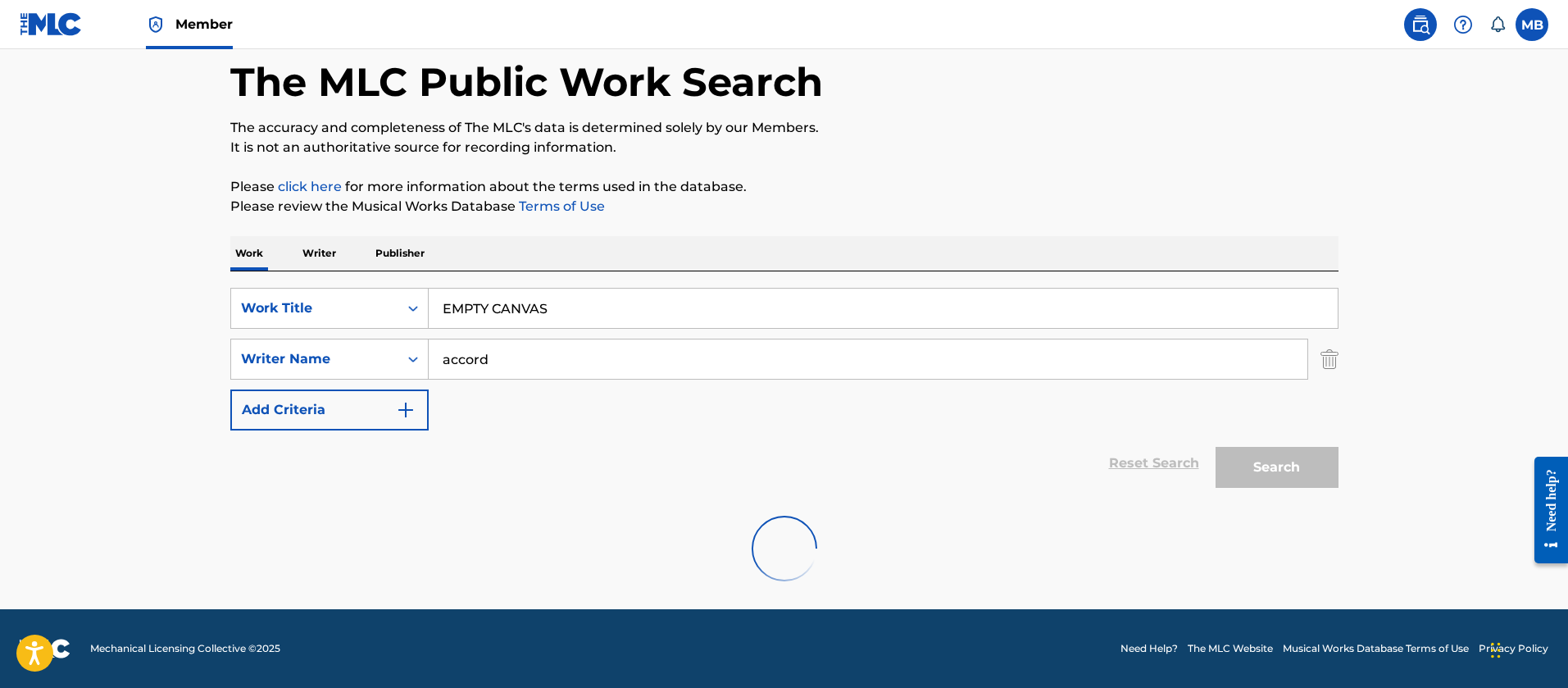
scroll to position [204, 0]
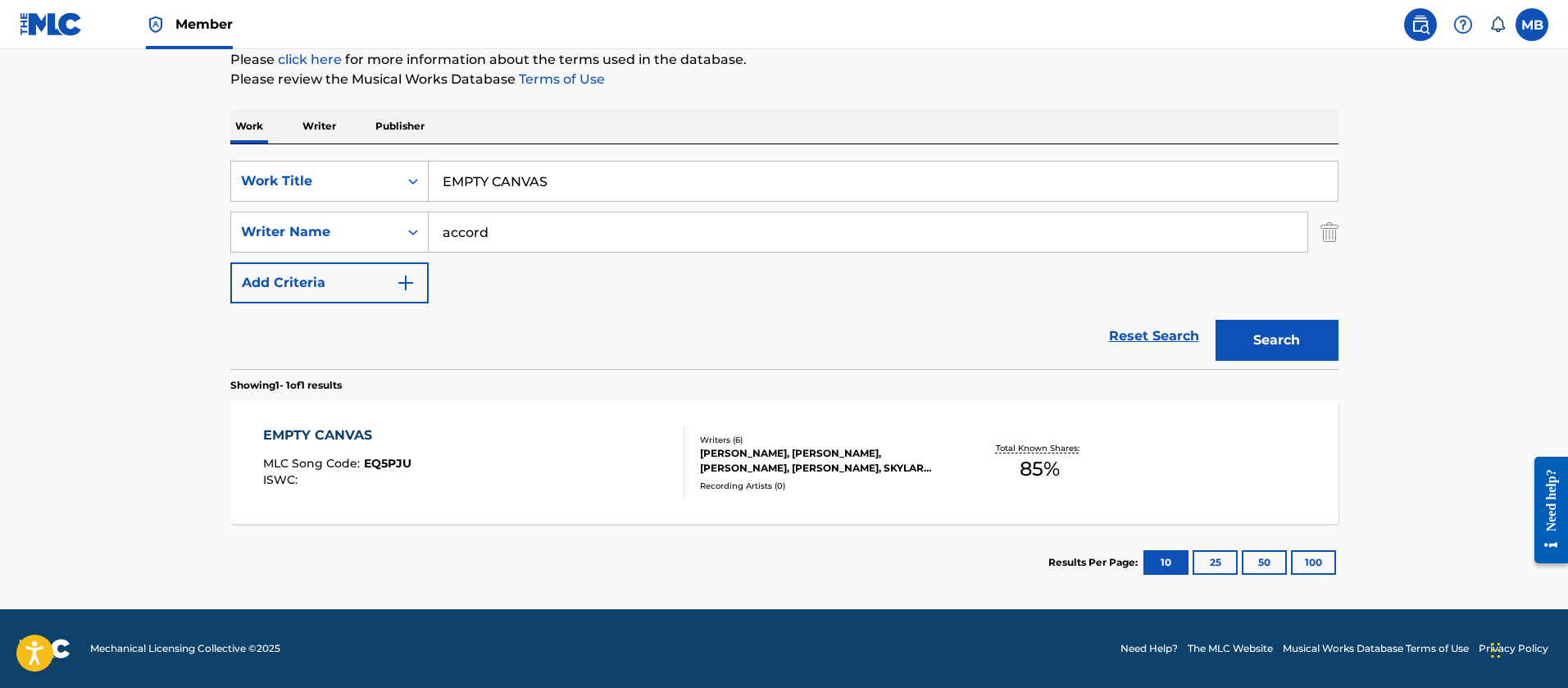
click at [516, 479] on div "EMPTY CANVAS MLC Song Code : EQ5PJU ISWC :" at bounding box center [473, 463] width 421 height 74
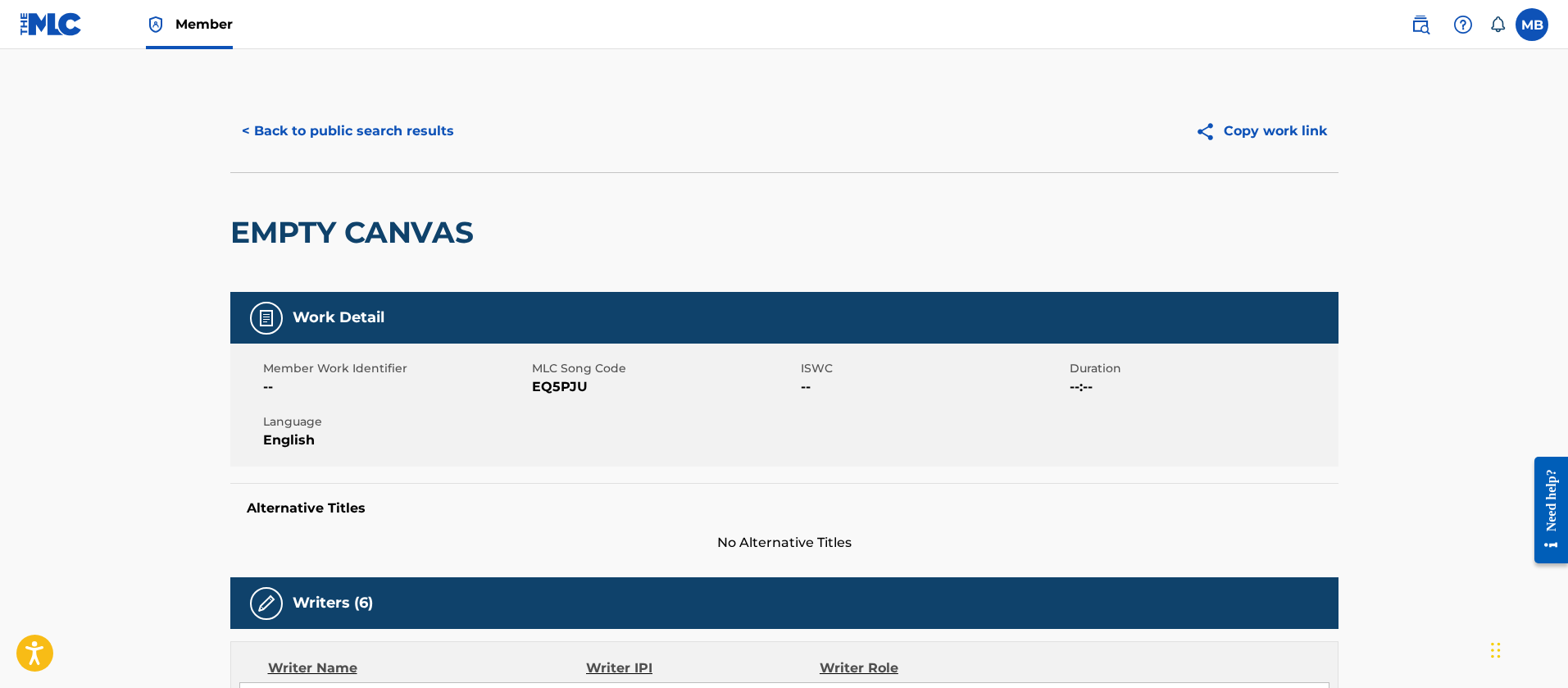
click at [556, 374] on span "MLC Song Code" at bounding box center [664, 367] width 265 height 17
click at [559, 383] on span "EQ5PJU" at bounding box center [664, 387] width 265 height 19
copy span "EQ5PJU"
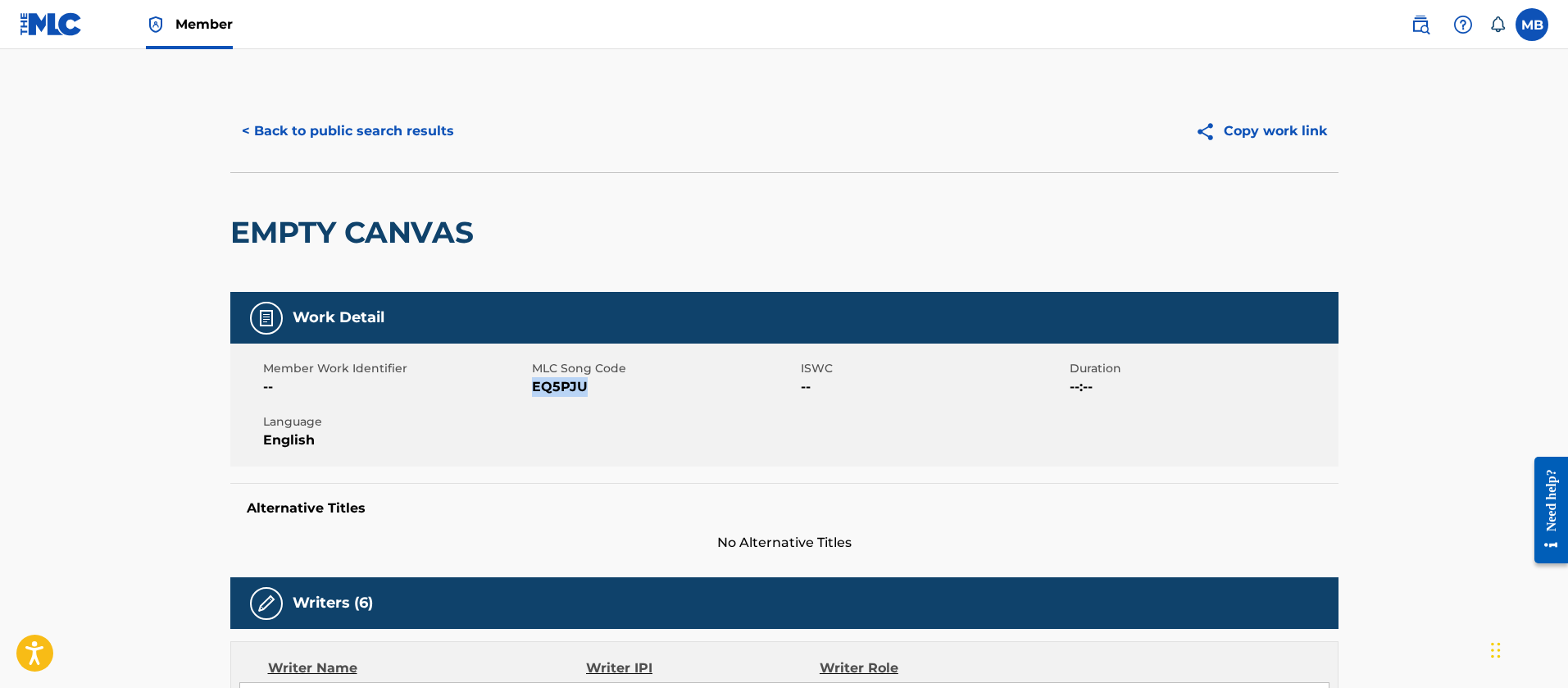
click at [190, 19] on span "Member" at bounding box center [204, 24] width 57 height 19
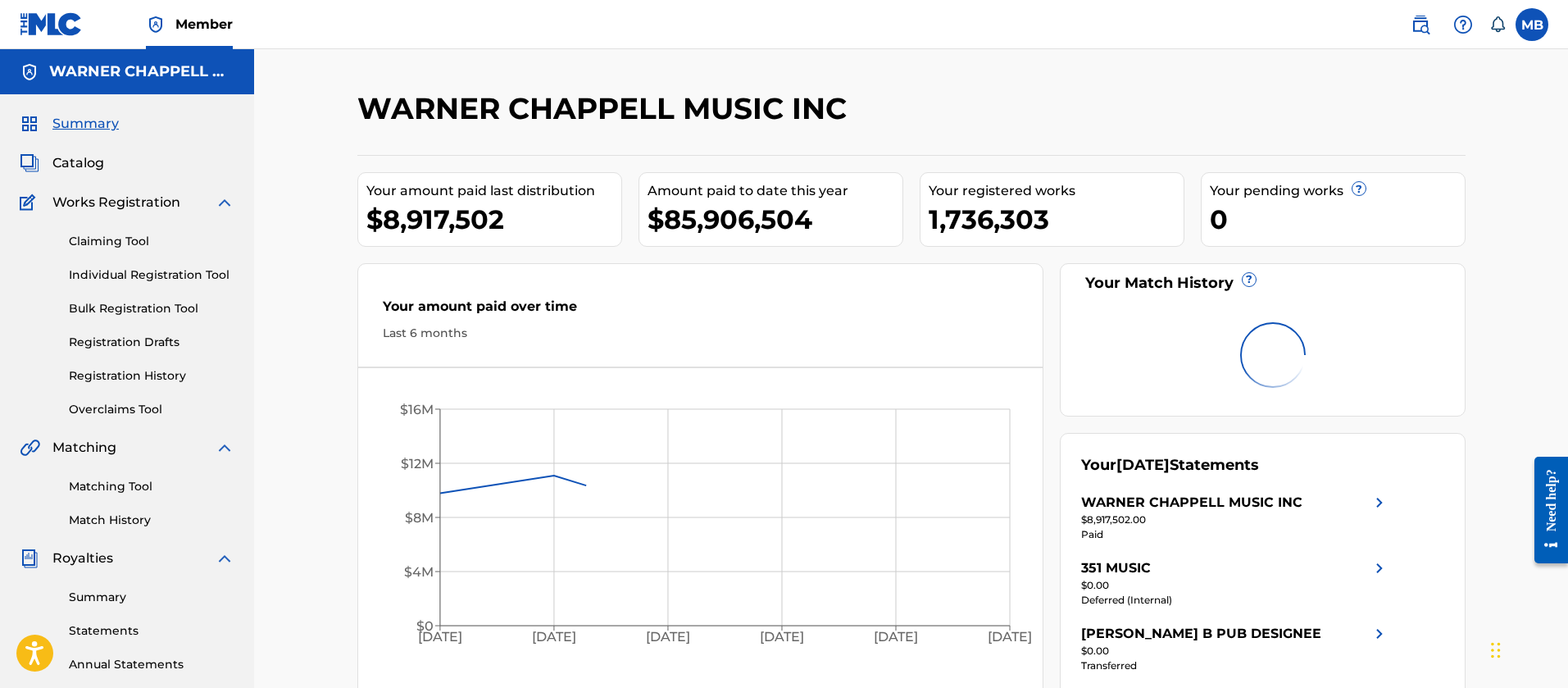
click at [75, 151] on div "Summary Catalog Works Registration Claiming Tool Individual Registration Tool B…" at bounding box center [127, 516] width 254 height 843
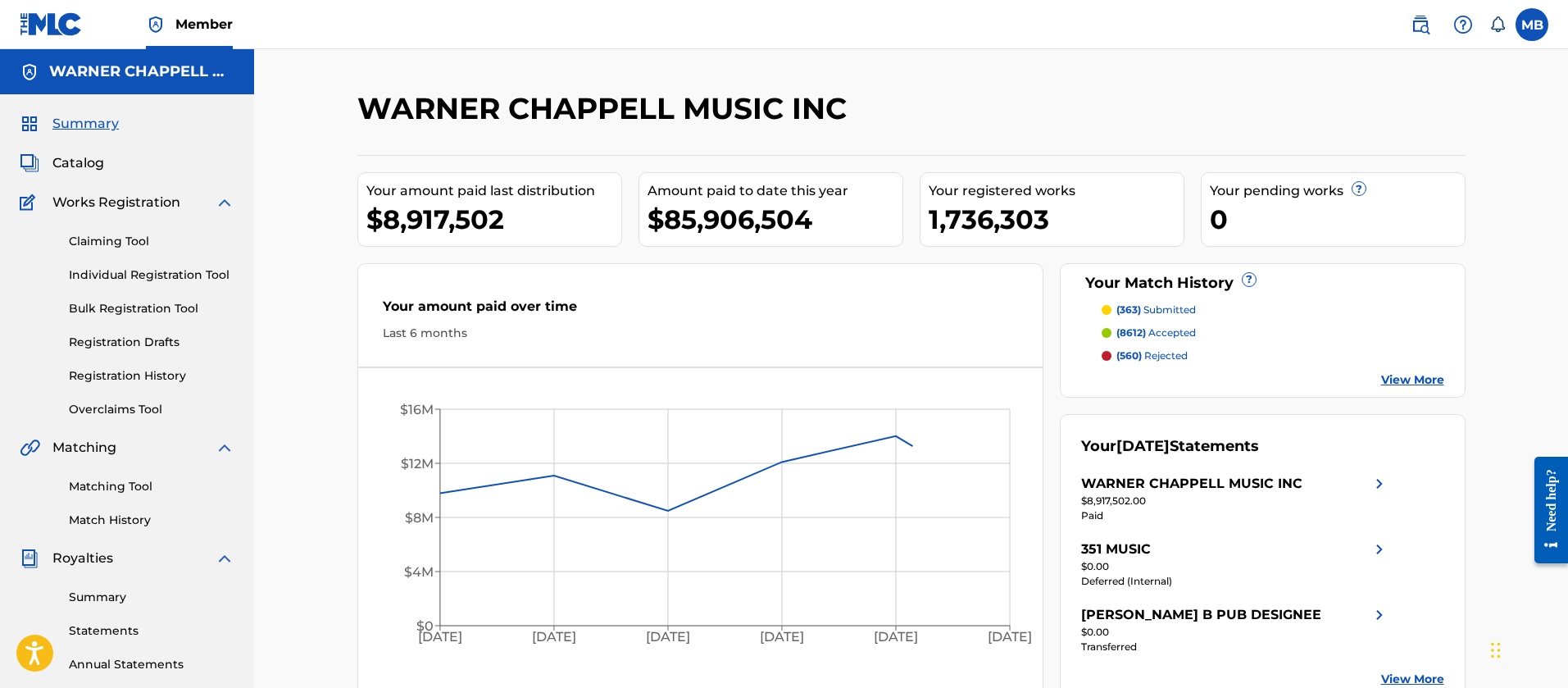
click at [77, 155] on span "Catalog" at bounding box center [78, 163] width 51 height 19
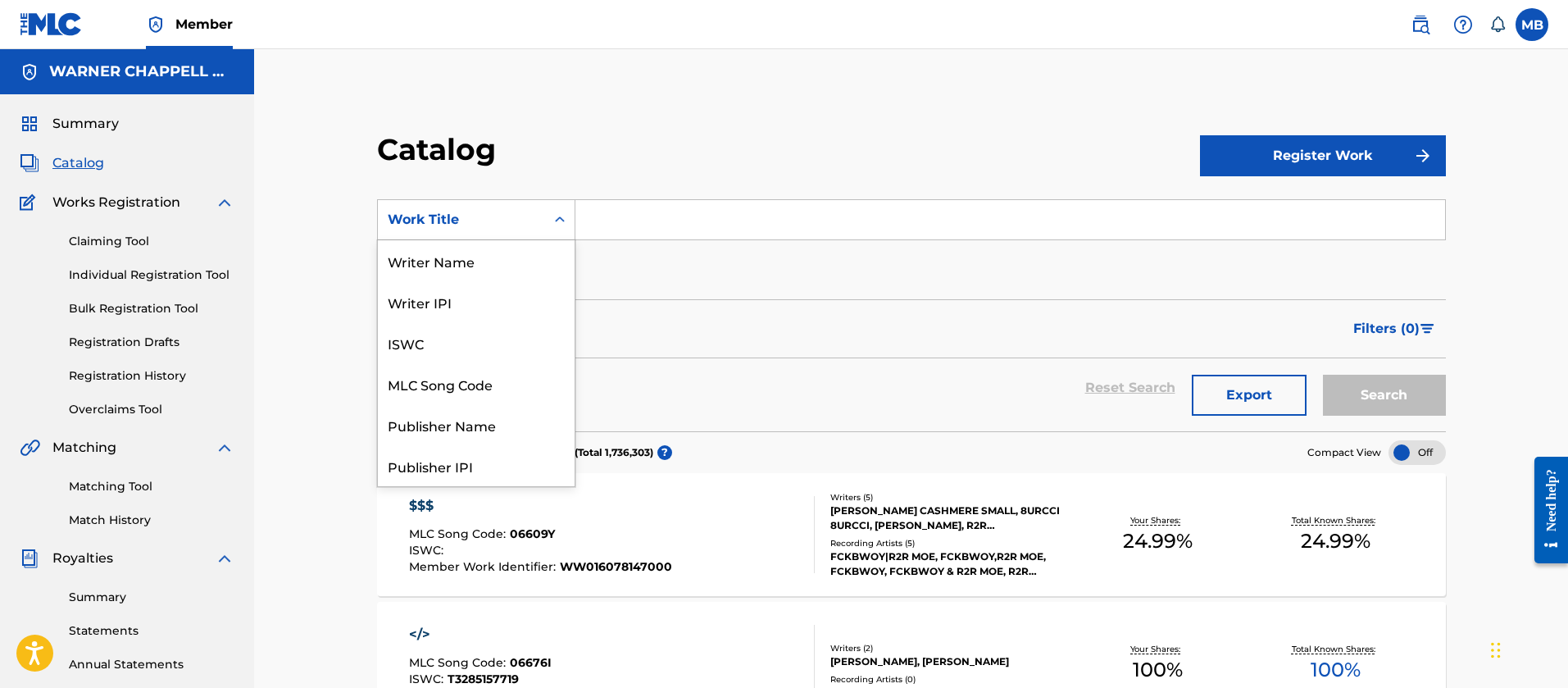
click at [434, 221] on div "Work Title" at bounding box center [461, 220] width 148 height 19
click at [474, 397] on div "MLC Song Code" at bounding box center [476, 383] width 197 height 41
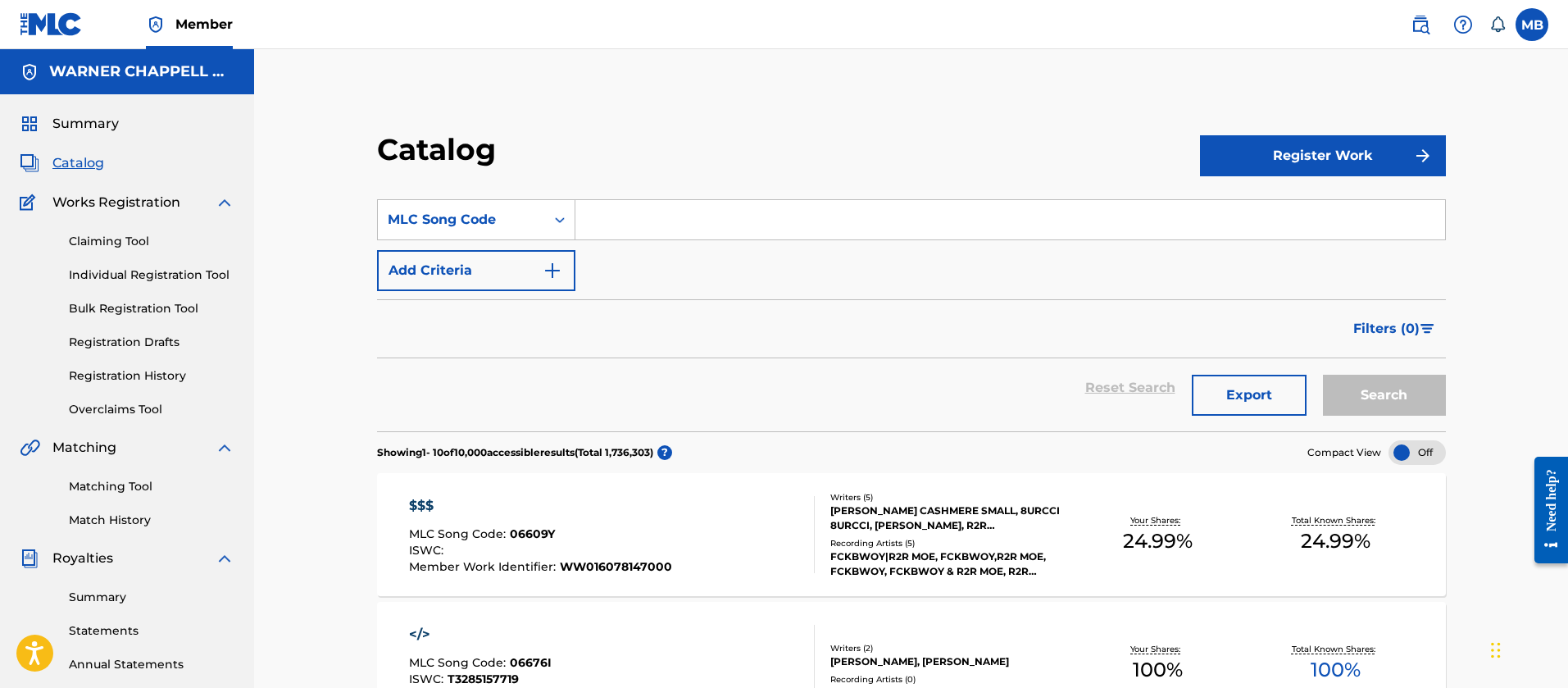
click at [740, 196] on section "SearchWithCriteria9fad4696-de66-4ef8-8d1e-42d5321655ea MLC Song Code Add Criter…" at bounding box center [912, 305] width 1069 height 252
click at [740, 201] on input "Search Form" at bounding box center [1010, 219] width 870 height 40
paste input "BV82EC"
click at [1323, 374] on button "Search" at bounding box center [1384, 395] width 123 height 41
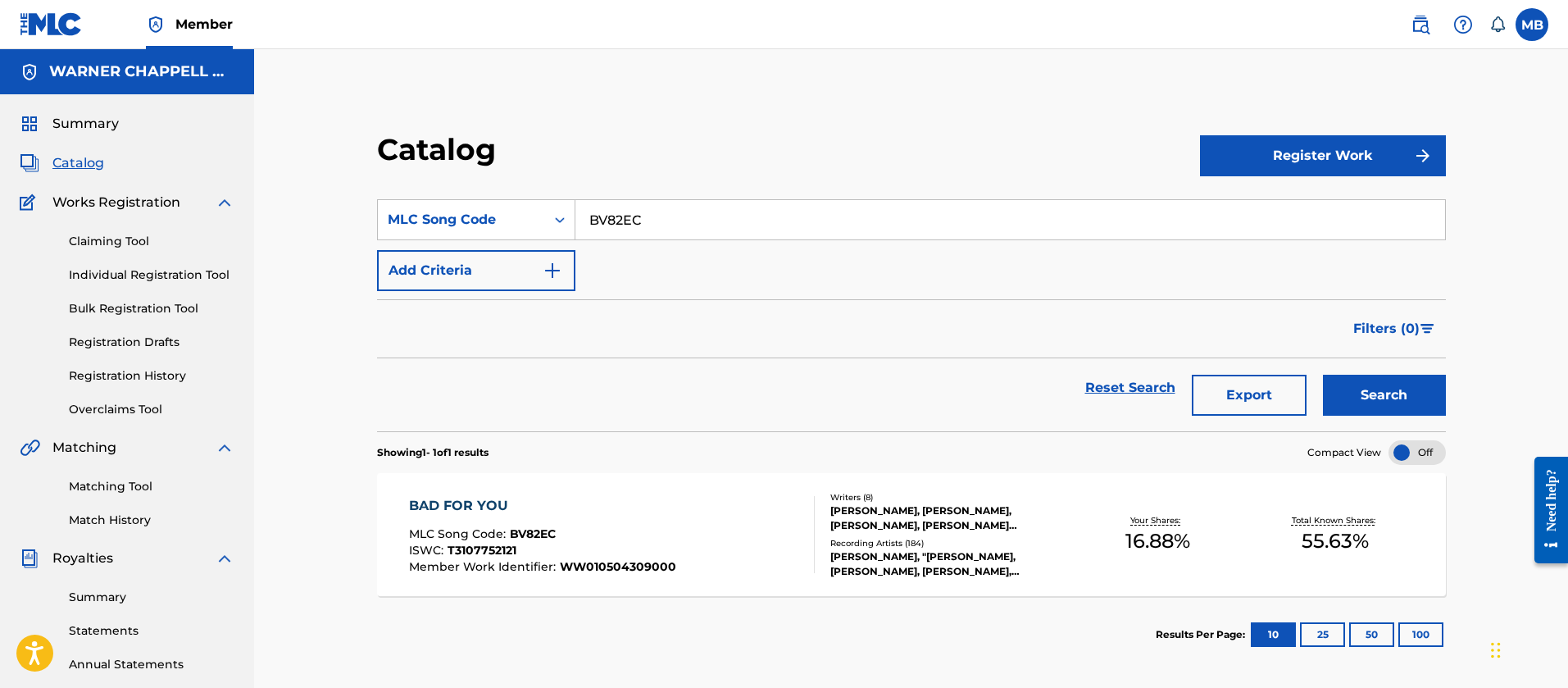
click at [632, 210] on input "BV82EC" at bounding box center [1010, 219] width 870 height 40
paste input "X82437"
type input "X82437"
click at [1323, 374] on button "Search" at bounding box center [1384, 395] width 123 height 41
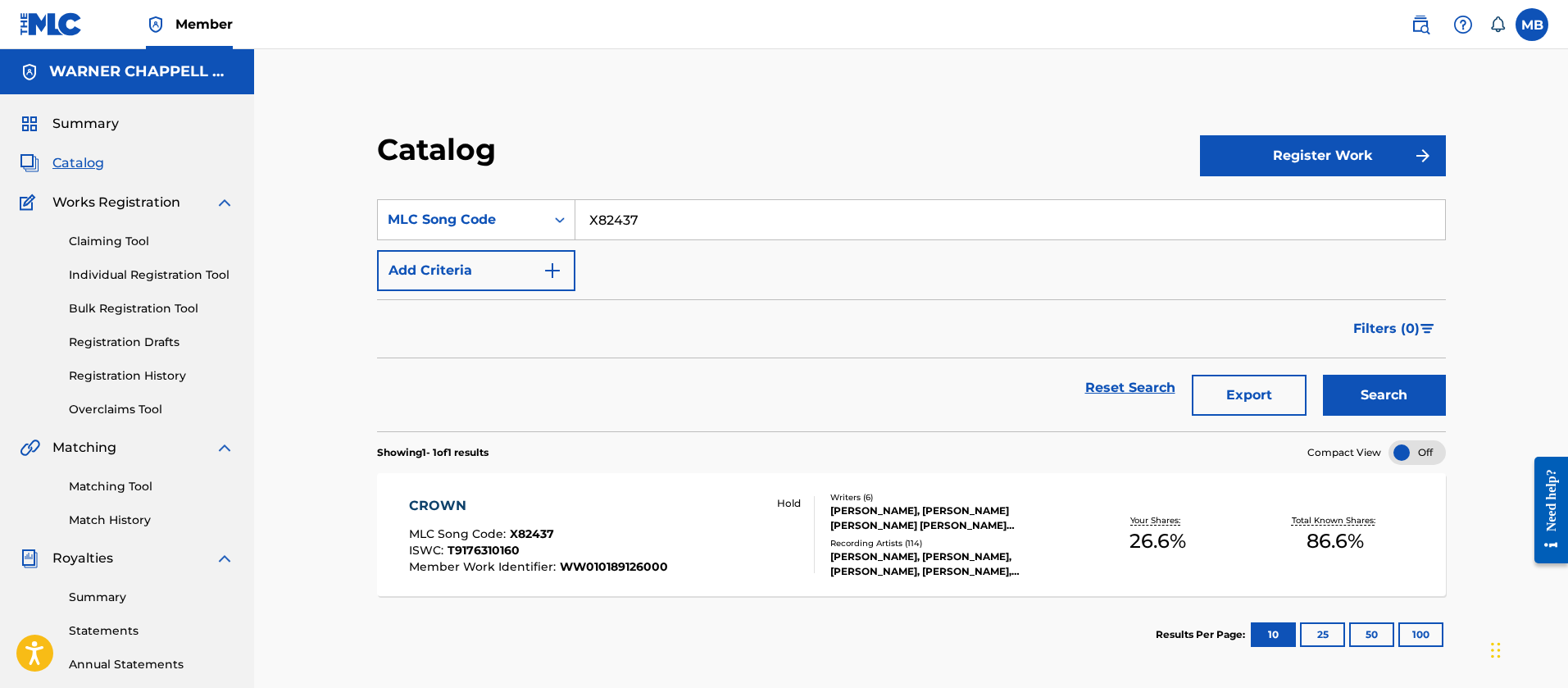
click at [603, 513] on div "CROWN" at bounding box center [538, 505] width 259 height 19
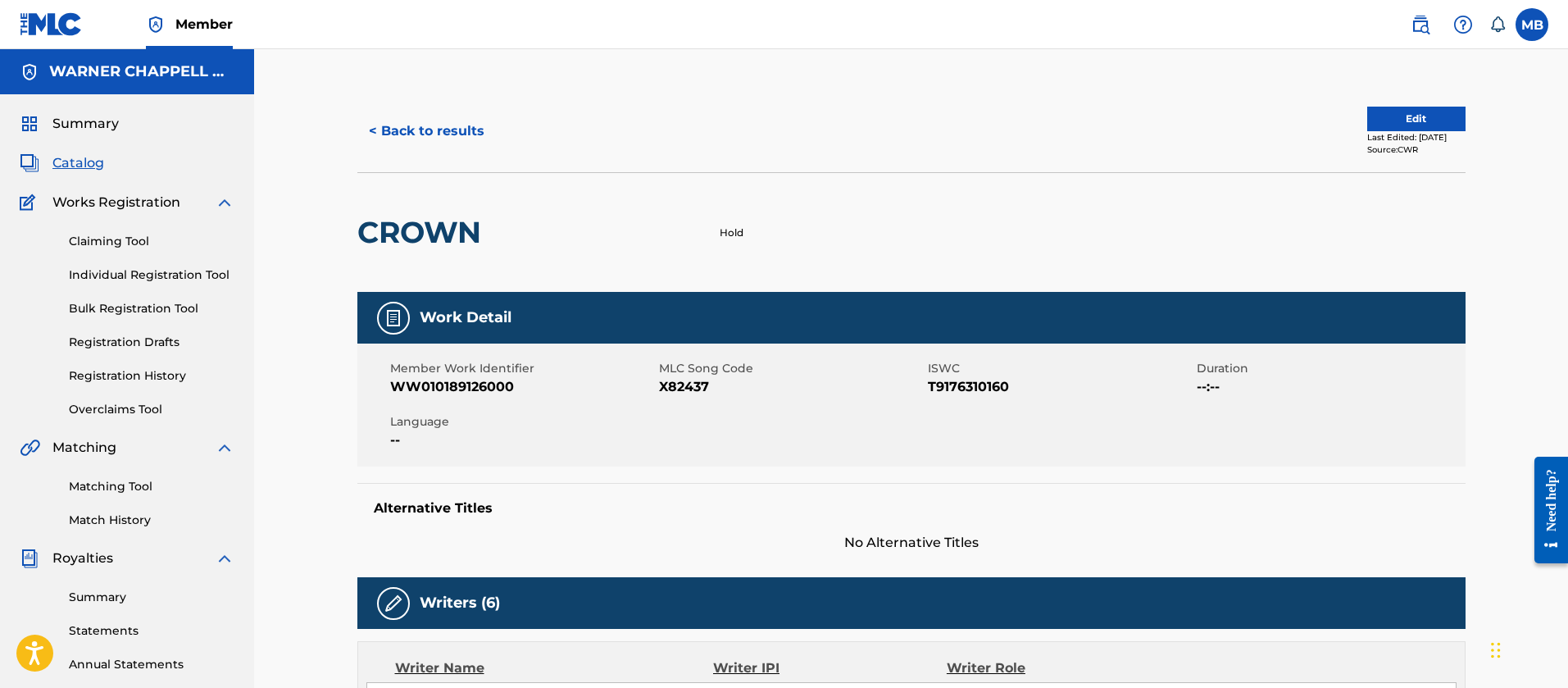
click at [464, 378] on span "WW010189126000" at bounding box center [523, 387] width 265 height 19
copy span "WW010189126000"
click at [95, 160] on span "Catalog" at bounding box center [78, 163] width 51 height 19
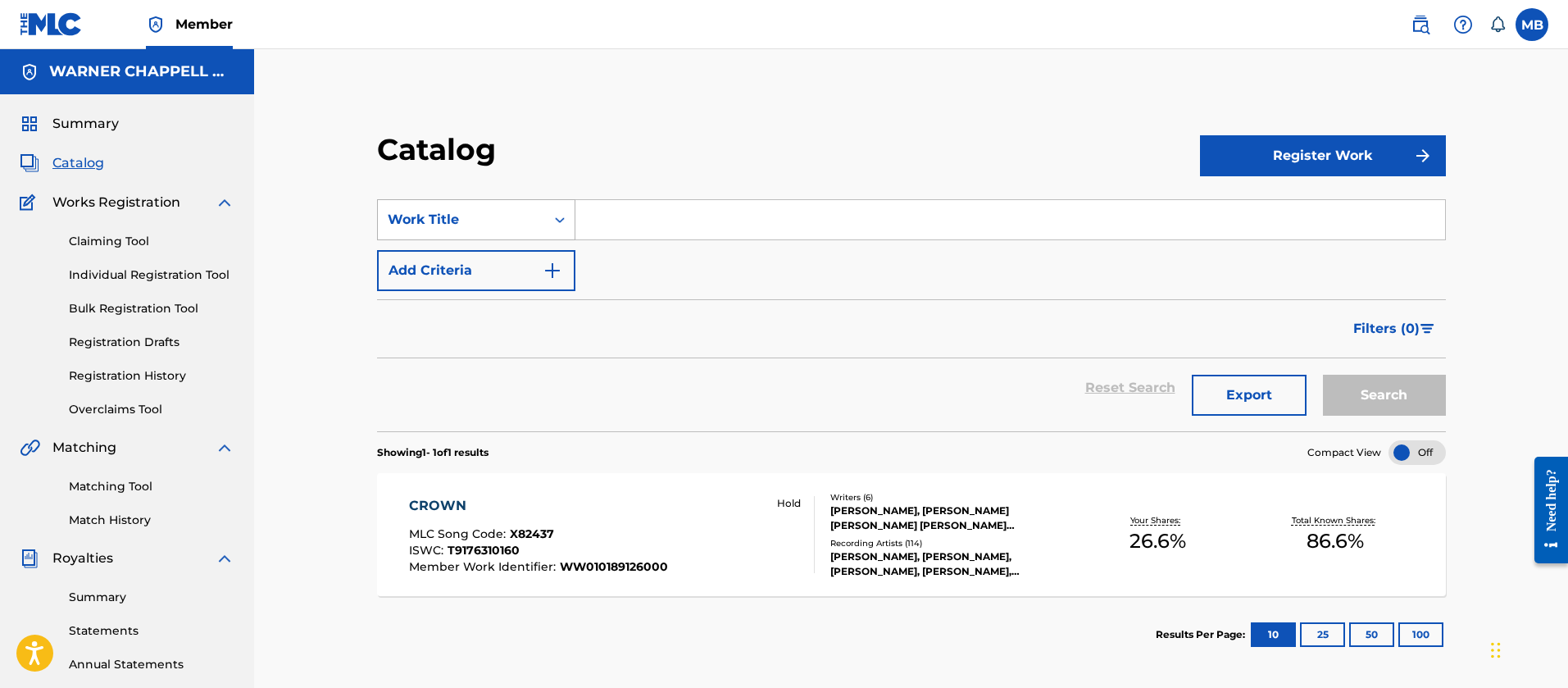
click at [435, 216] on div "Work Title" at bounding box center [461, 220] width 148 height 19
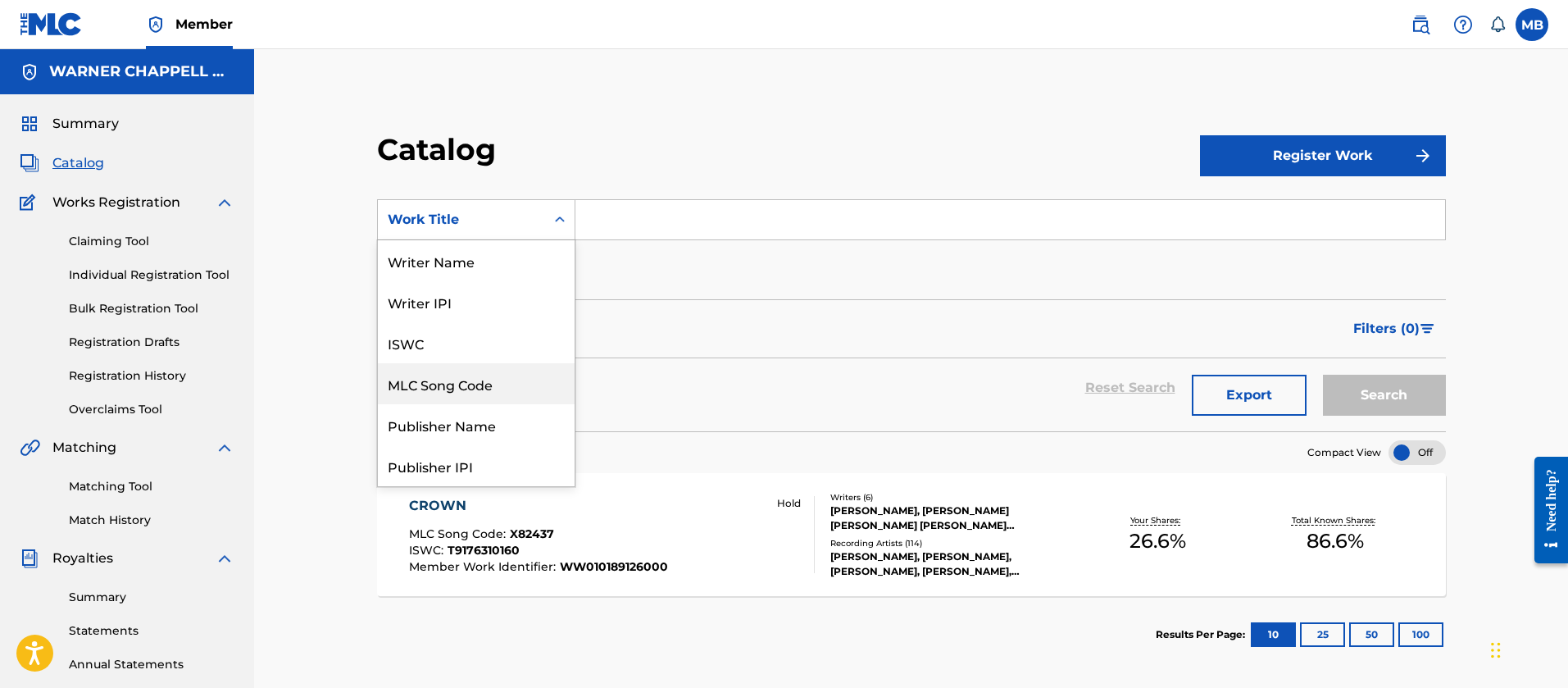
click at [517, 378] on div "MLC Song Code" at bounding box center [476, 383] width 197 height 41
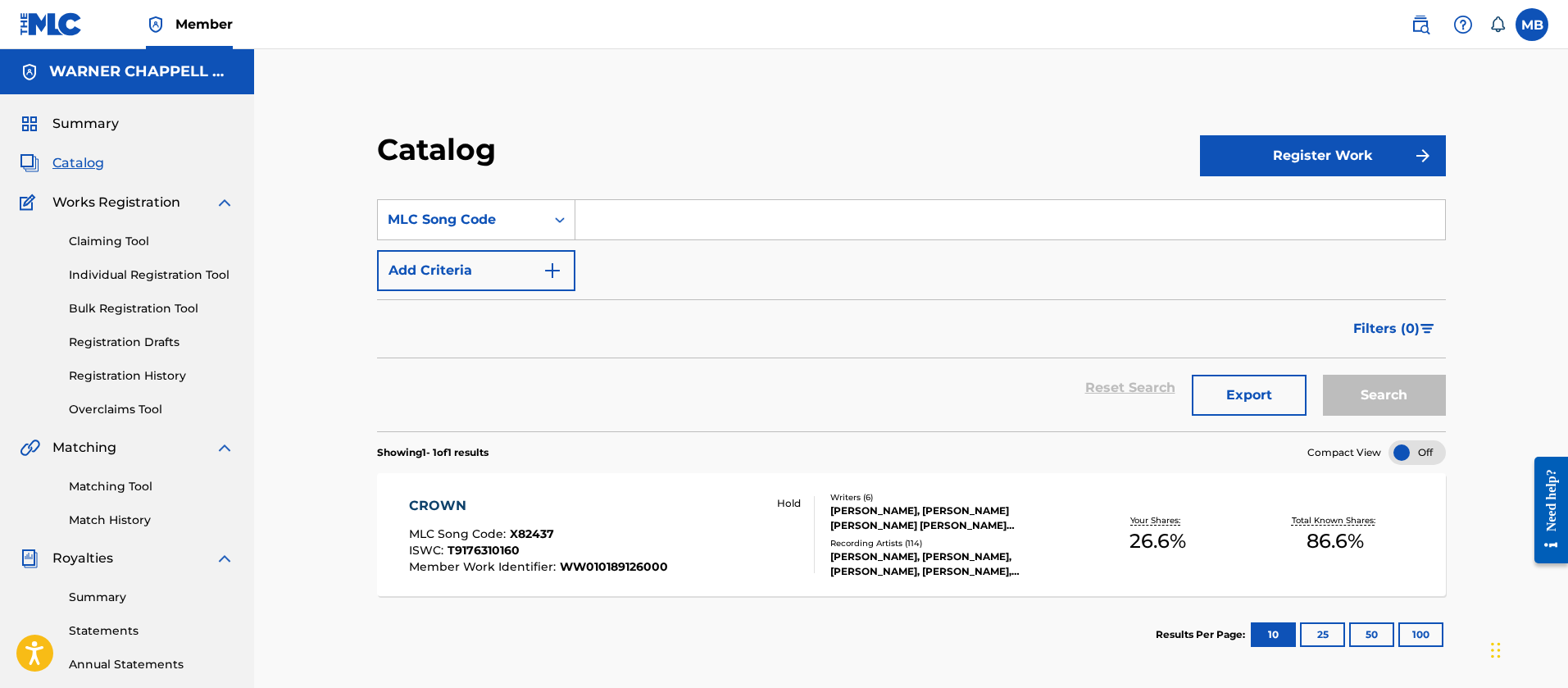
click at [628, 241] on div "SearchWithCriteria7799992c-0f07-4fb4-9e3c-86246d9b1540 MLC Song Code Add Criter…" at bounding box center [912, 245] width 1069 height 92
click at [632, 233] on input "Search Form" at bounding box center [1010, 219] width 870 height 40
paste input "G4985Y"
click at [1323, 374] on button "Search" at bounding box center [1384, 395] width 123 height 41
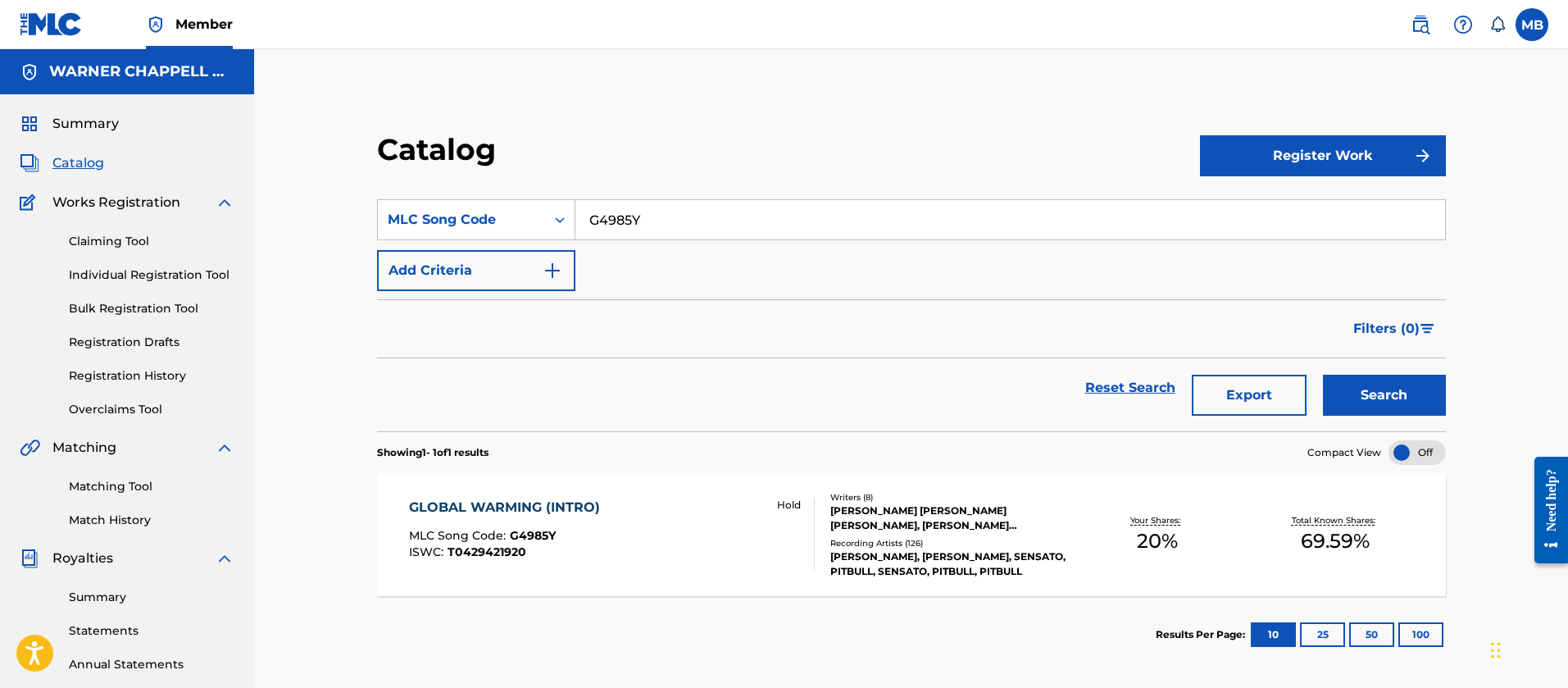
drag, startPoint x: 655, startPoint y: 210, endPoint x: 227, endPoint y: 108, distance: 440.0
click at [298, 142] on div "Catalog Register Work SearchWithCriteria7799992c-0f07-4fb4-9e3c-86246d9b1540 ML…" at bounding box center [912, 494] width 1314 height 888
paste input "NG7LLW"
type input "NG7LLW"
click at [1323, 374] on button "Search" at bounding box center [1384, 395] width 123 height 41
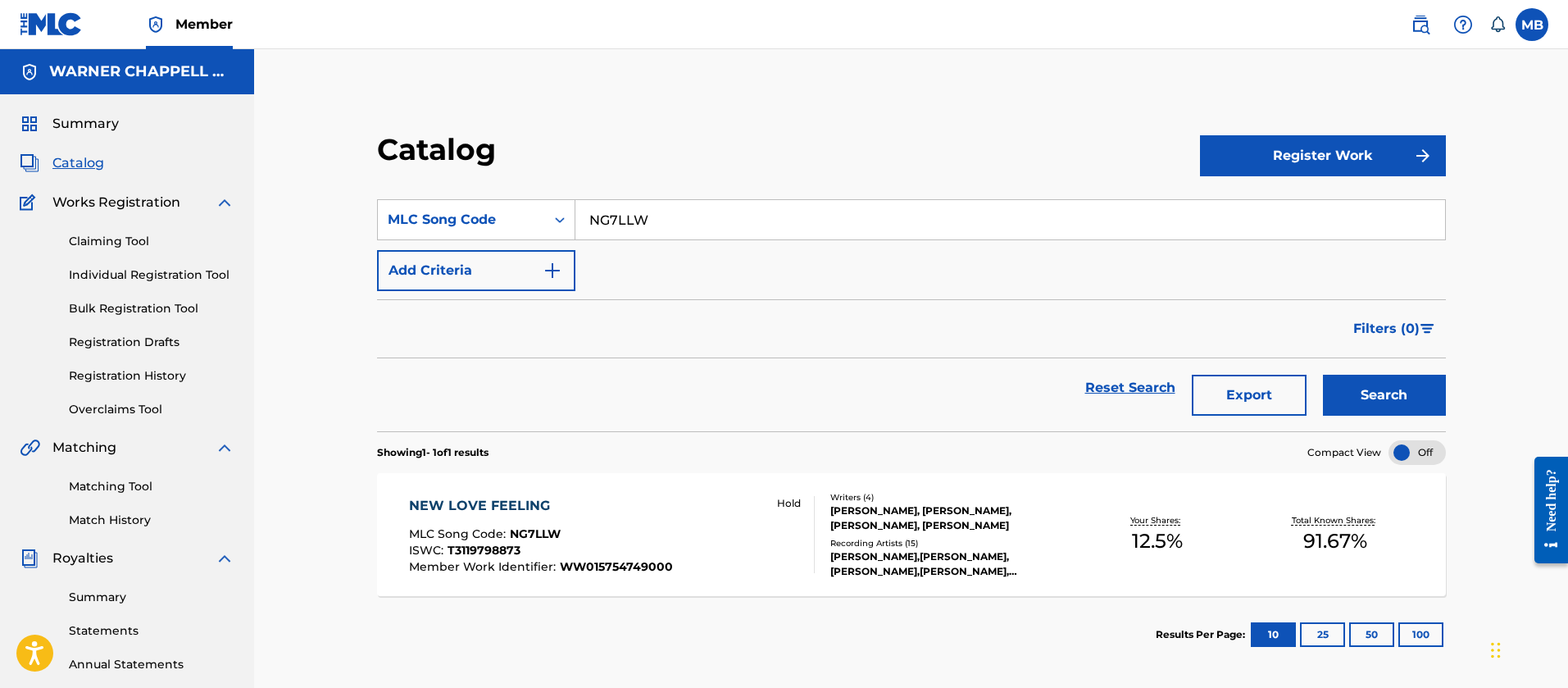
click at [658, 545] on div "ISWC : T3119798873" at bounding box center [541, 552] width 264 height 17
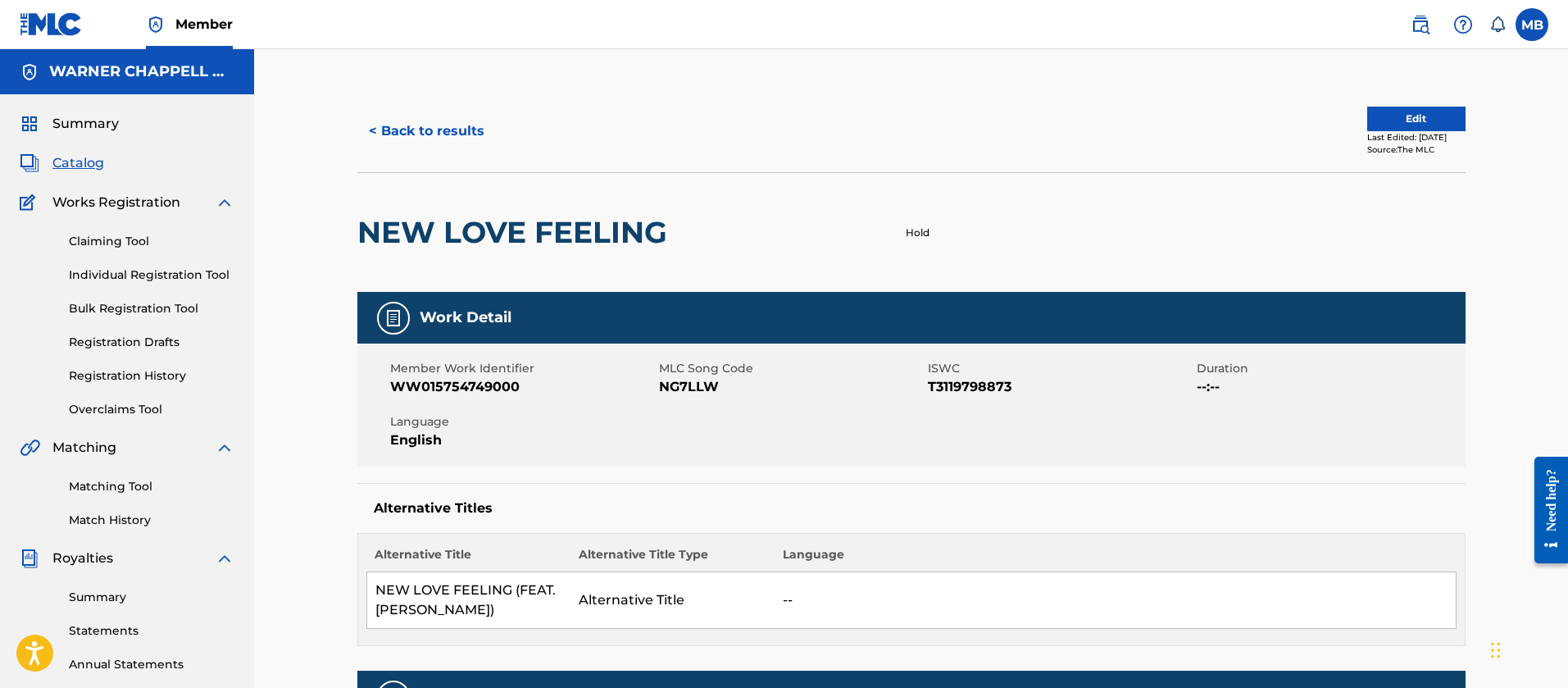
click at [479, 389] on span "WW015754749000" at bounding box center [523, 387] width 265 height 19
copy span "WW015754749000"
click at [450, 137] on button "< Back to results" at bounding box center [427, 131] width 139 height 41
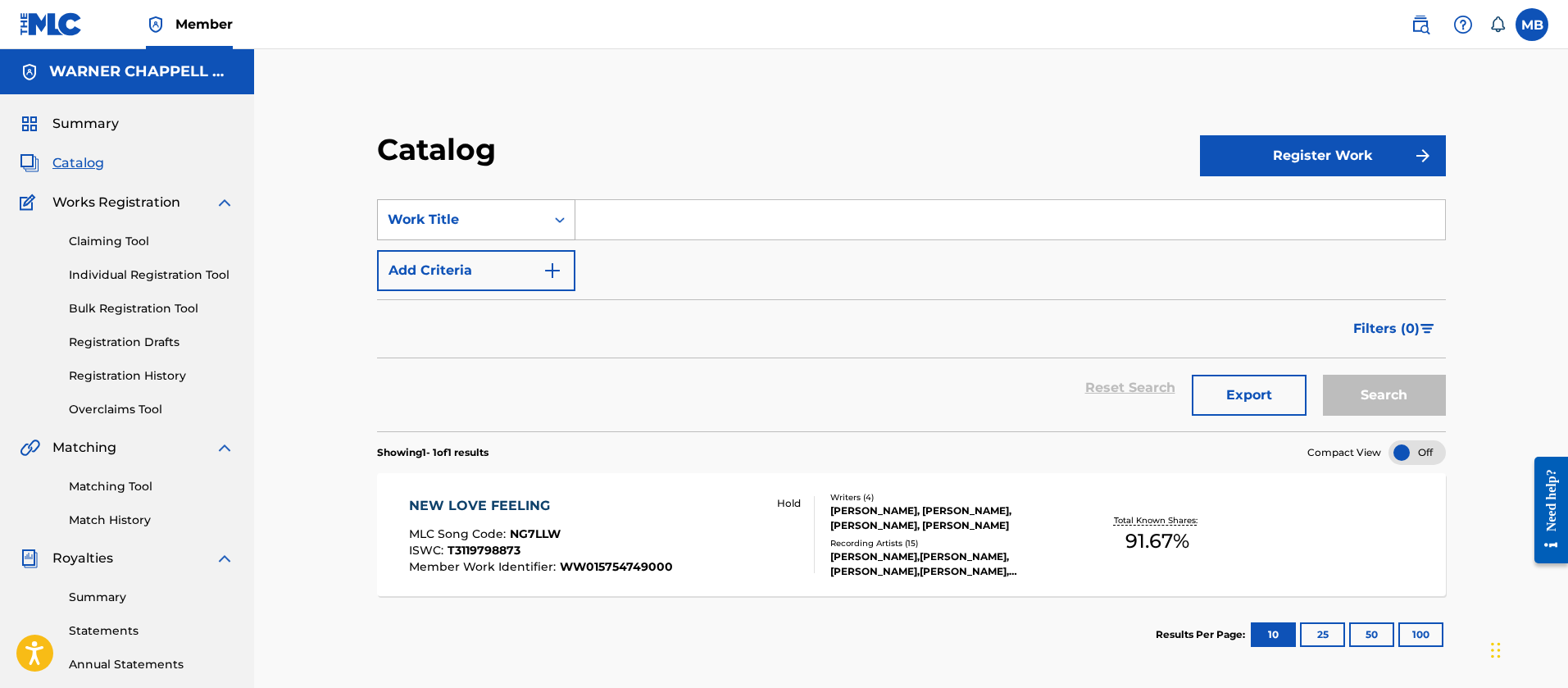
click at [468, 221] on div "Work Title" at bounding box center [461, 220] width 148 height 19
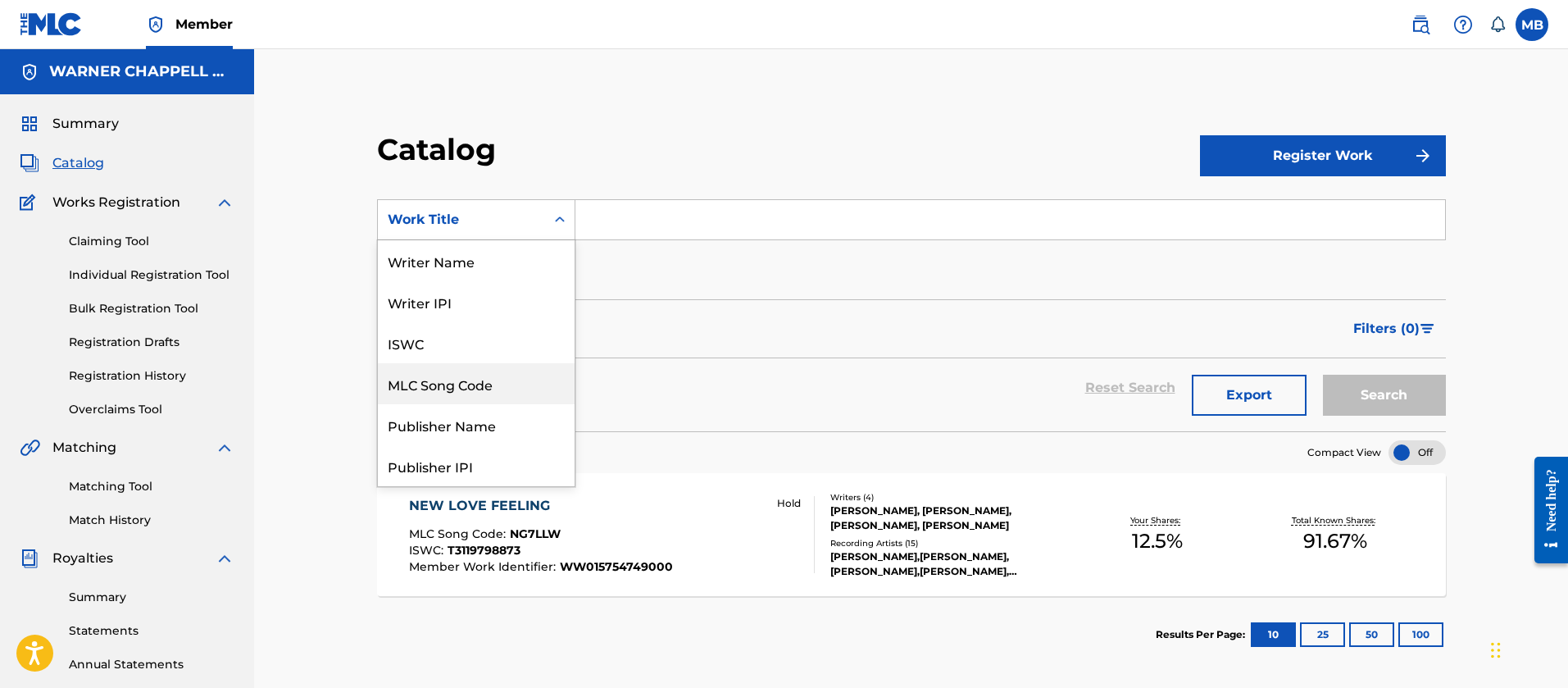
click at [451, 401] on div "MLC Song Code" at bounding box center [476, 383] width 197 height 41
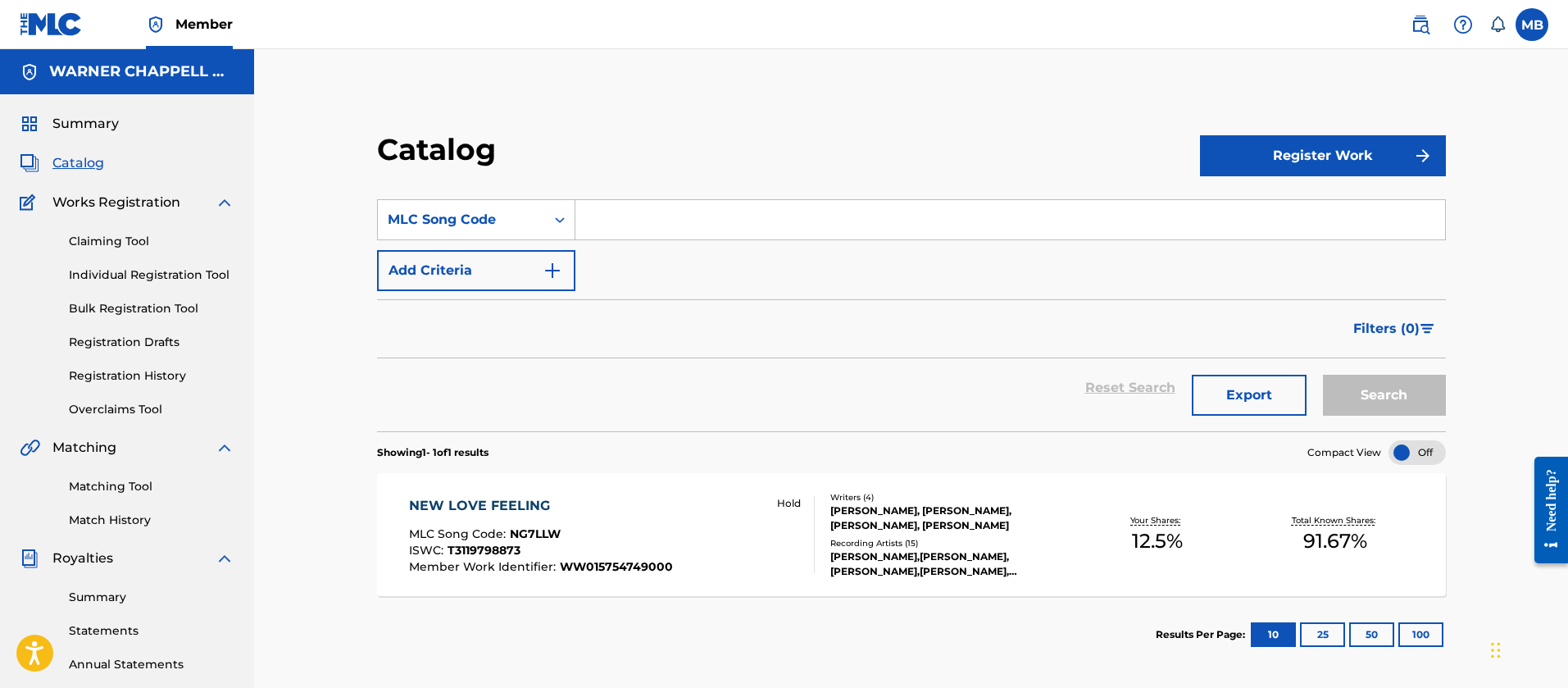
click at [625, 227] on input "Search Form" at bounding box center [1010, 219] width 870 height 40
paste input "SVFFYV"
type input "SVFFYV"
click at [1323, 374] on button "Search" at bounding box center [1384, 395] width 123 height 41
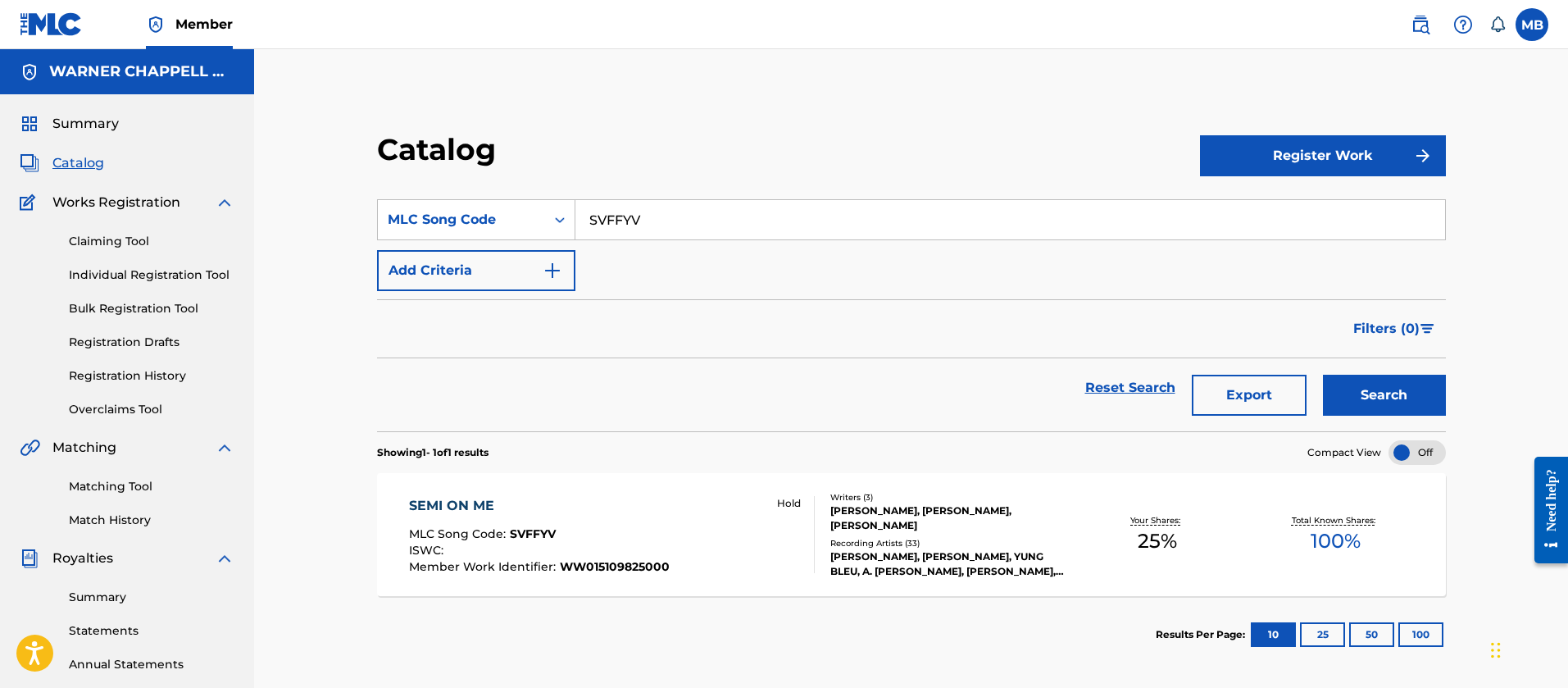
click at [708, 515] on div "SEMI ON ME MLC Song Code : SVFFYV ISWC : Member Work Identifier : WW01510982500…" at bounding box center [612, 533] width 406 height 77
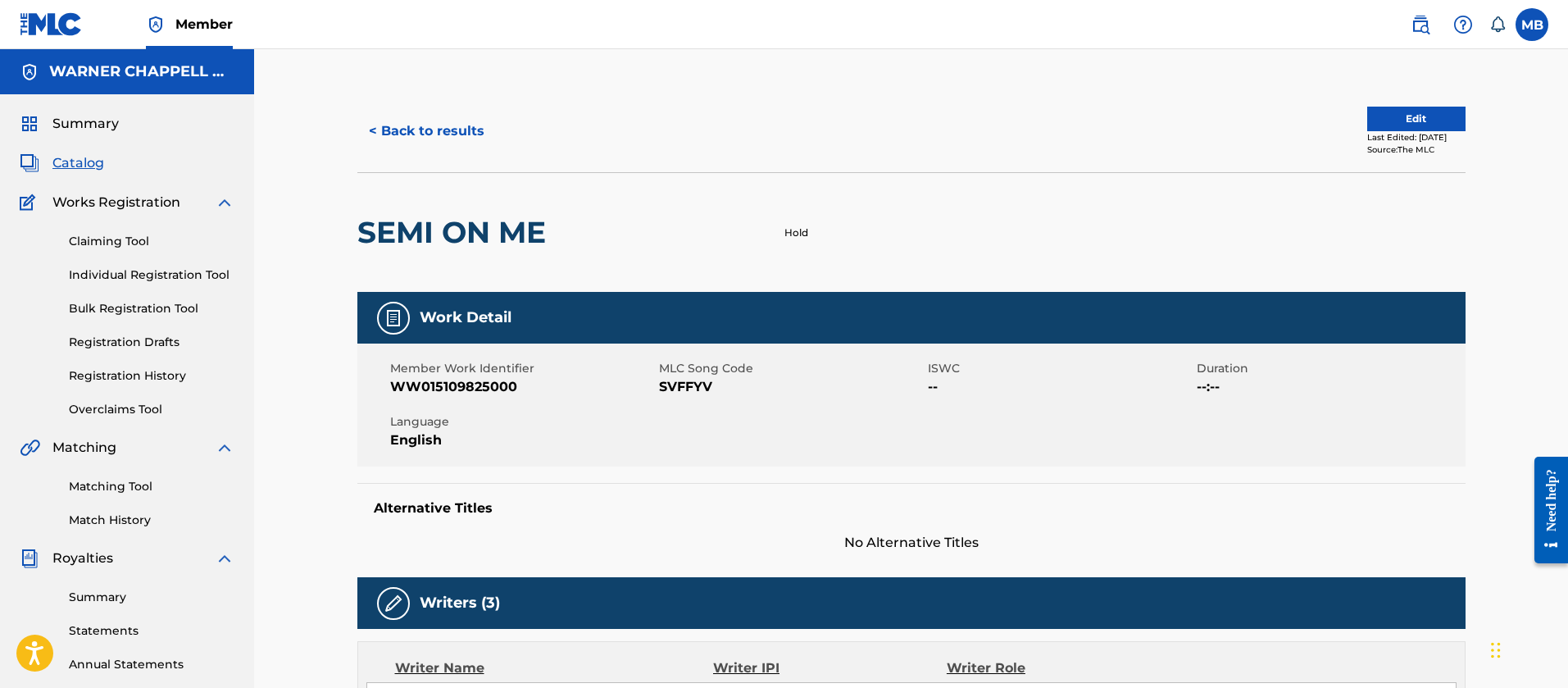
click at [472, 380] on span "WW015109825000" at bounding box center [523, 387] width 265 height 19
copy span "WW015109825000"
click at [480, 141] on button "< Back to results" at bounding box center [427, 131] width 139 height 41
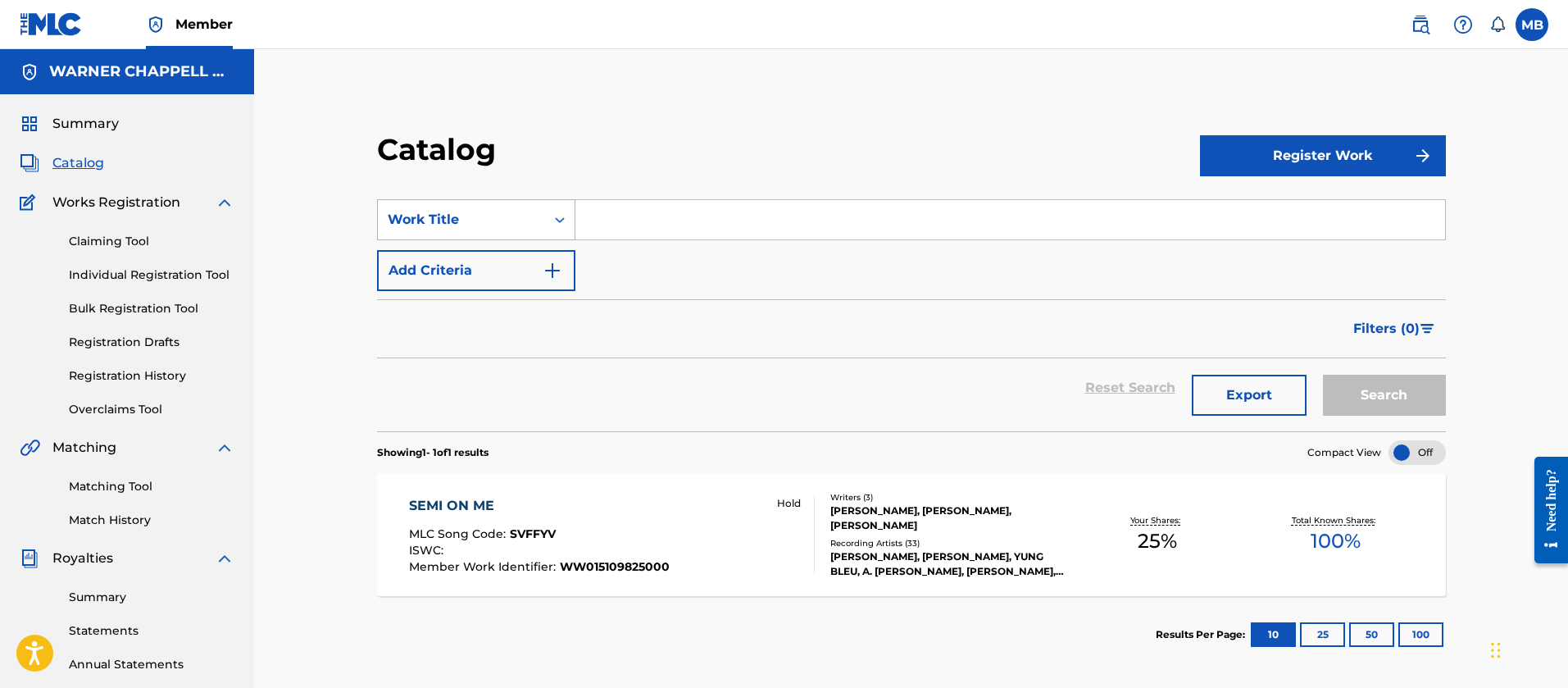
click at [492, 207] on div "Work Title" at bounding box center [461, 219] width 167 height 31
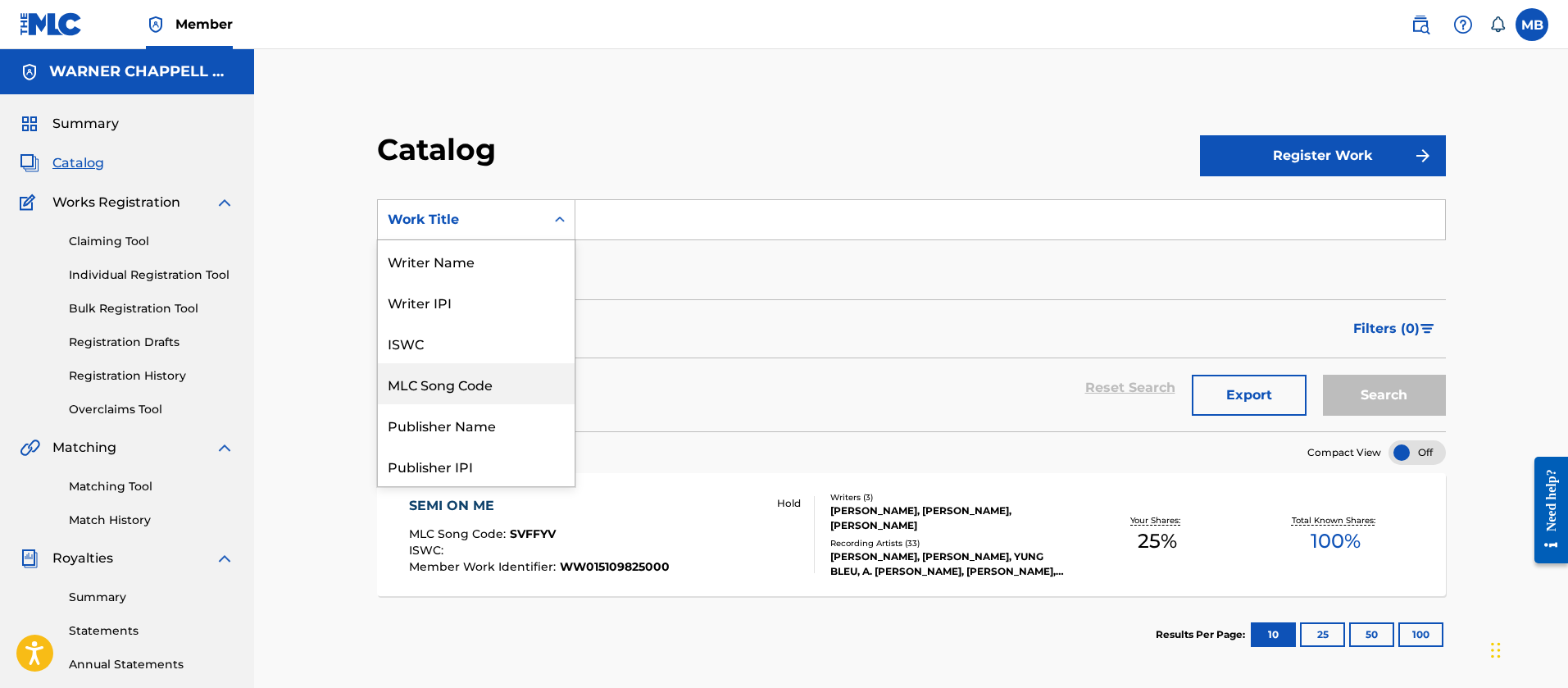
click at [451, 379] on div "MLC Song Code" at bounding box center [476, 383] width 197 height 41
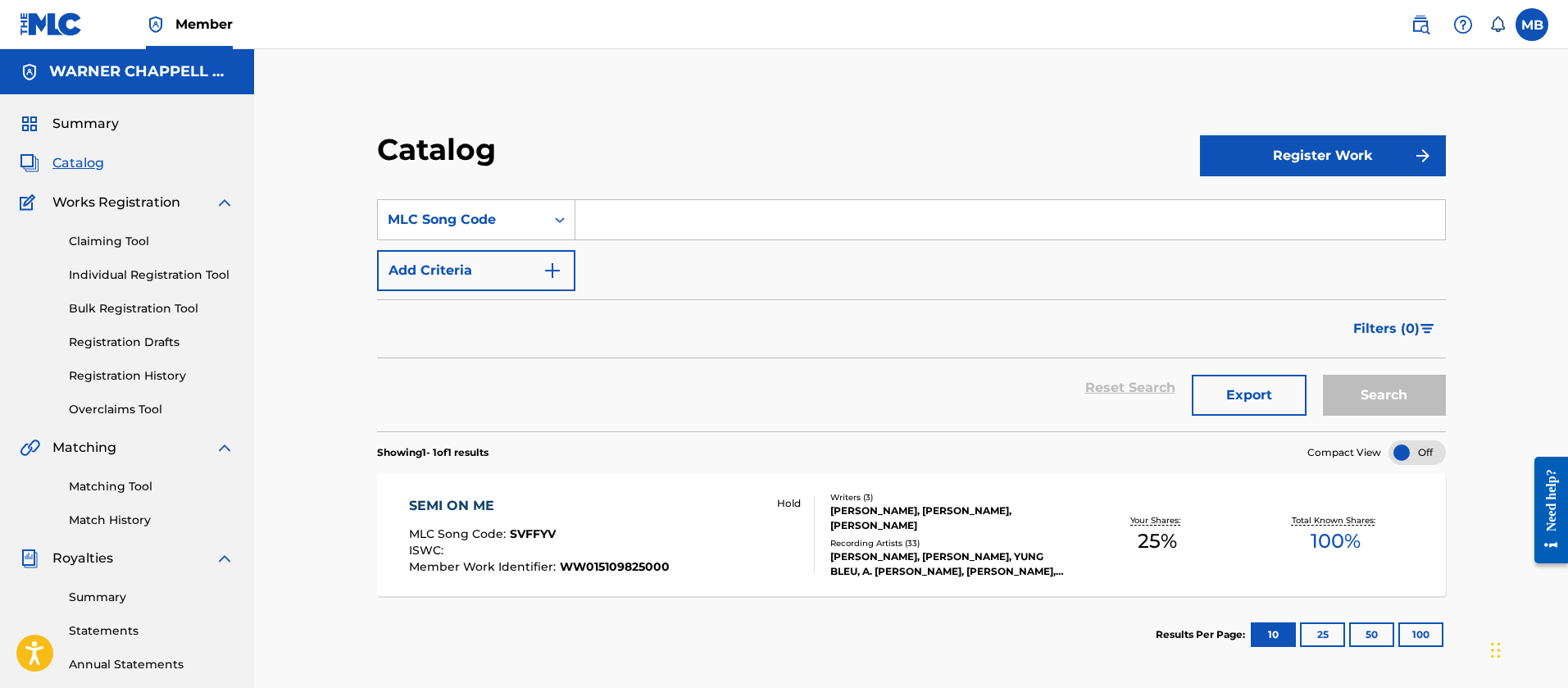
click at [706, 210] on input "Search Form" at bounding box center [1010, 219] width 870 height 40
paste input "NC97N2"
type input "NC97N2"
click at [1323, 374] on button "Search" at bounding box center [1384, 395] width 123 height 41
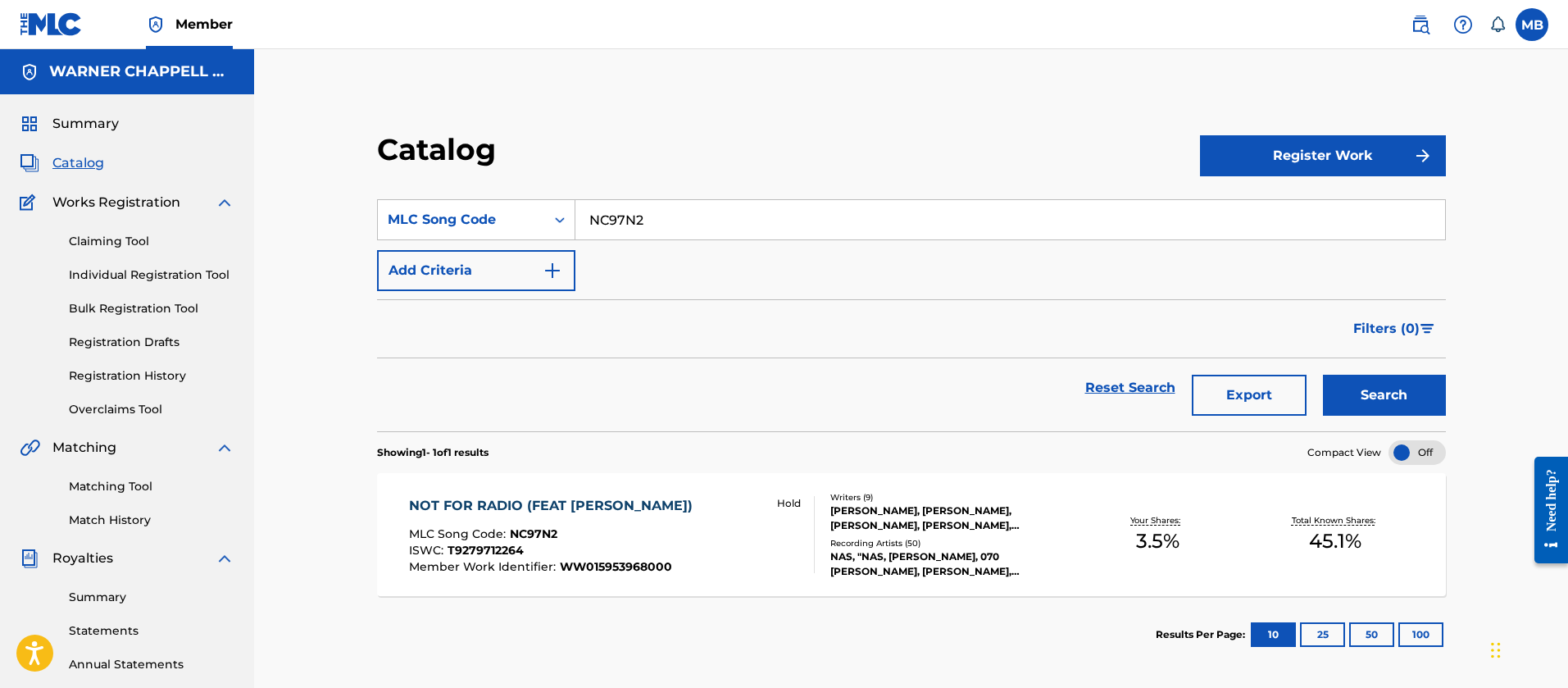
click at [708, 565] on div "NOT FOR RADIO (FEAT [PERSON_NAME]) MLC Song Code : NC97N2 ISWC : T9279712264 Me…" at bounding box center [612, 533] width 406 height 77
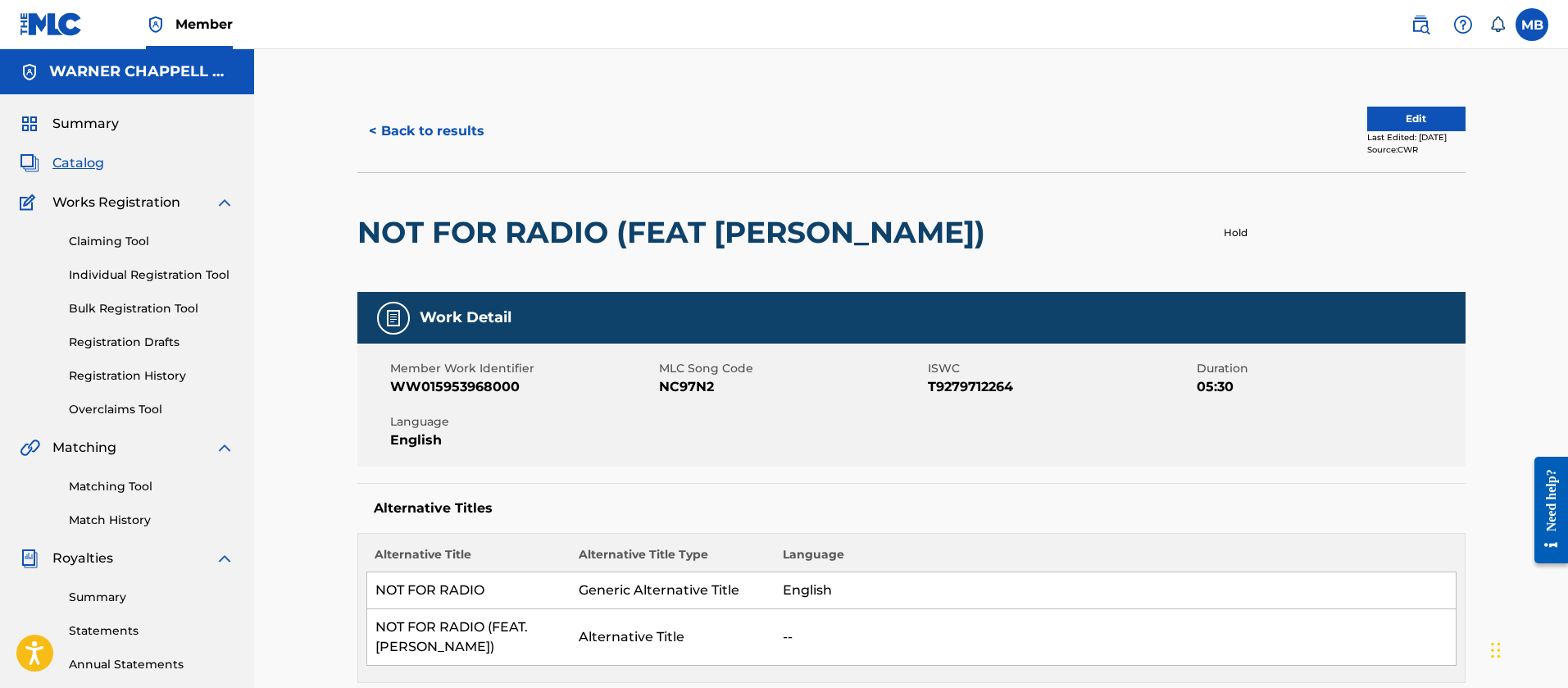
click at [465, 376] on div "Member Work Identifier WW015953968000" at bounding box center [525, 378] width 269 height 37
click at [465, 377] on span "WW015953968000" at bounding box center [523, 387] width 265 height 19
copy span "WW015953968000"
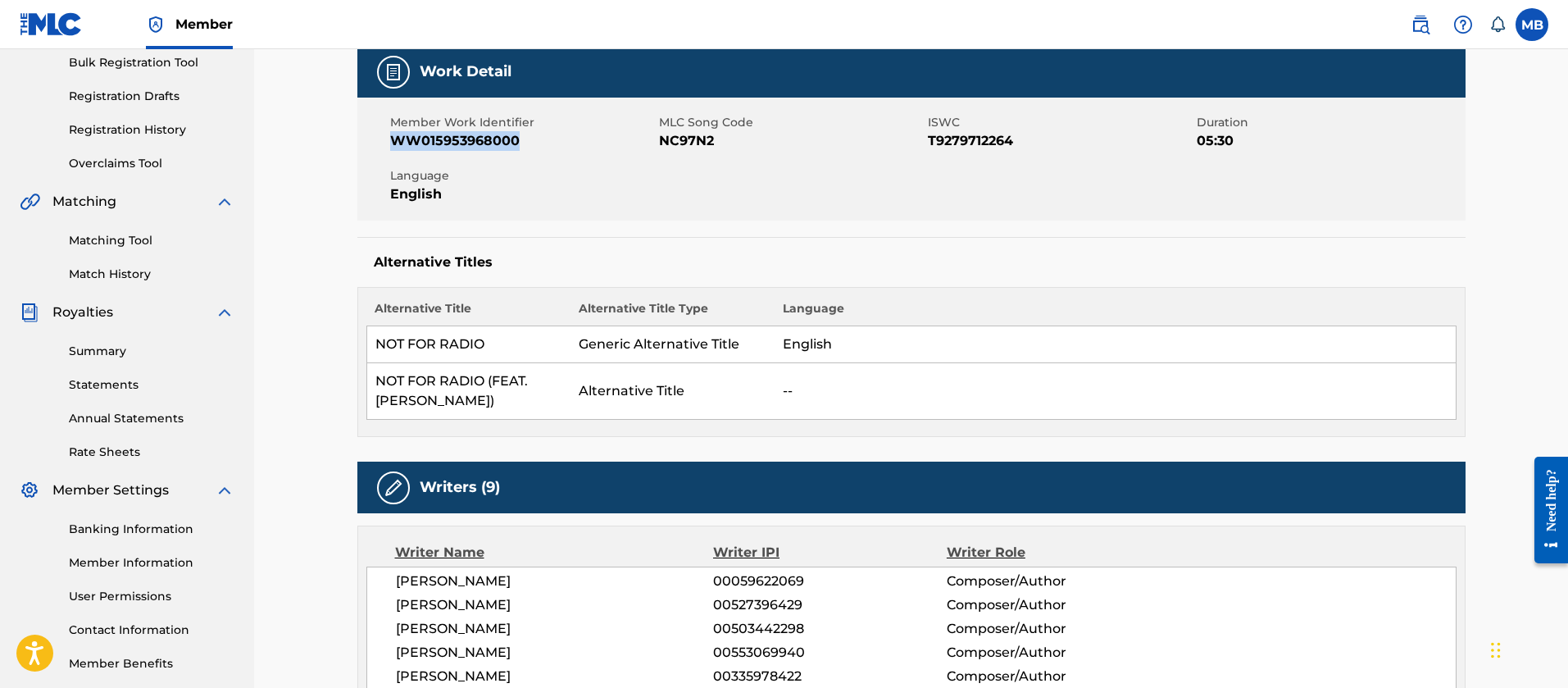
scroll to position [737, 0]
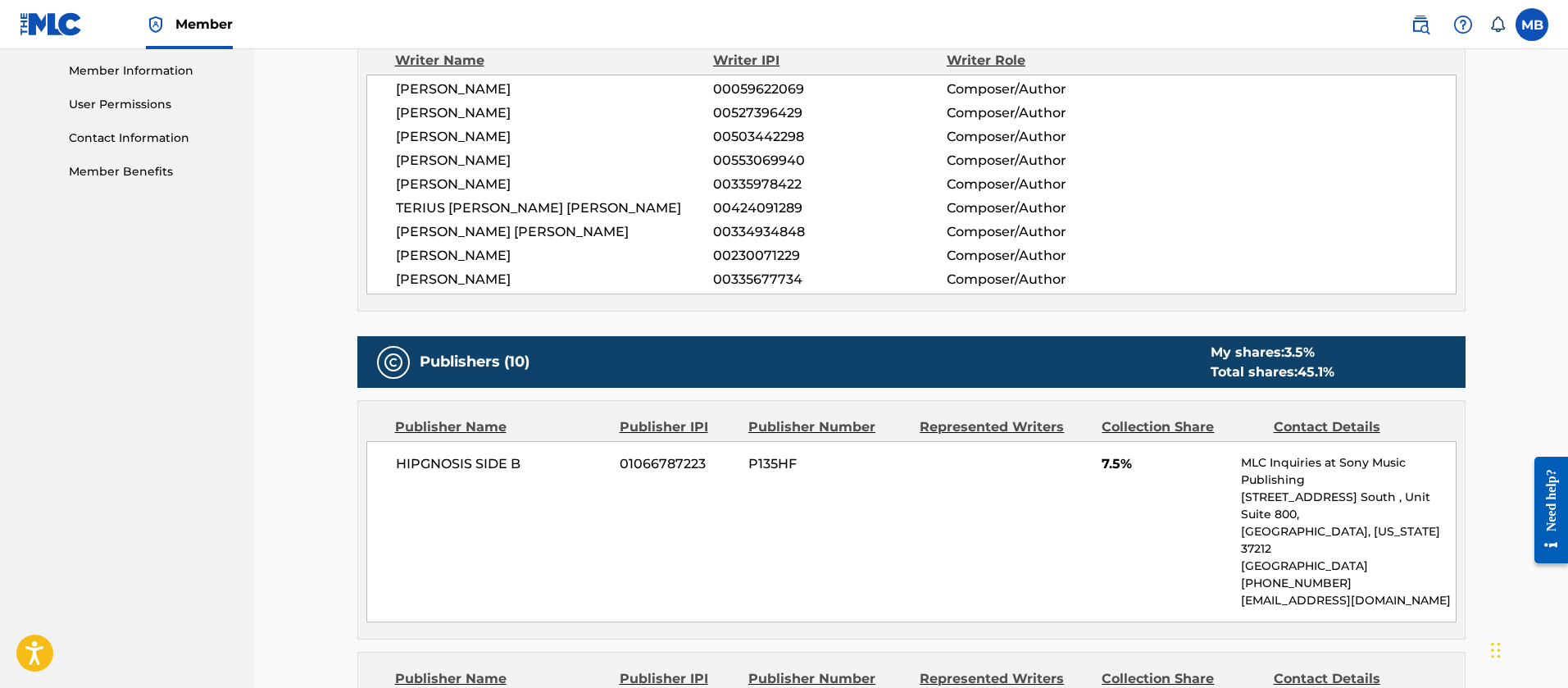
click at [483, 95] on span "[PERSON_NAME]" at bounding box center [555, 89] width 318 height 19
copy span "POLEDOURIS"
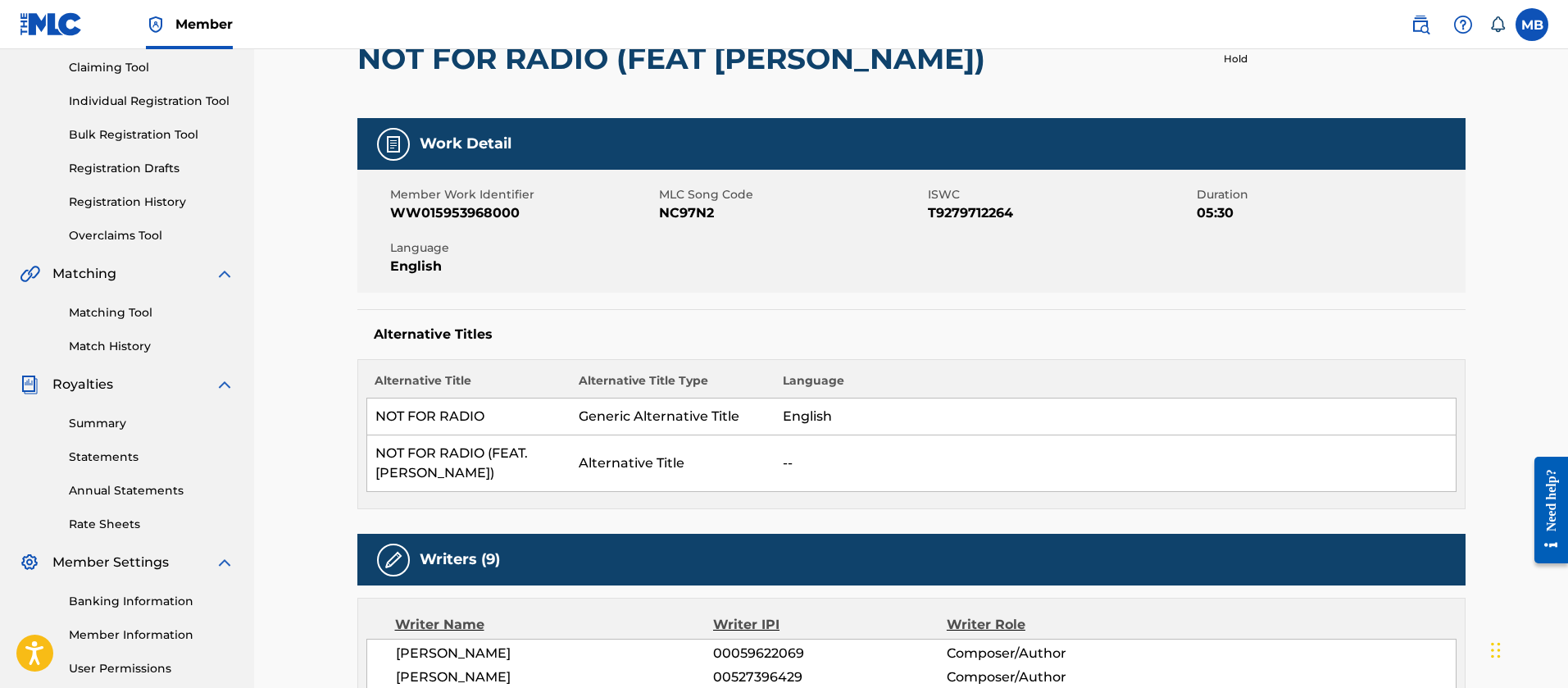
scroll to position [0, 0]
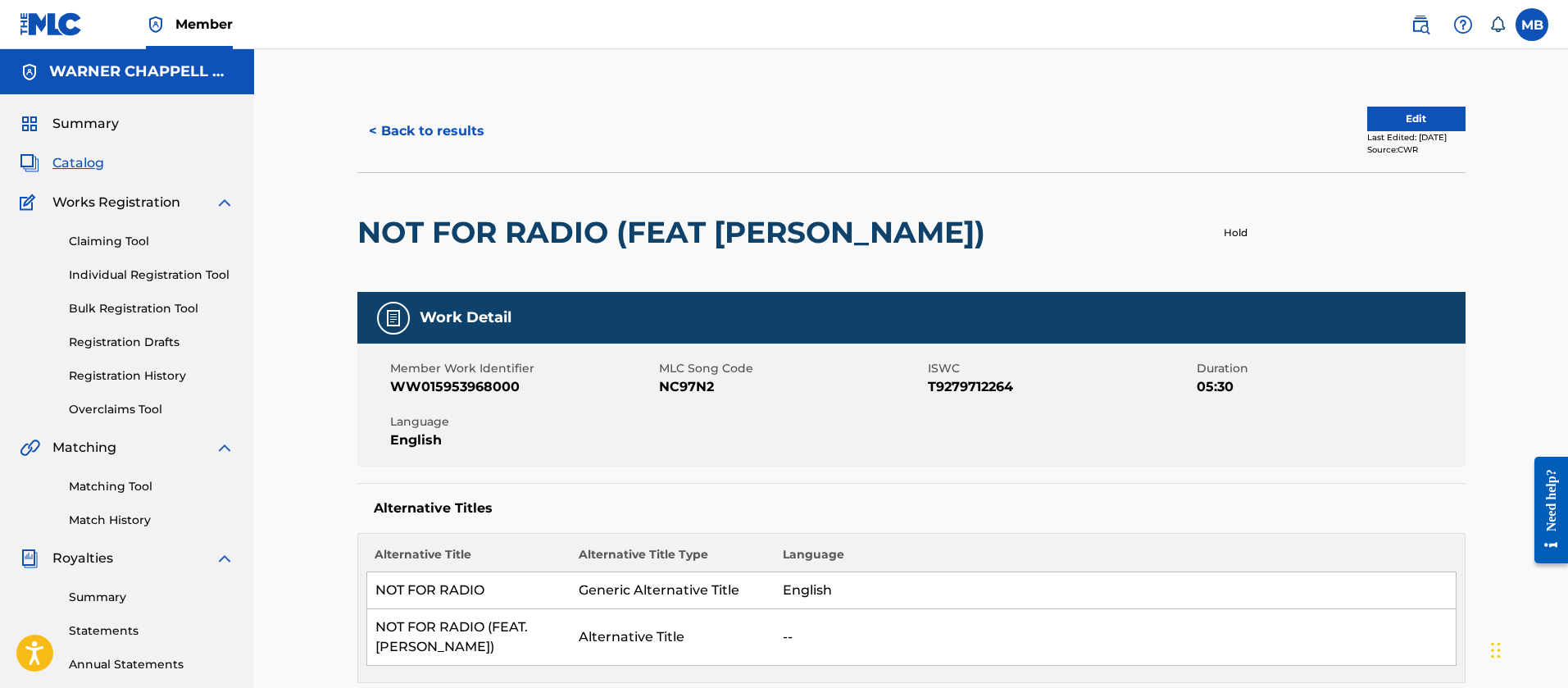
click at [657, 401] on div "Member Work Identifier WW015953968000 MLC Song Code NC97N2 ISWC T9279712264 Dur…" at bounding box center [912, 404] width 1109 height 123
click at [672, 387] on span "NC97N2" at bounding box center [792, 387] width 265 height 19
copy span "NC97N2"
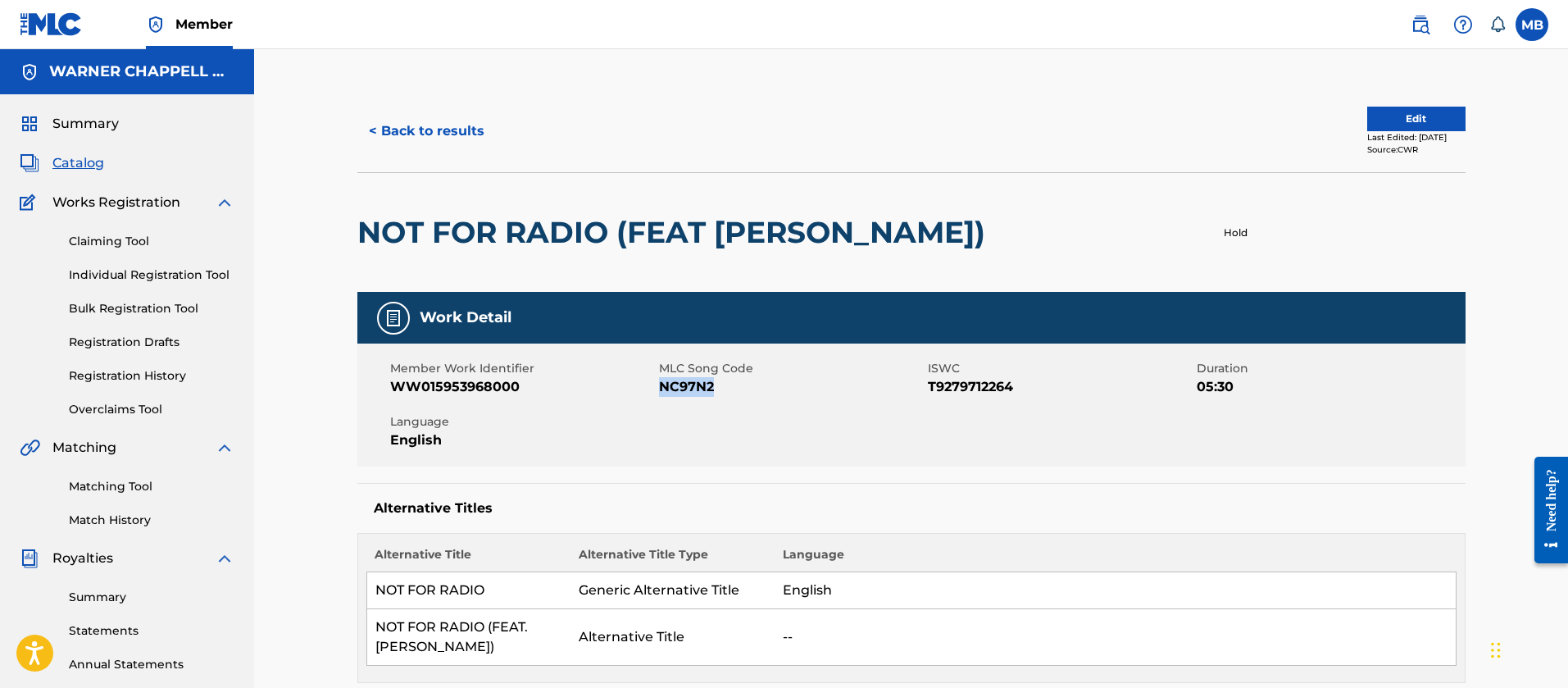
click at [419, 140] on button "< Back to results" at bounding box center [427, 131] width 139 height 41
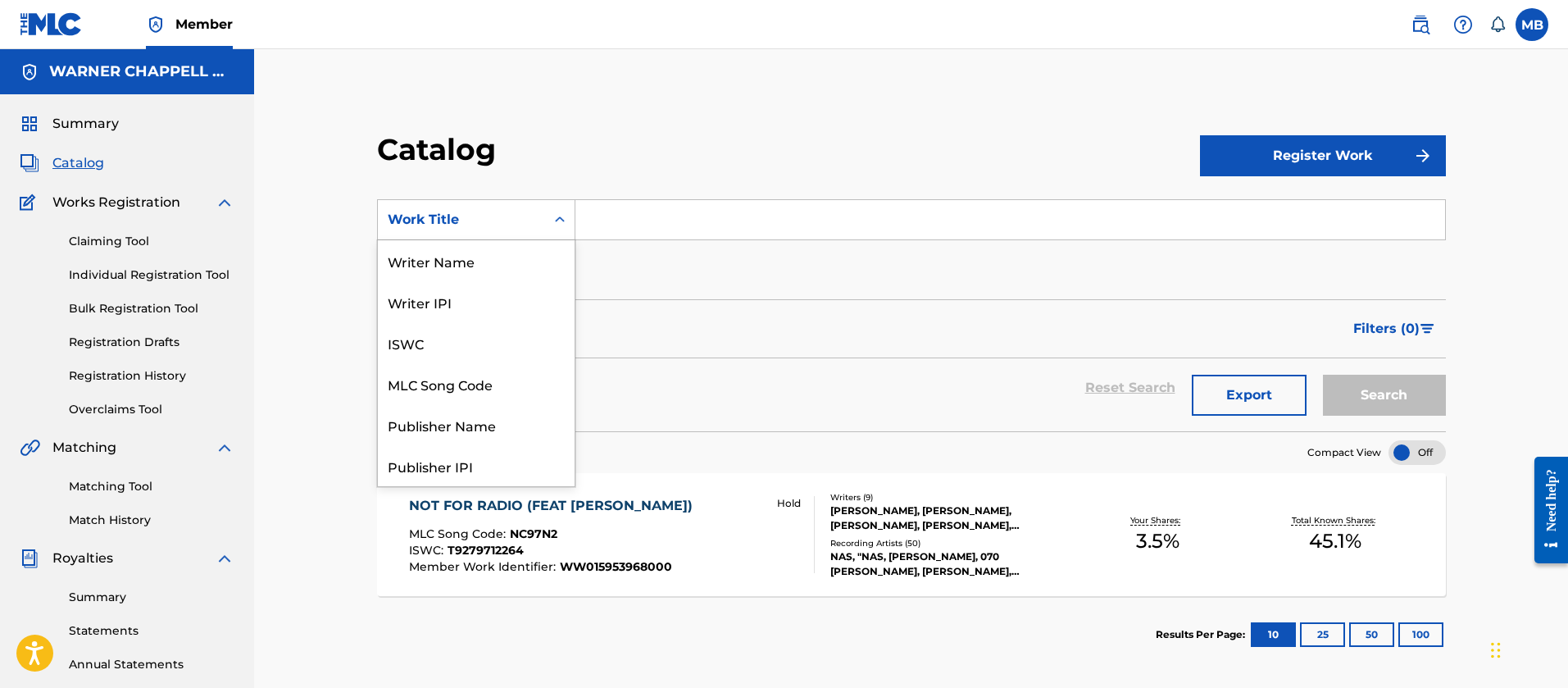
click at [482, 210] on div "Work Title" at bounding box center [461, 220] width 148 height 19
click at [483, 397] on div "MLC Song Code" at bounding box center [476, 383] width 197 height 41
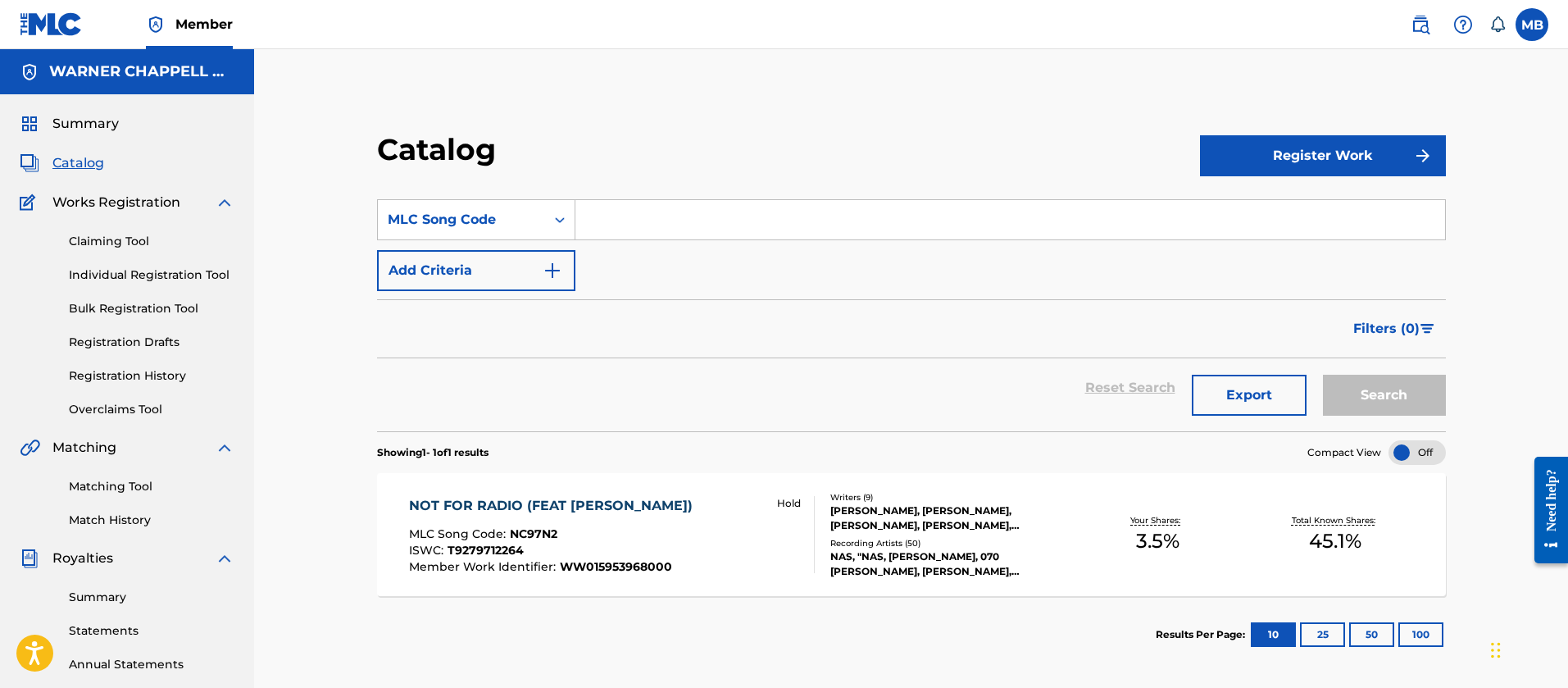
click at [663, 233] on input "Search Form" at bounding box center [1010, 219] width 870 height 40
paste input "G2044L"
type input "G2044L"
click at [1323, 374] on button "Search" at bounding box center [1384, 395] width 123 height 41
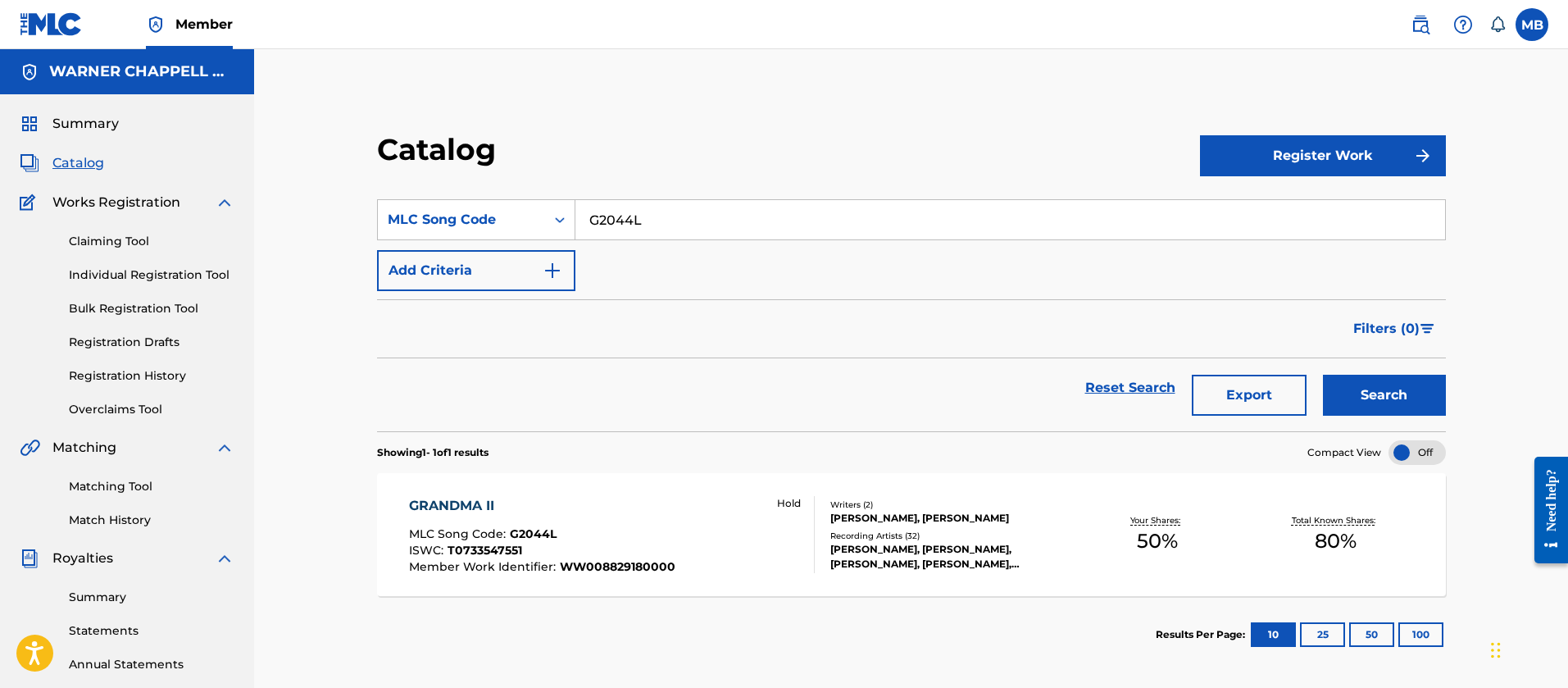
click at [645, 532] on div "MLC Song Code : G2044L" at bounding box center [542, 536] width 267 height 17
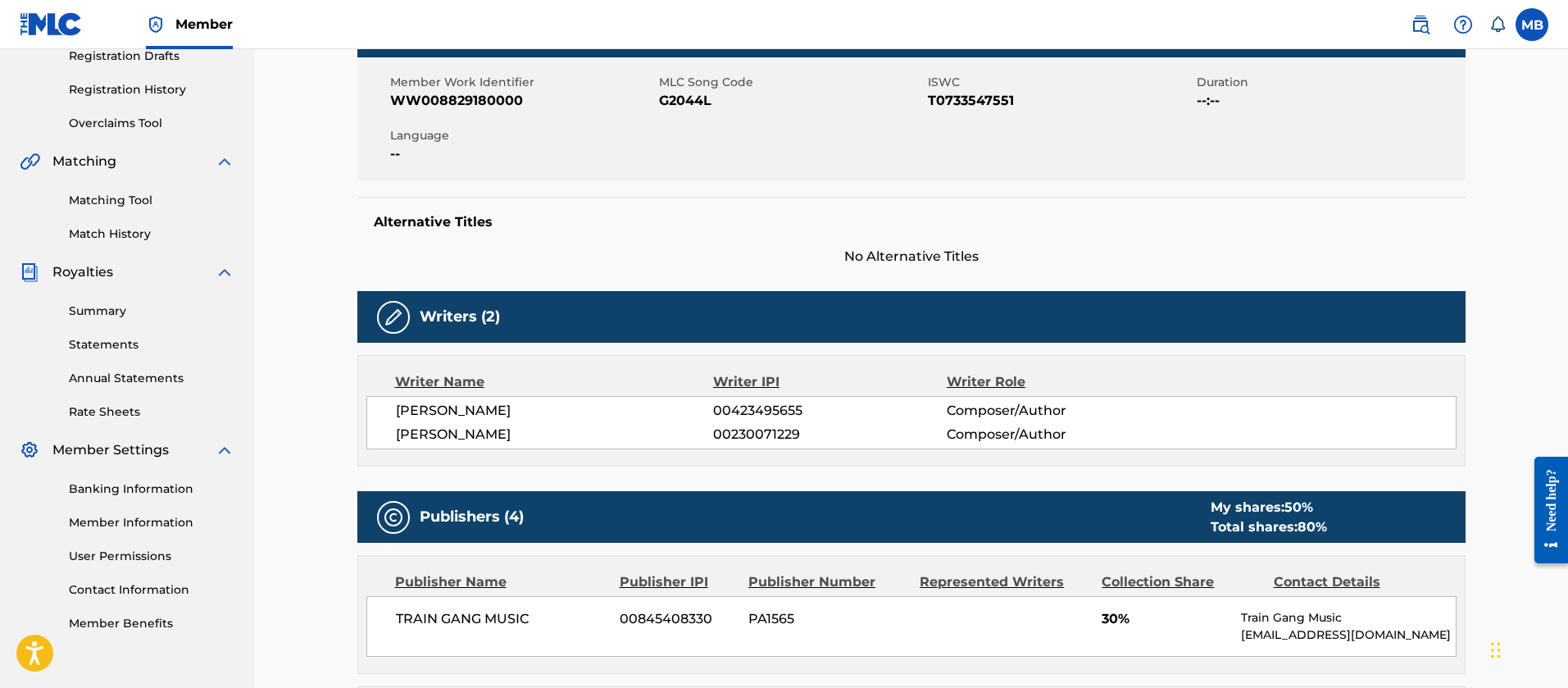
scroll to position [123, 0]
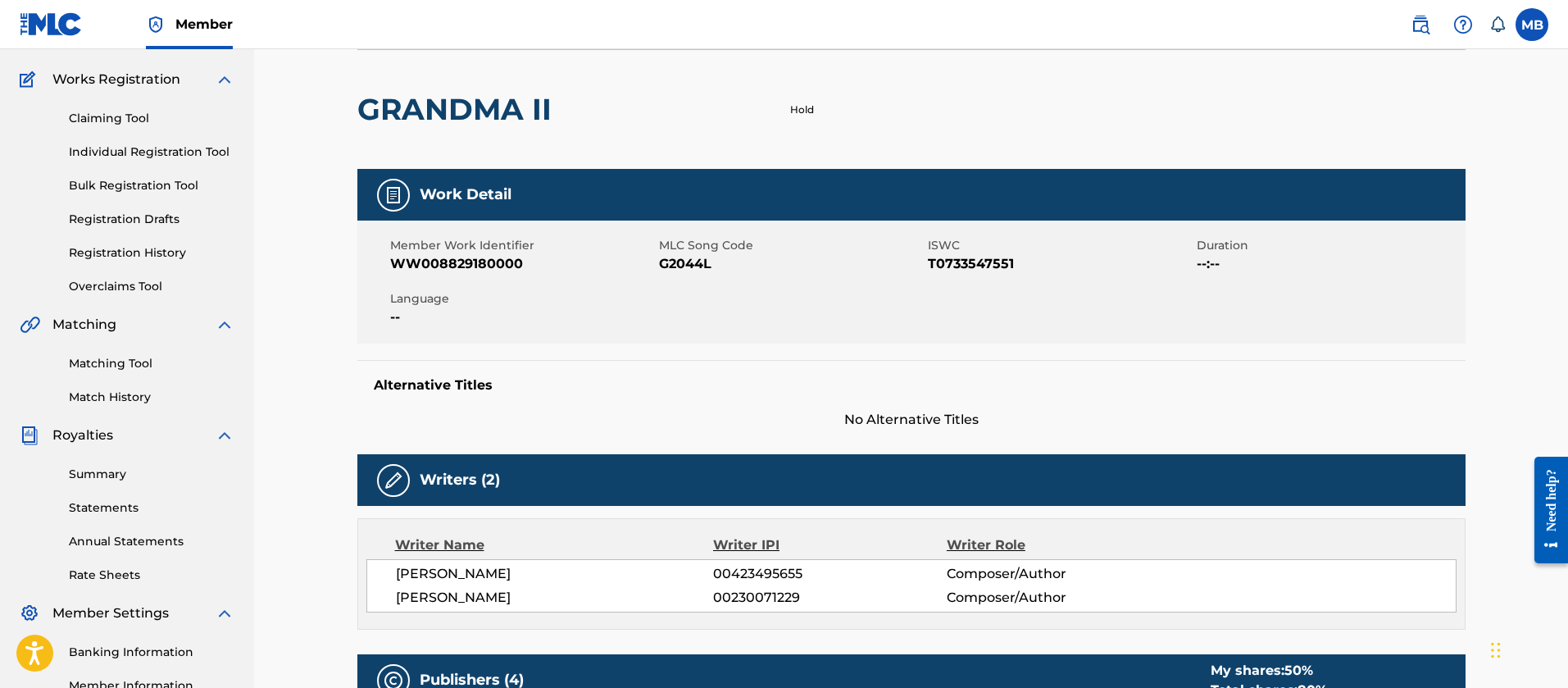
click at [460, 257] on span "WW008829180000" at bounding box center [523, 264] width 265 height 19
copy span "WW008829180000"
